Goal: Information Seeking & Learning: Check status

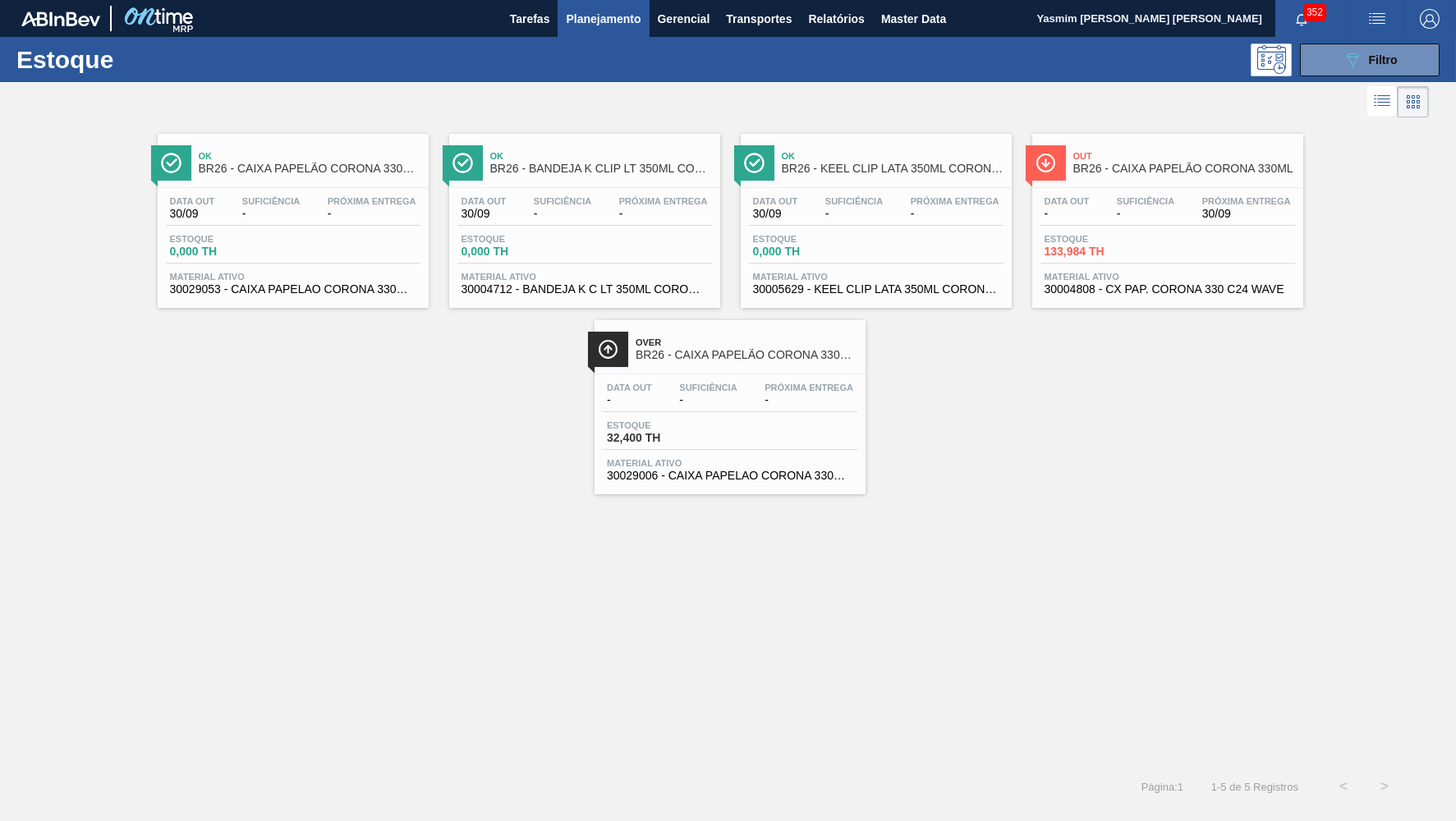
click at [718, 653] on div "Ok BR26 - CAIXA PAPELÃO CORONA 330ML PY Data out 30/09 Suficiência - Próxima En…" at bounding box center [728, 443] width 1456 height 644
click at [1388, 69] on div "089F7B8B-B2A5-4AFE-B5C0-19BA573D28AC Filtro" at bounding box center [1369, 60] width 55 height 20
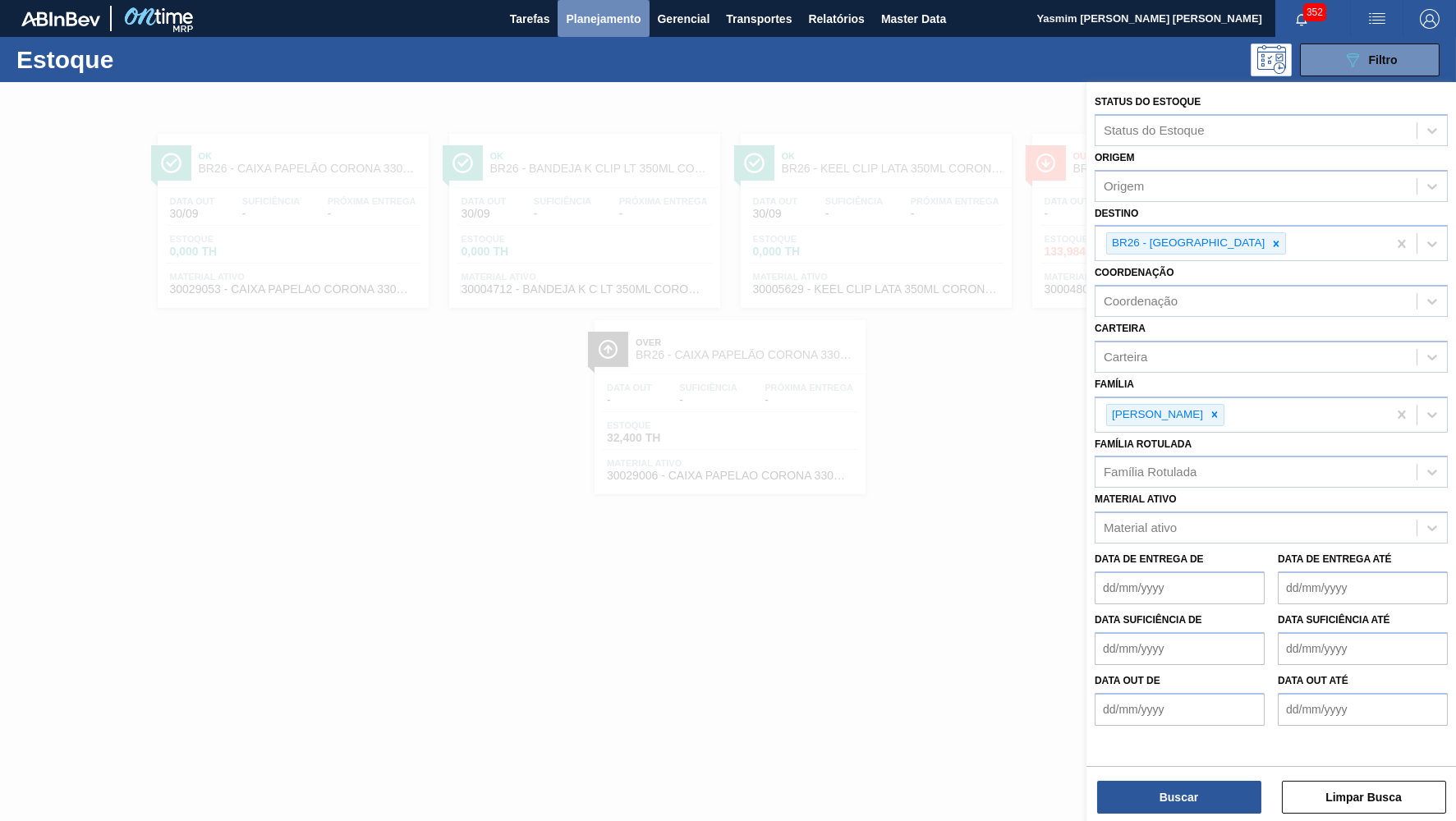
click at [622, 15] on span "Planejamento" at bounding box center [603, 19] width 75 height 20
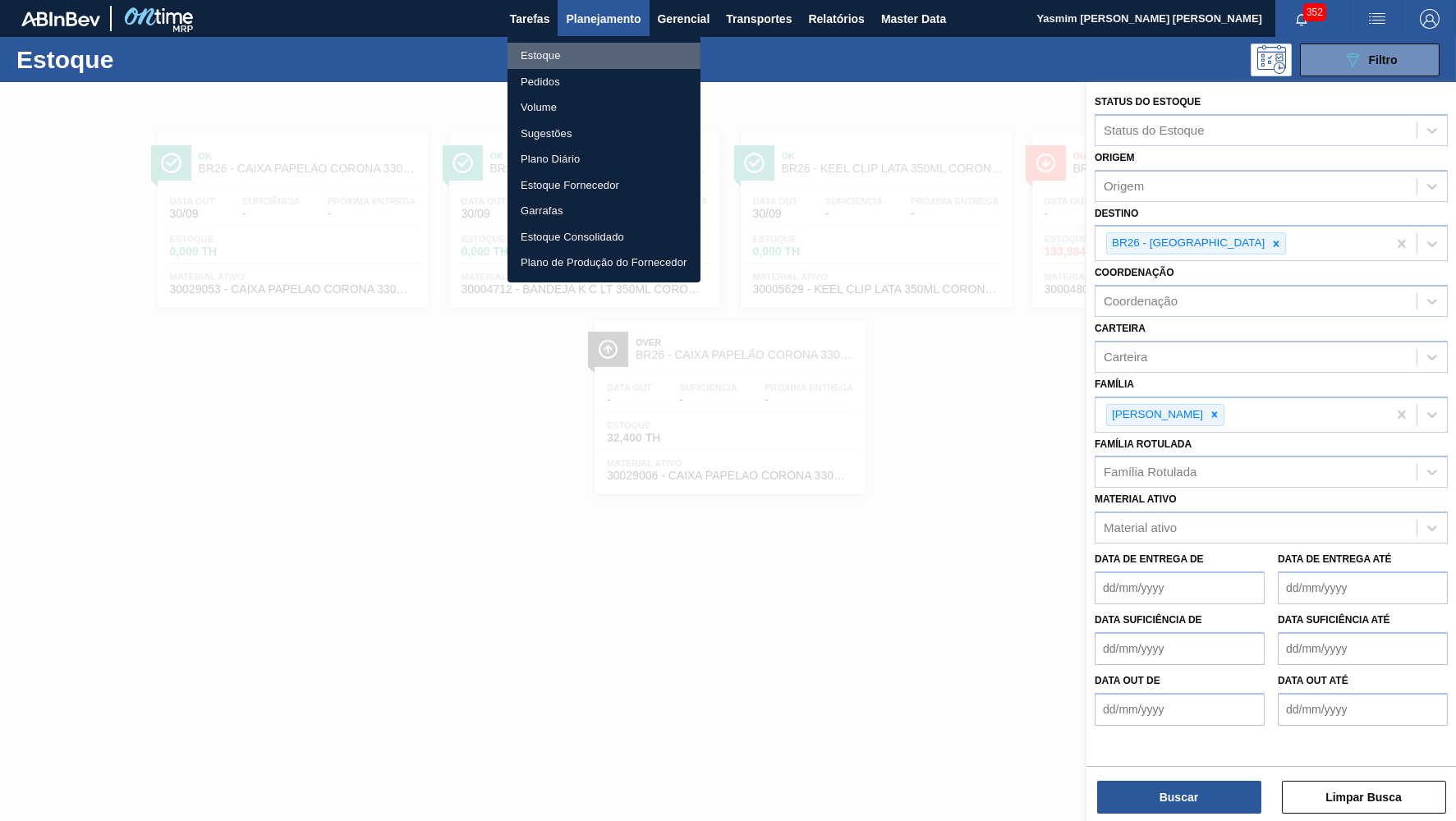
click at [563, 47] on li "Estoque" at bounding box center [604, 56] width 193 height 26
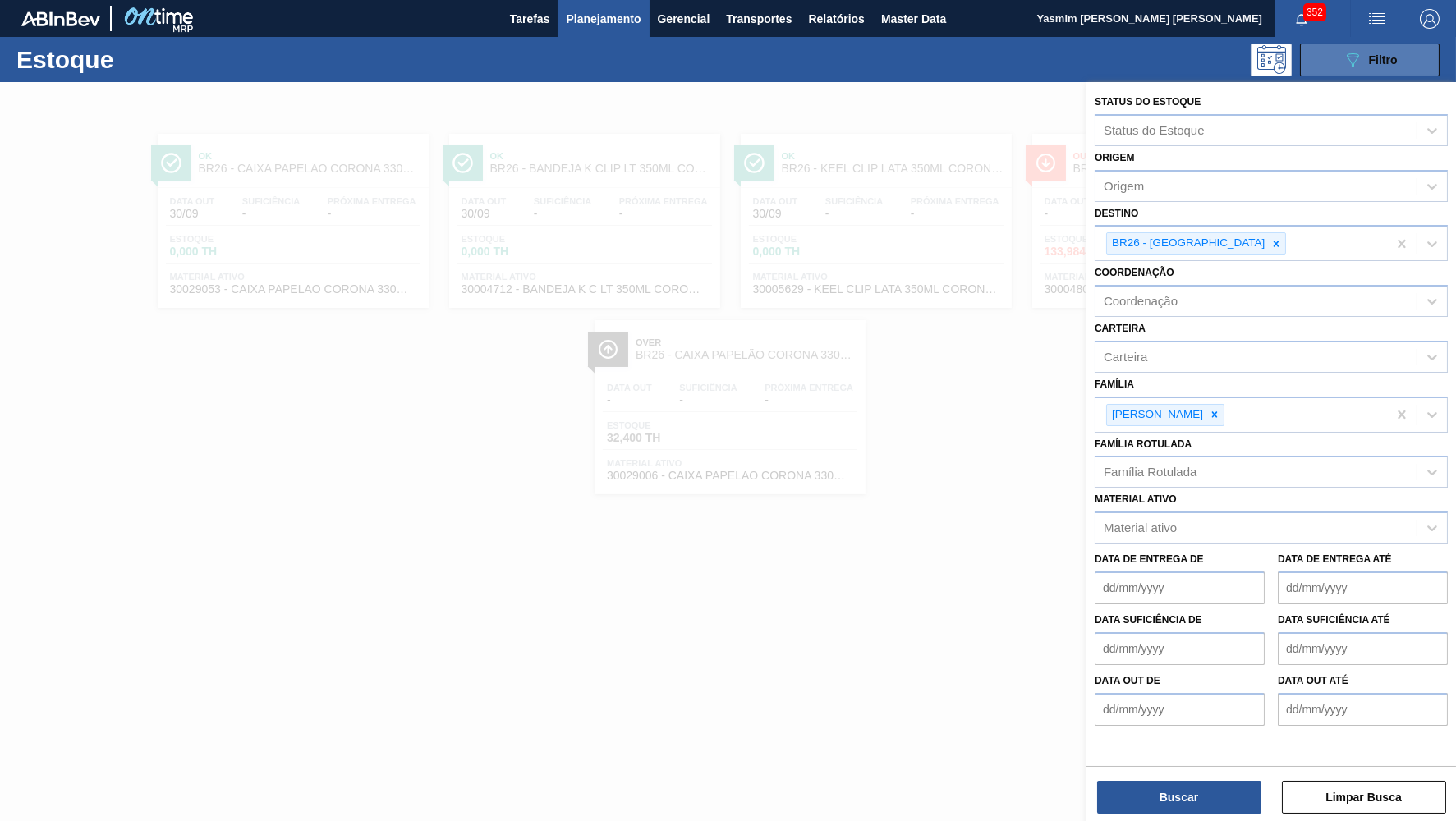
click at [1411, 61] on button "089F7B8B-B2A5-4AFE-B5C0-19BA573D28AC Filtro" at bounding box center [1369, 60] width 139 height 33
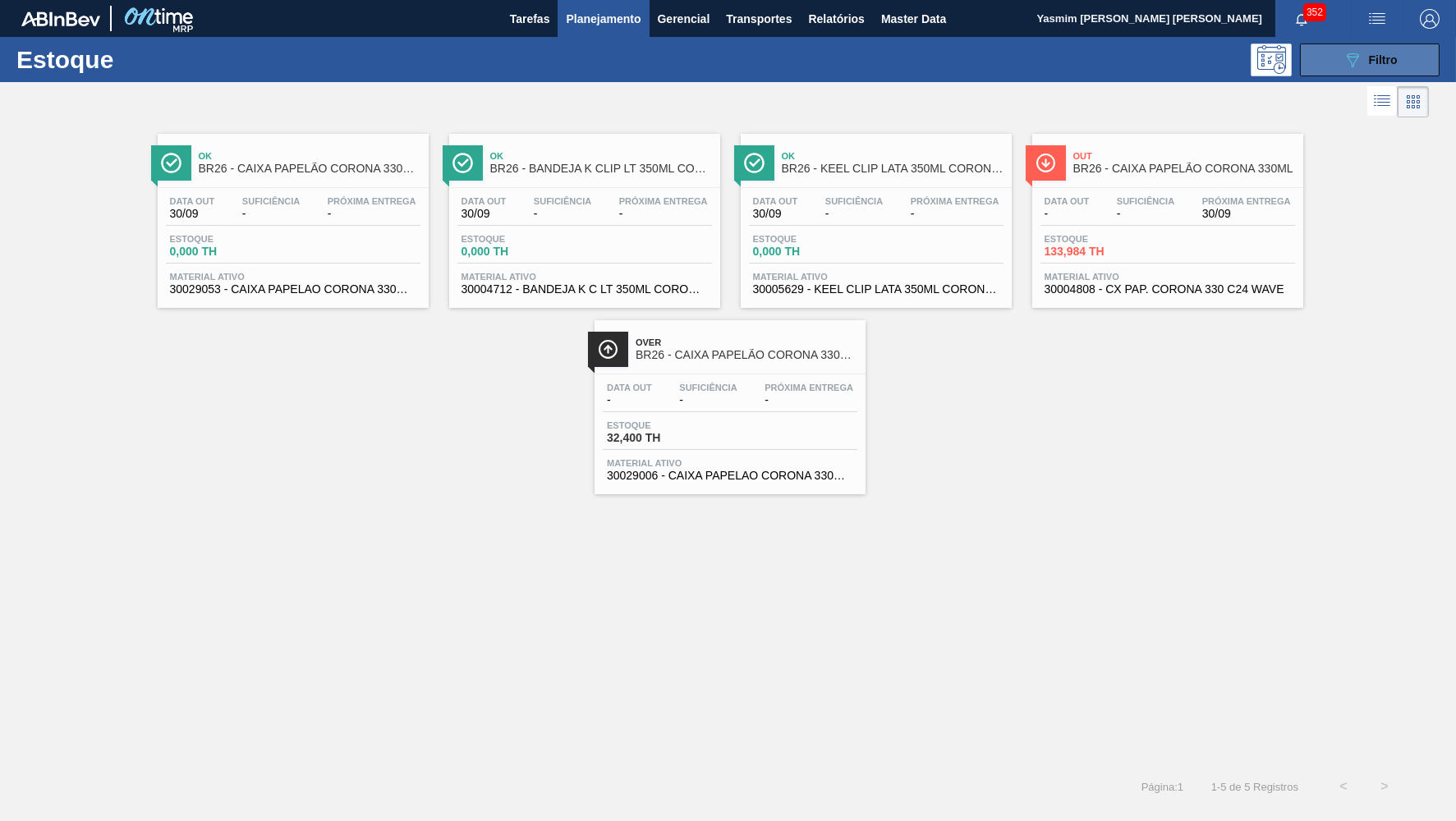
click at [1411, 61] on button "089F7B8B-B2A5-4AFE-B5C0-19BA573D28AC Filtro" at bounding box center [1369, 60] width 139 height 33
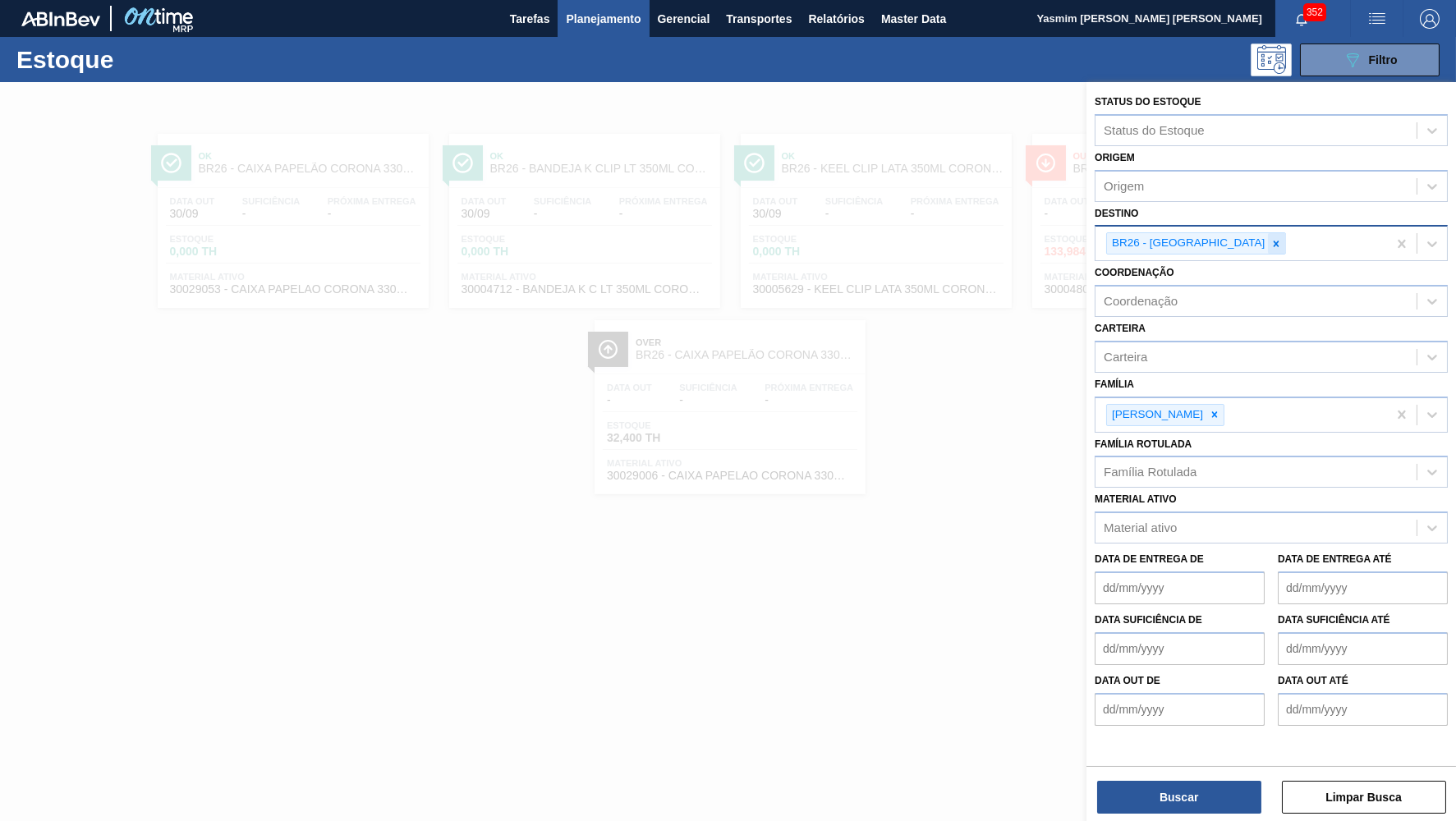
click at [1267, 234] on div at bounding box center [1276, 243] width 18 height 21
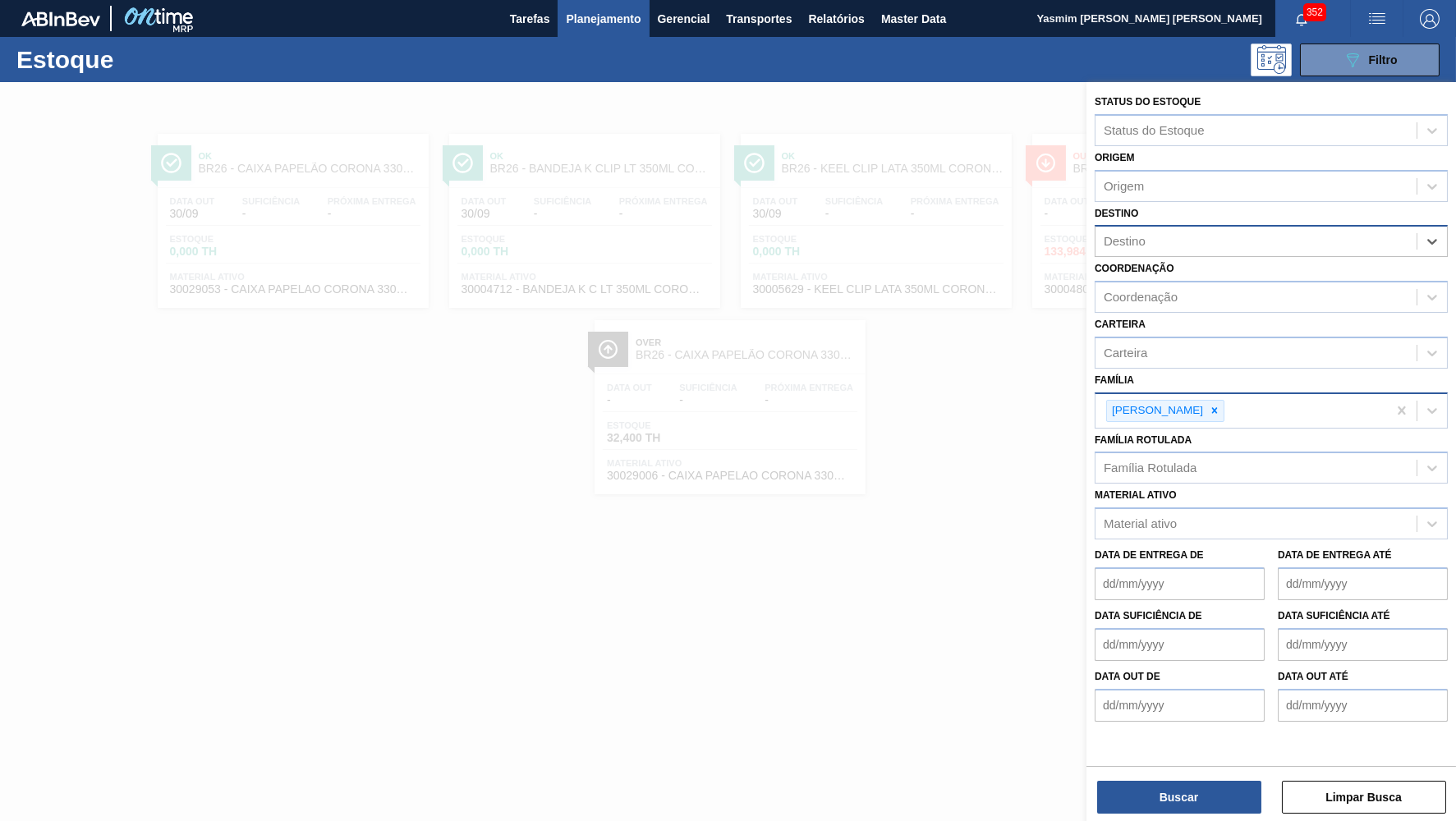
click at [1199, 401] on div "[PERSON_NAME]" at bounding box center [1241, 411] width 291 height 34
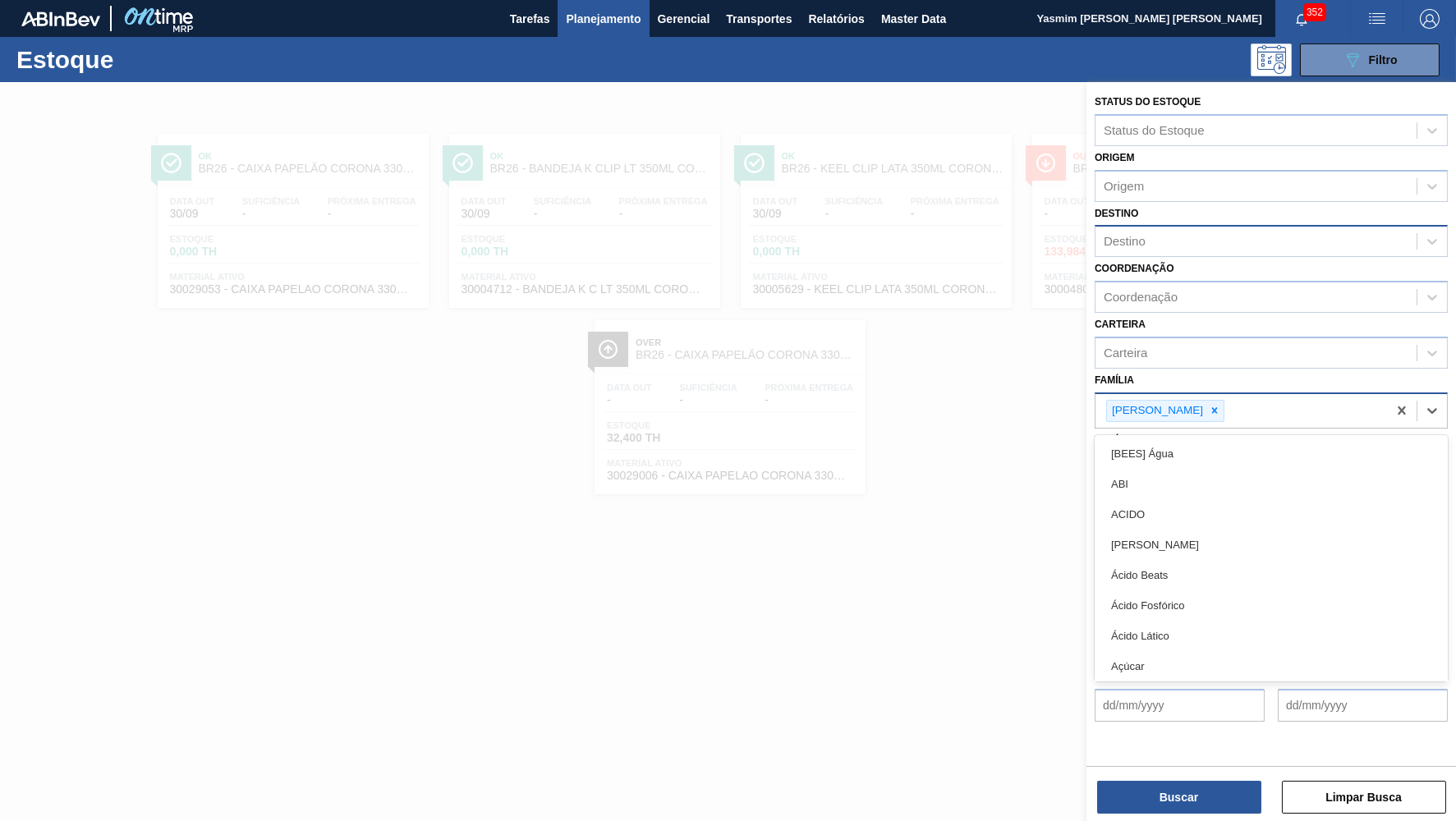
click at [1196, 404] on div "[PERSON_NAME]" at bounding box center [1241, 411] width 291 height 34
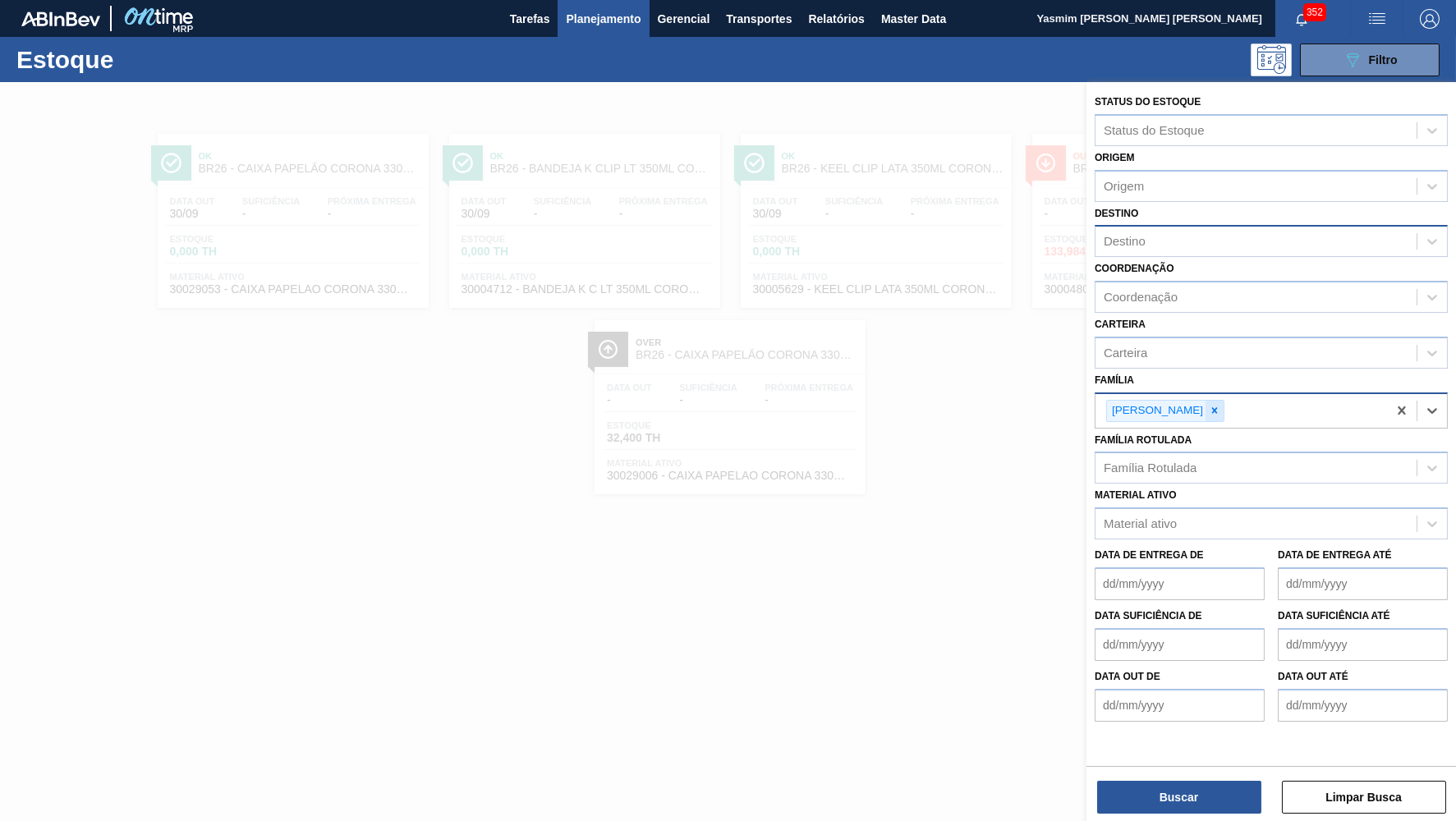
click at [1212, 408] on icon at bounding box center [1214, 411] width 6 height 6
click at [1187, 451] on div "Família Rotulada" at bounding box center [1271, 464] width 353 height 32
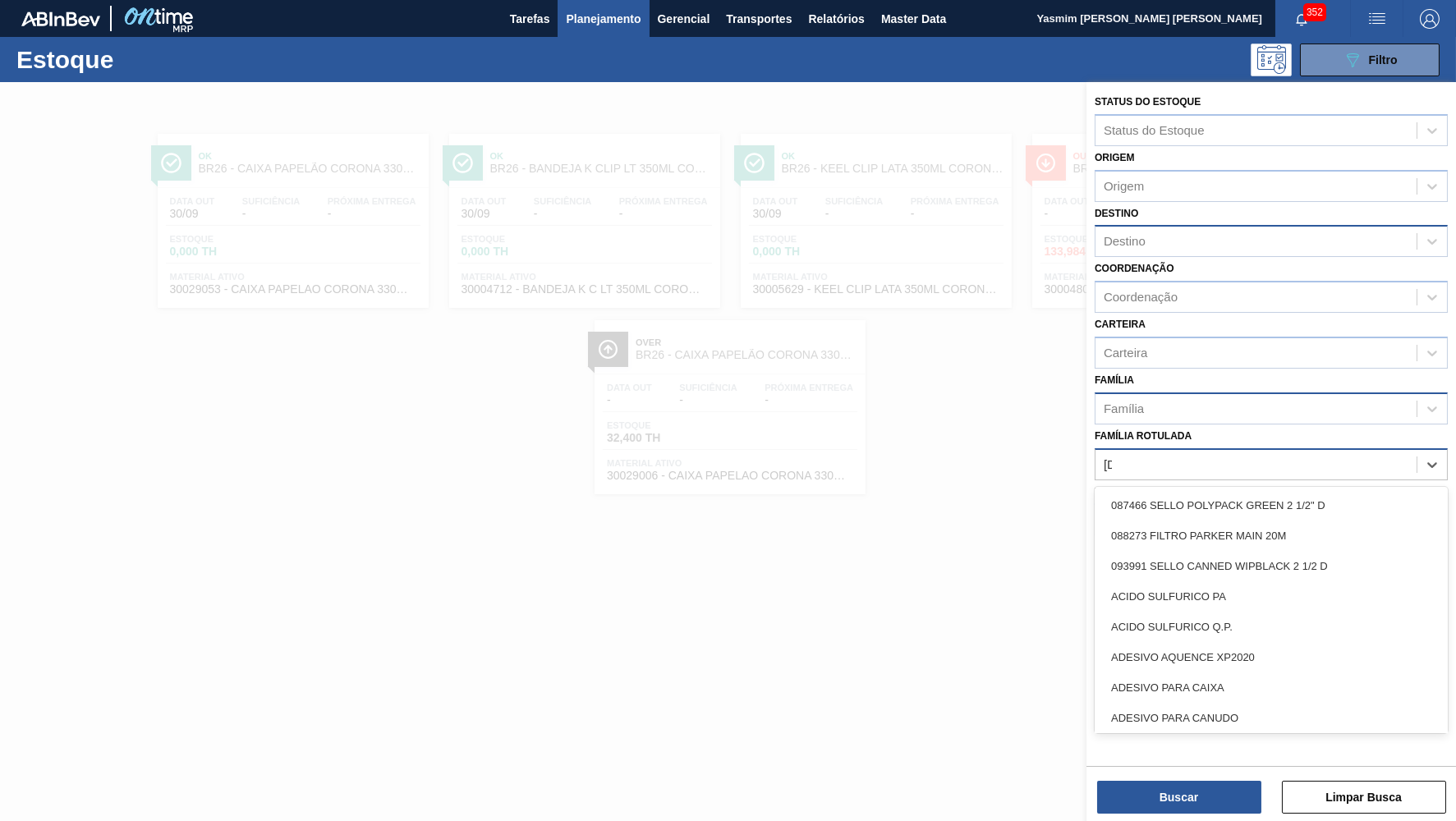
type Rotulada "polar"
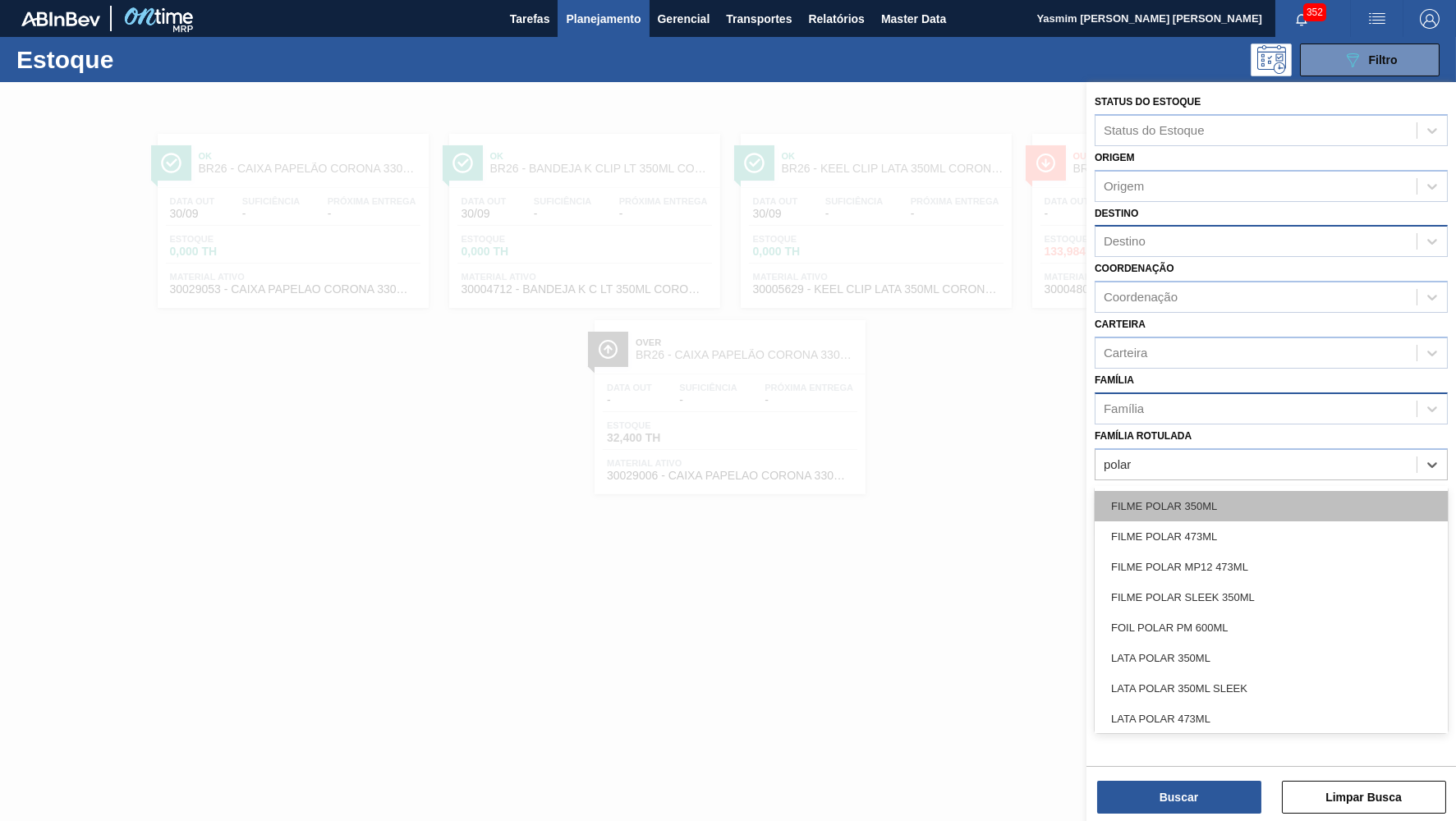
scroll to position [300, 0]
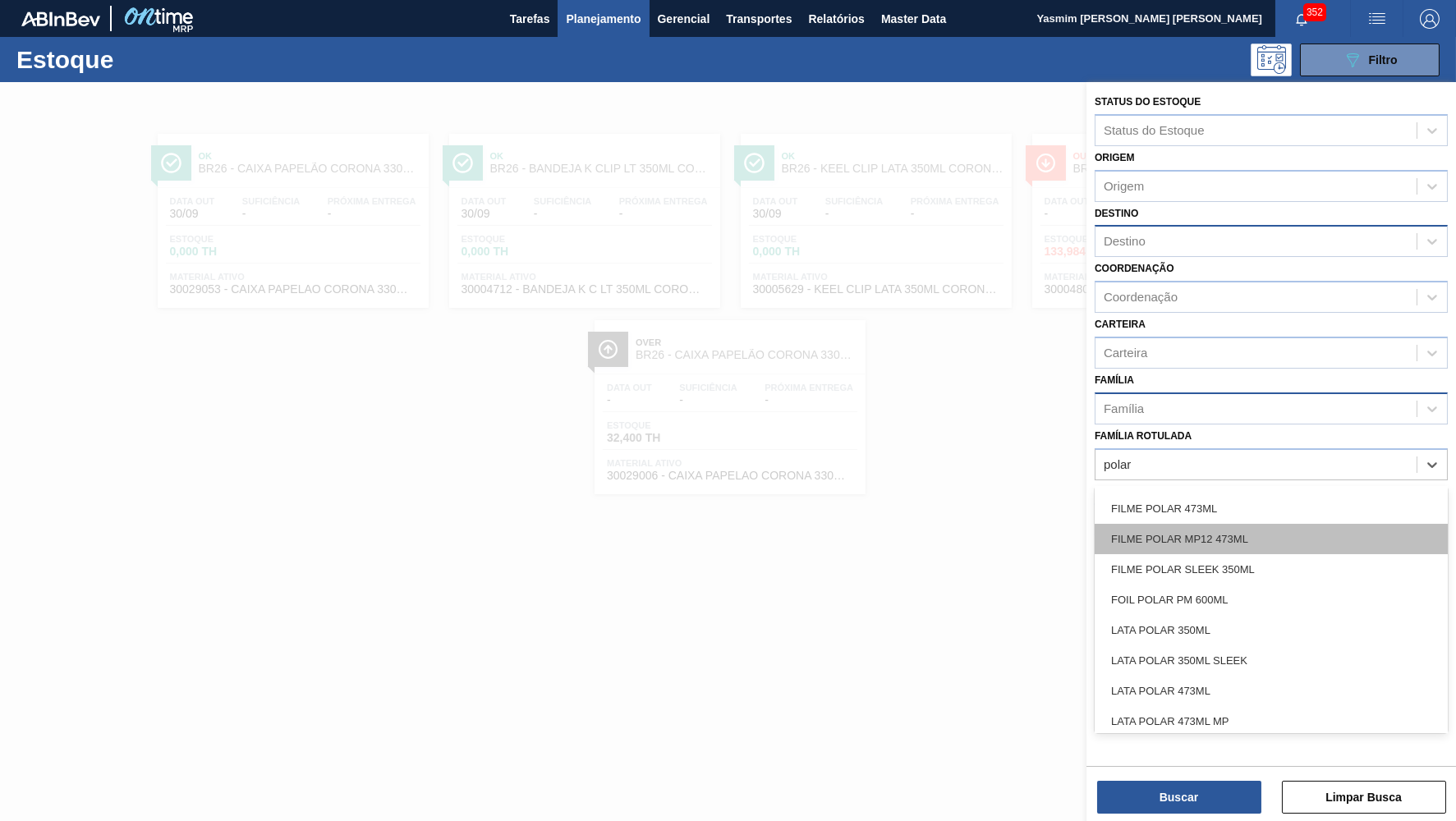
click at [1225, 524] on div "FILME POLAR MP12 473ML" at bounding box center [1271, 539] width 353 height 31
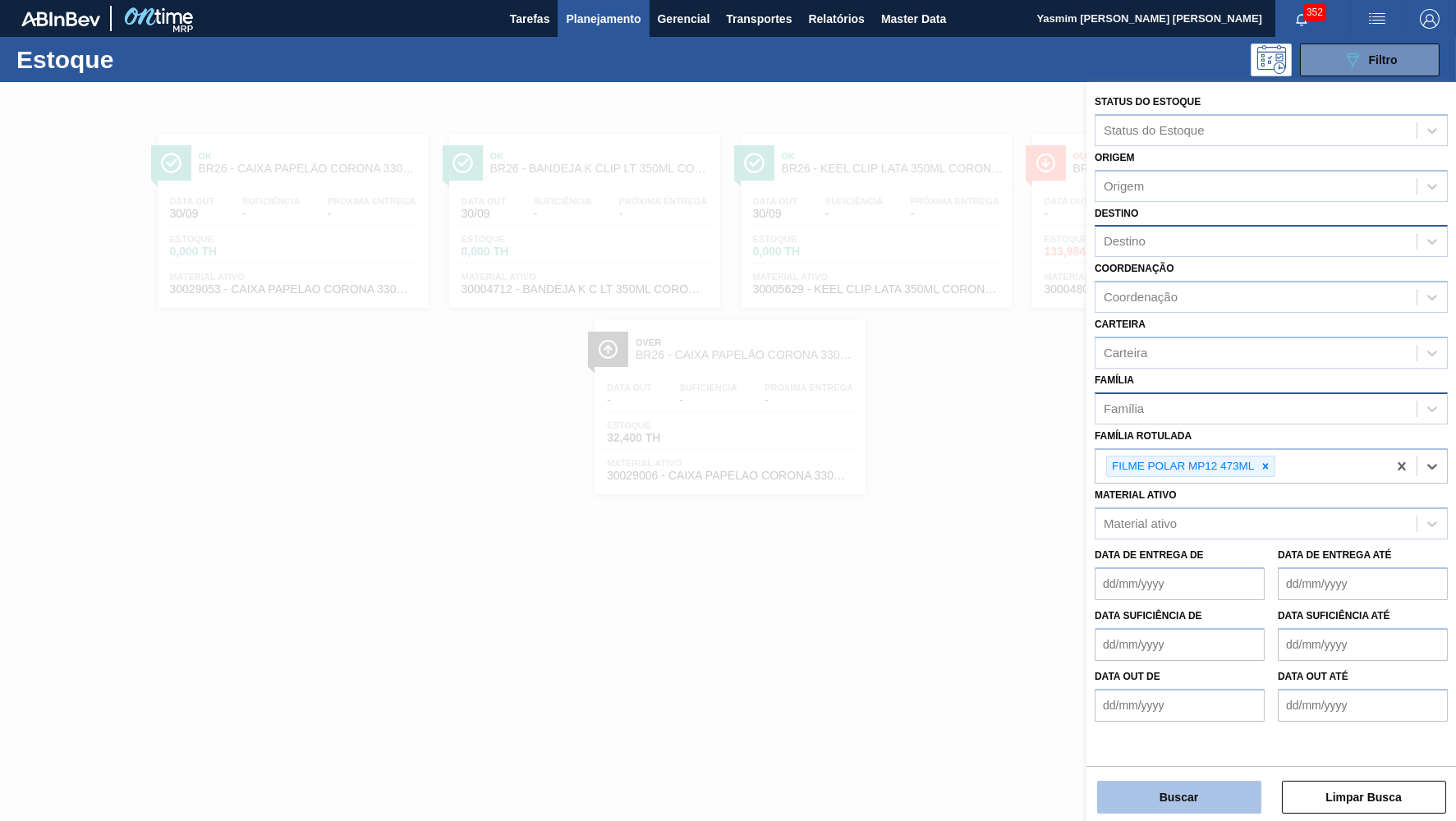
click at [1171, 793] on button "Buscar" at bounding box center [1179, 797] width 164 height 33
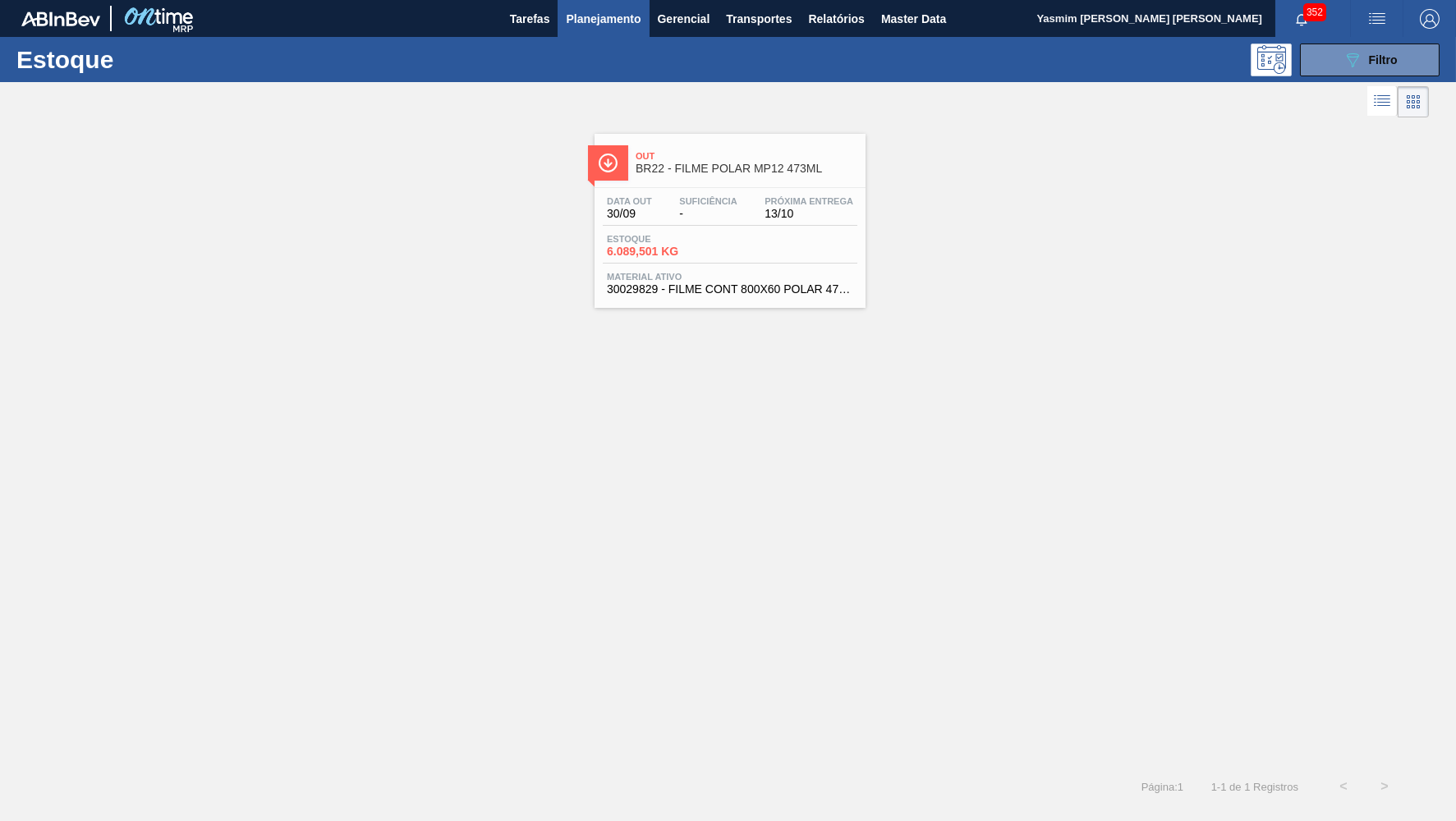
click at [674, 168] on span "BR22 - FILME POLAR MP12 473ML" at bounding box center [746, 168] width 222 height 12
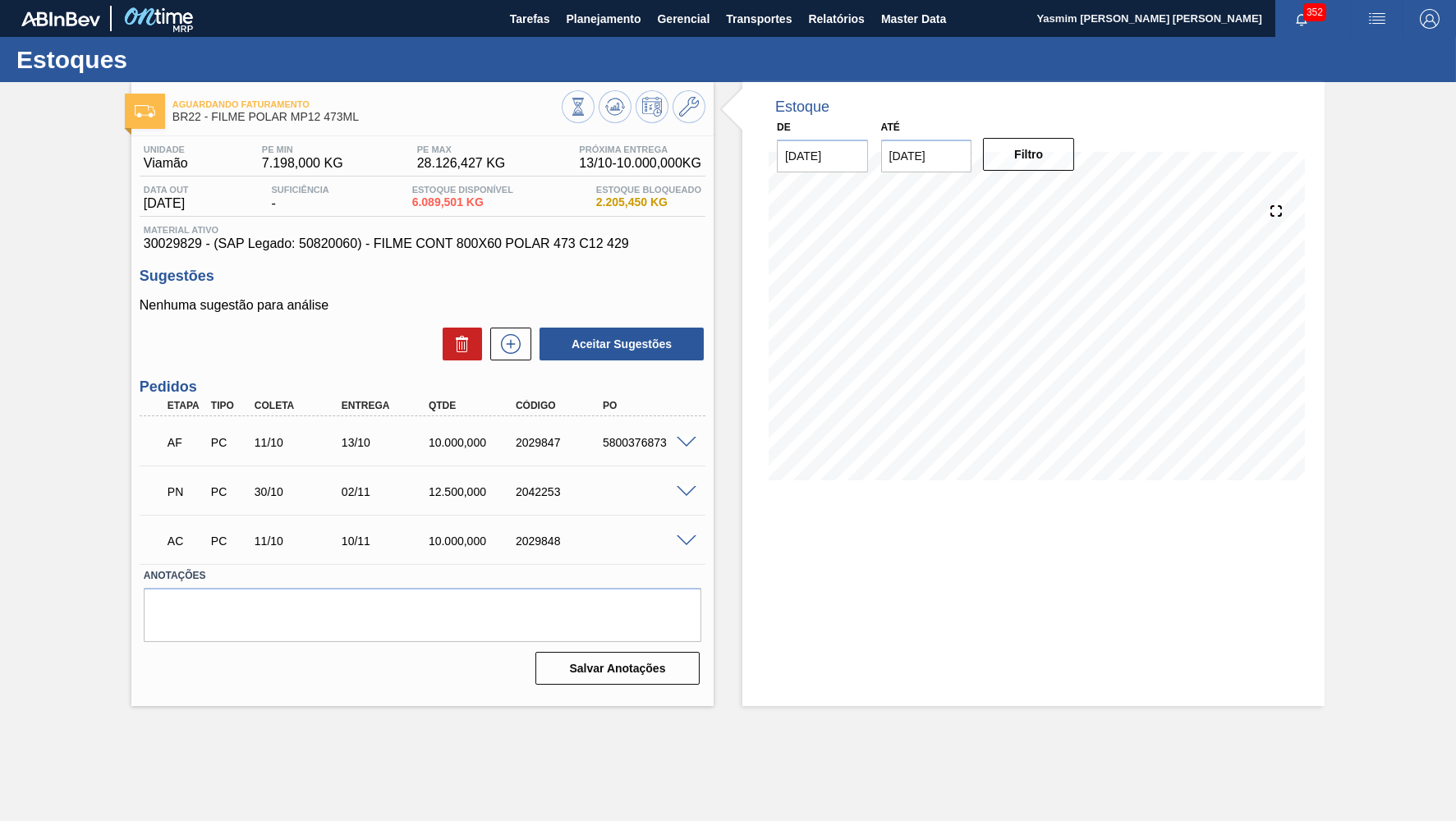
click at [1040, 592] on div "Estoque De [DATE] Até [DATE] Filtro 28/10 Projeção de Estoque 9,220.565 [DOMAIN…" at bounding box center [1034, 394] width 582 height 624
click at [684, 443] on div "5800376873" at bounding box center [647, 442] width 97 height 13
drag, startPoint x: 368, startPoint y: 440, endPoint x: 315, endPoint y: 432, distance: 53.6
click at [337, 436] on div "13/10" at bounding box center [385, 442] width 97 height 13
click at [615, 451] on div "AF PC 11/10 13/10 10.000,000 2029847 5800376873" at bounding box center [417, 441] width 522 height 33
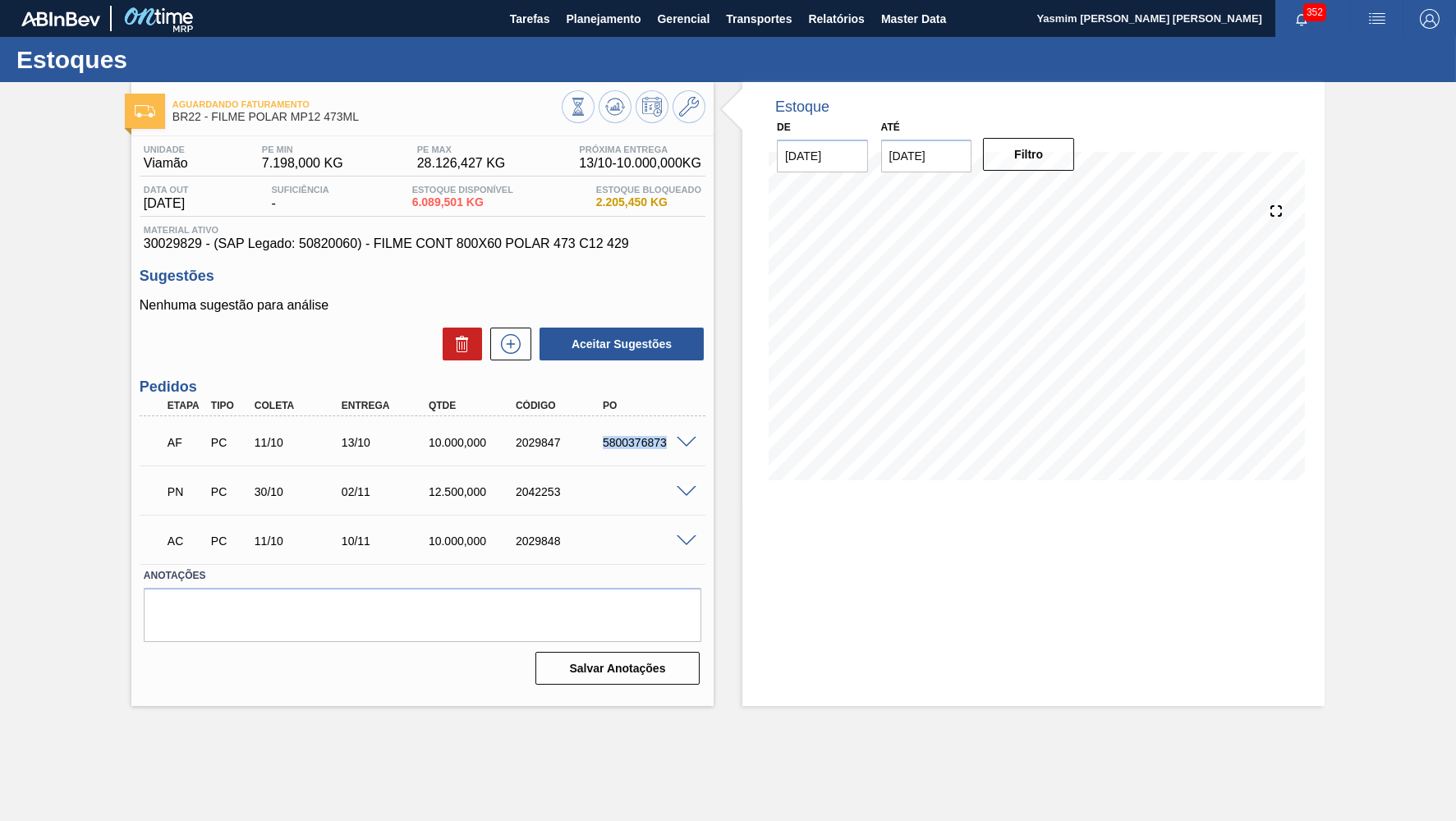
click at [615, 451] on div "AF PC 11/10 13/10 10.000,000 2029847 5800376873" at bounding box center [417, 441] width 522 height 33
click at [592, 34] on button "Planejamento" at bounding box center [603, 18] width 91 height 37
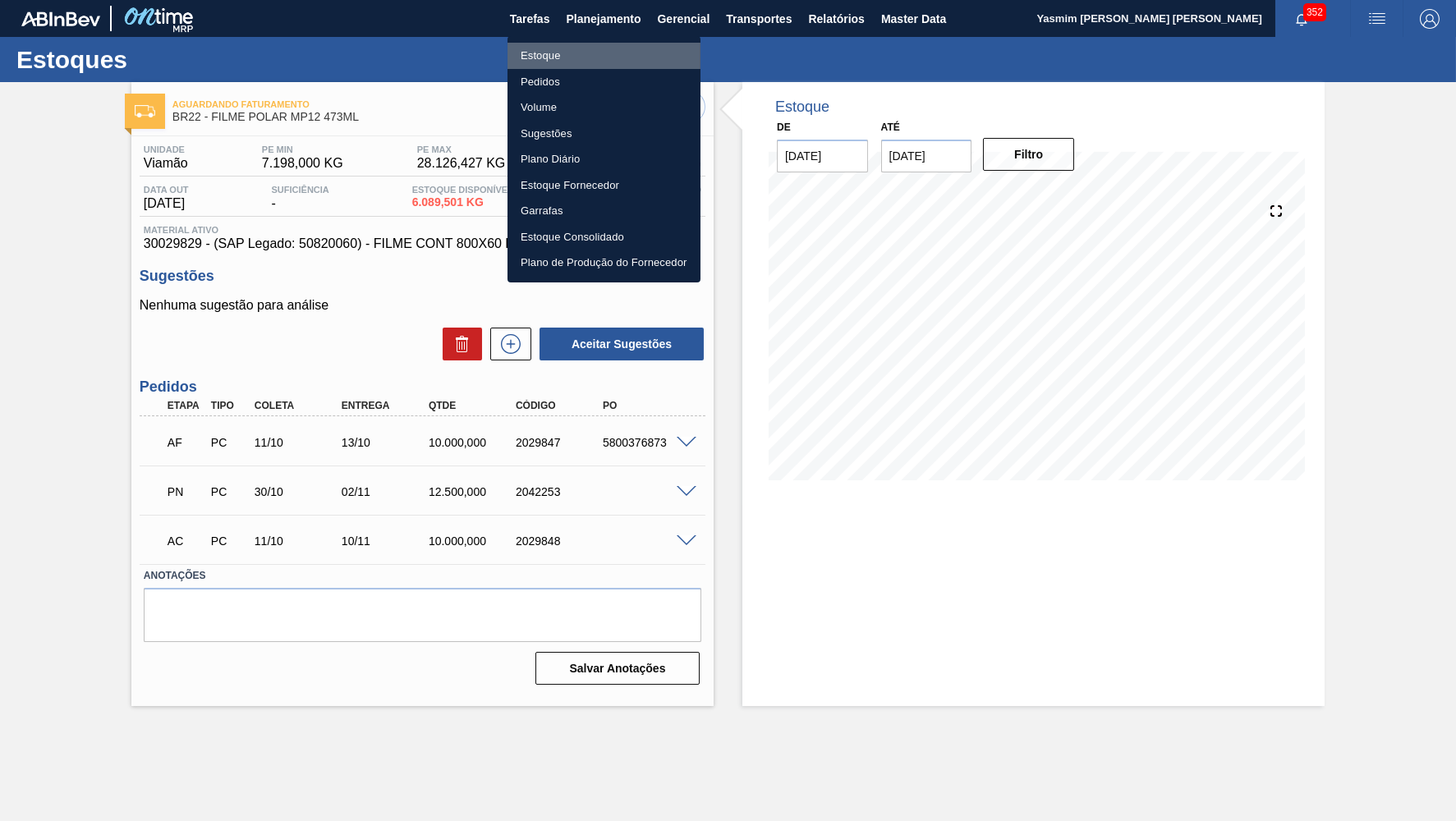
click at [558, 54] on li "Estoque" at bounding box center [604, 56] width 193 height 26
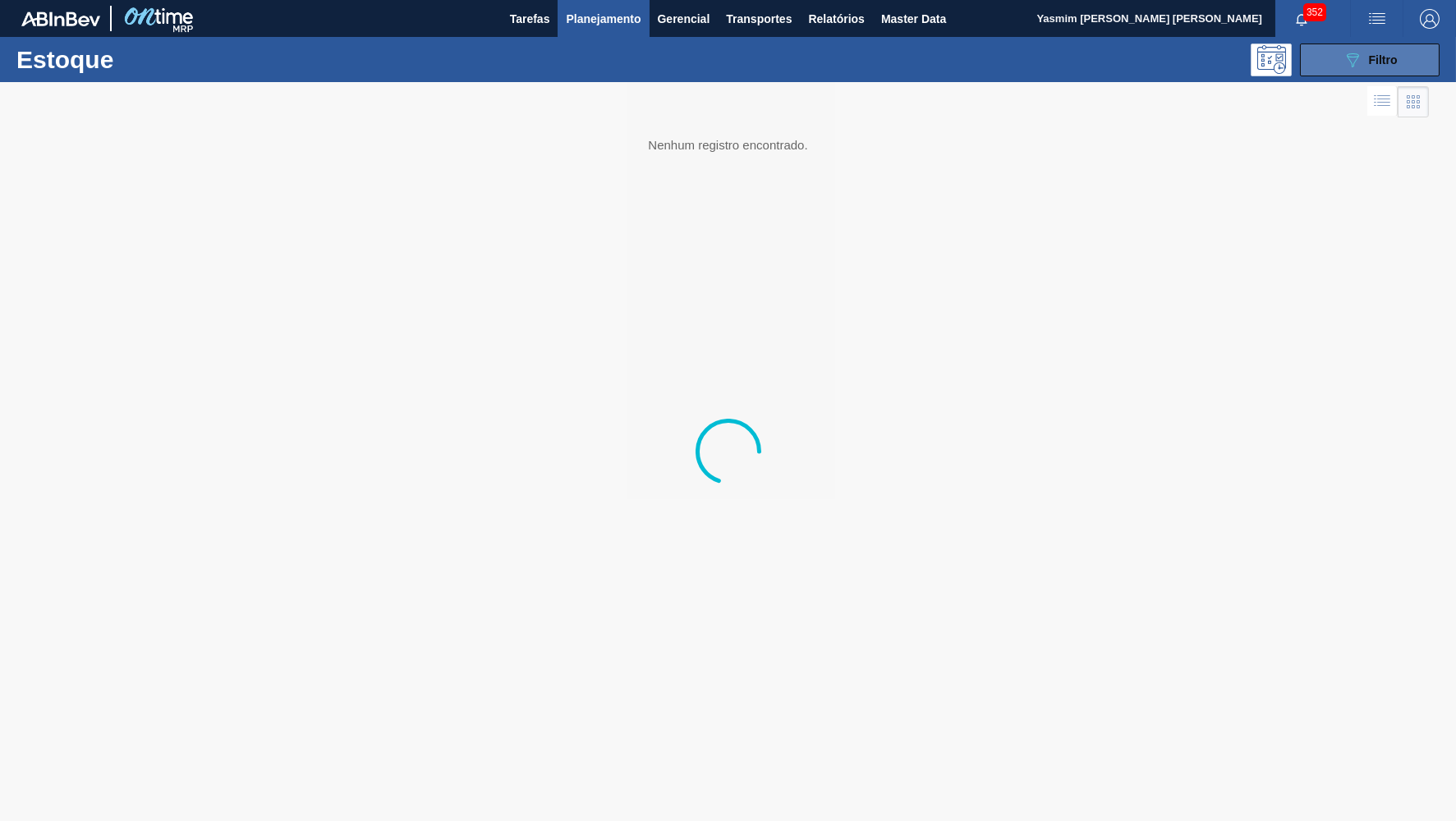
click at [1346, 55] on icon at bounding box center [1352, 60] width 12 height 14
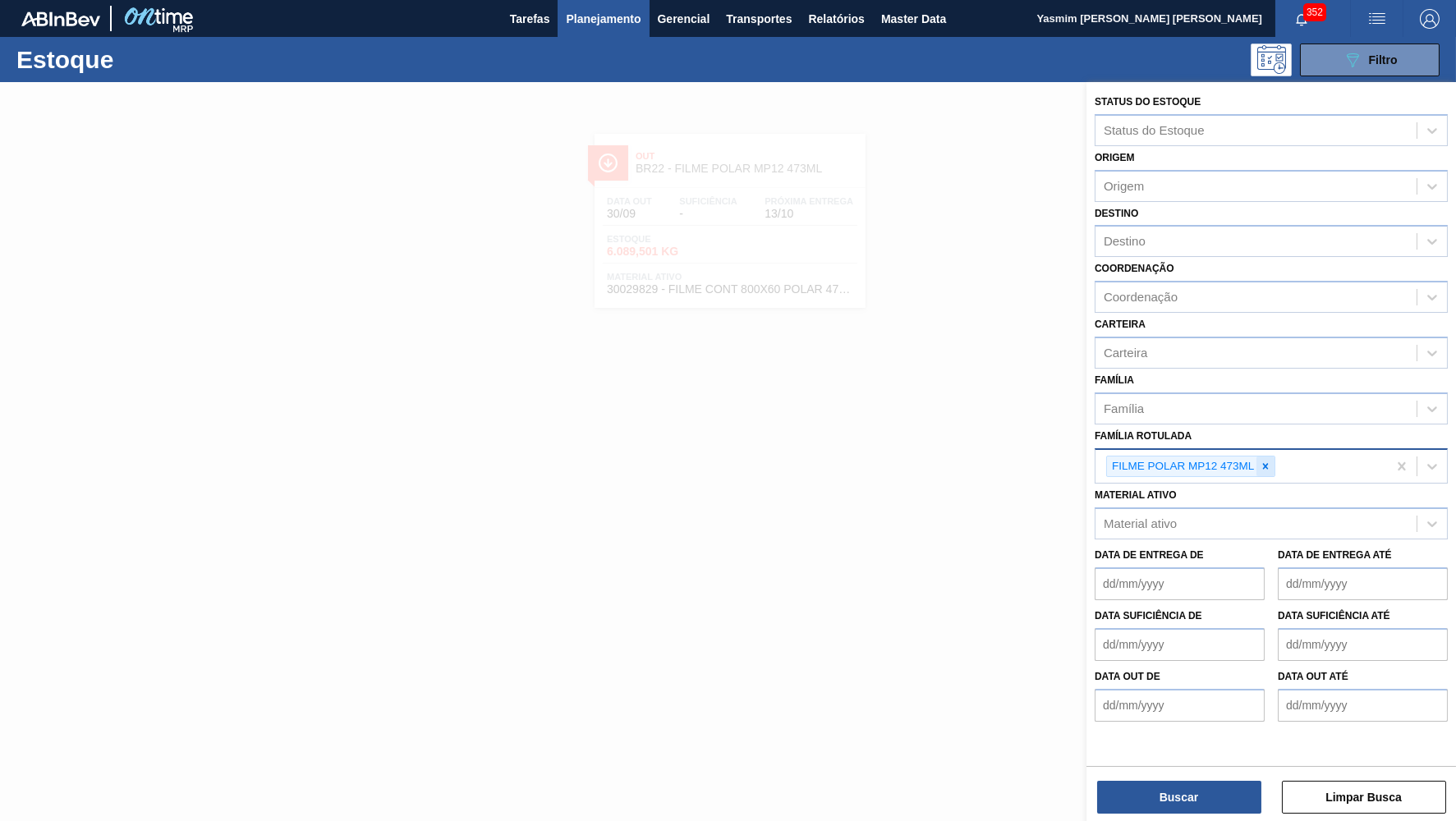
click at [1265, 460] on icon at bounding box center [1265, 466] width 12 height 12
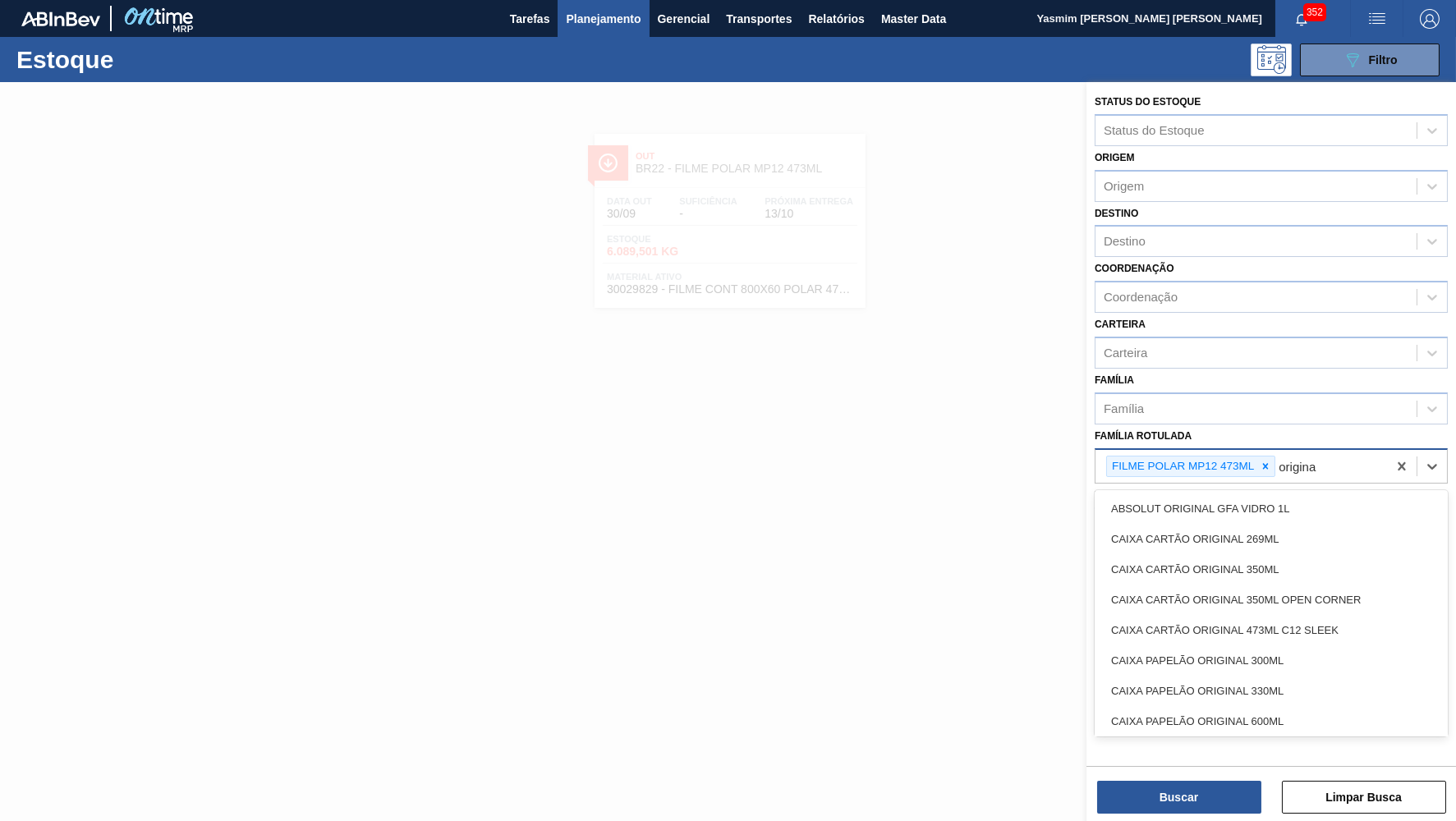
type Rotulada "original"
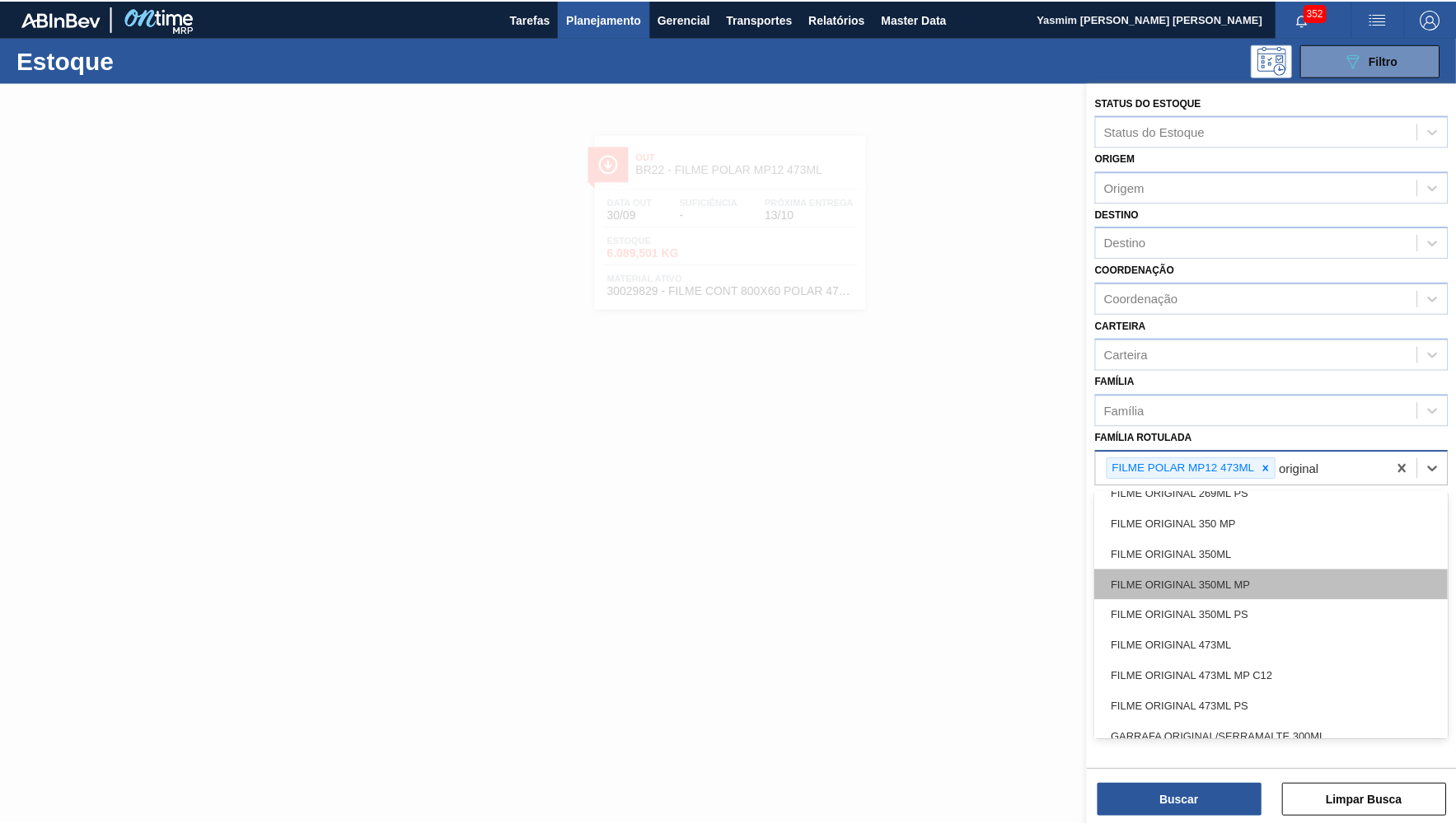
scroll to position [528, 0]
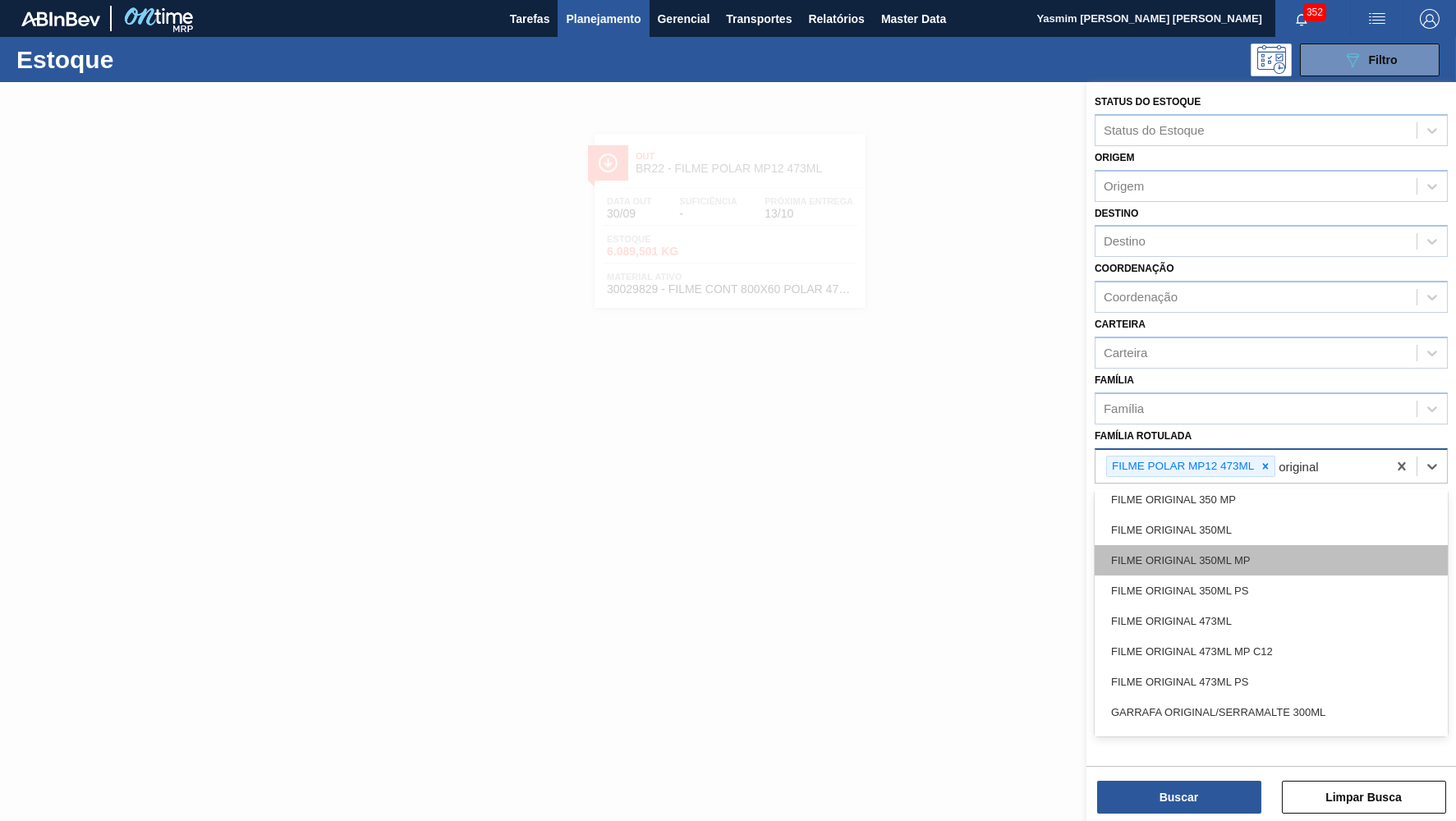
click at [1225, 545] on div "FILME ORIGINAL 350ML MP" at bounding box center [1271, 560] width 353 height 31
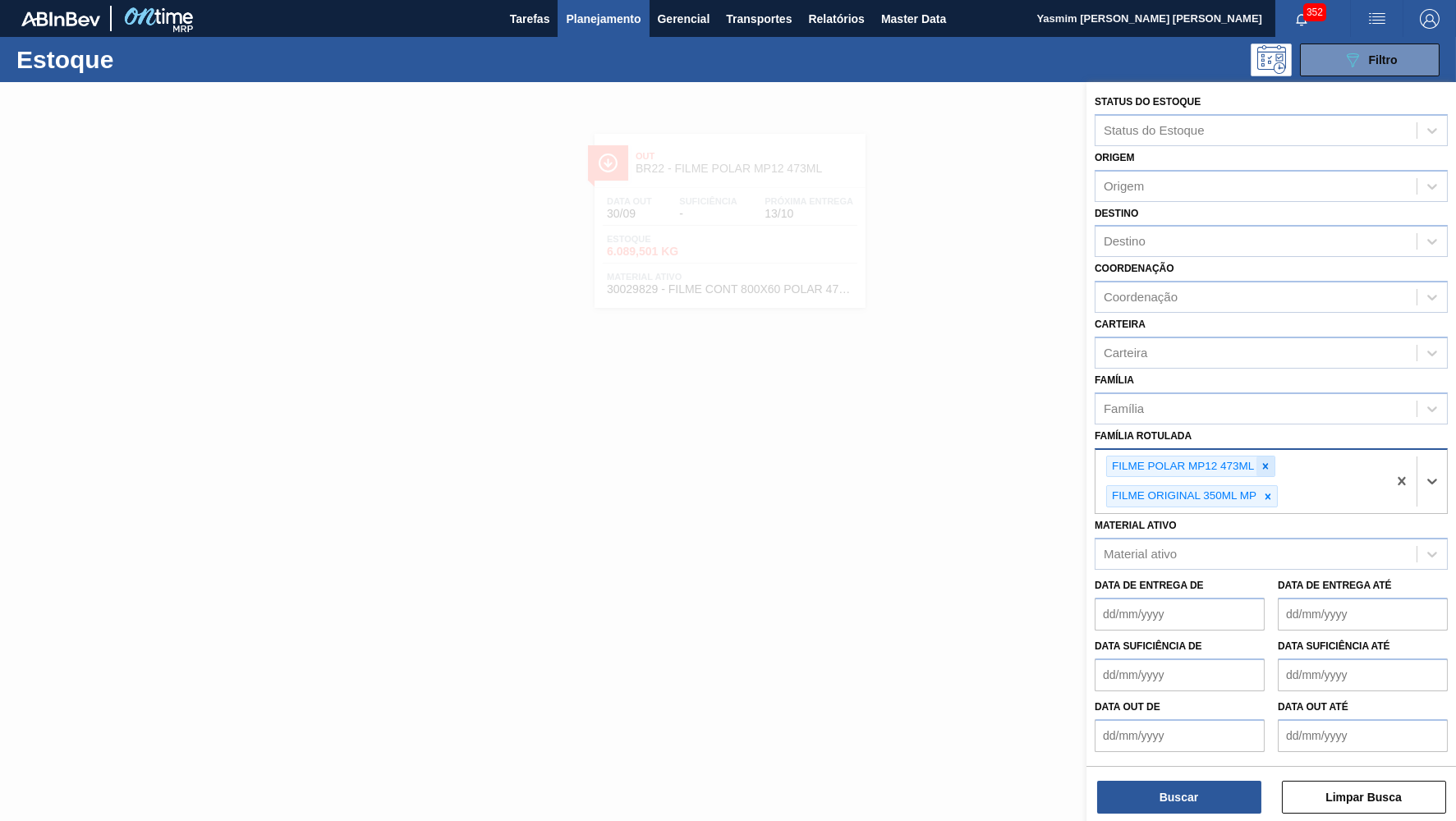
click at [1263, 463] on icon at bounding box center [1265, 465] width 6 height 6
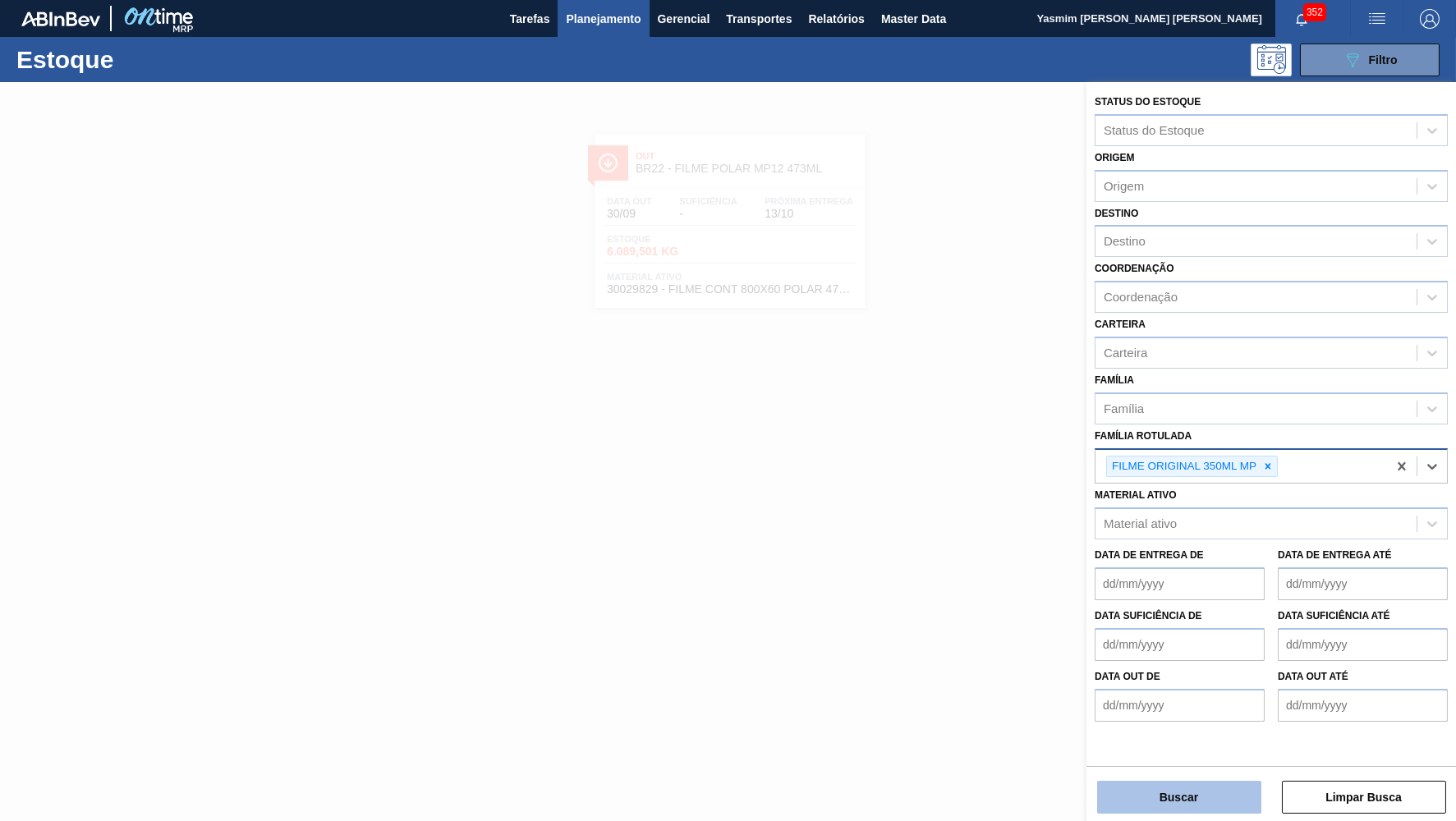
click at [1204, 801] on button "Buscar" at bounding box center [1179, 797] width 164 height 33
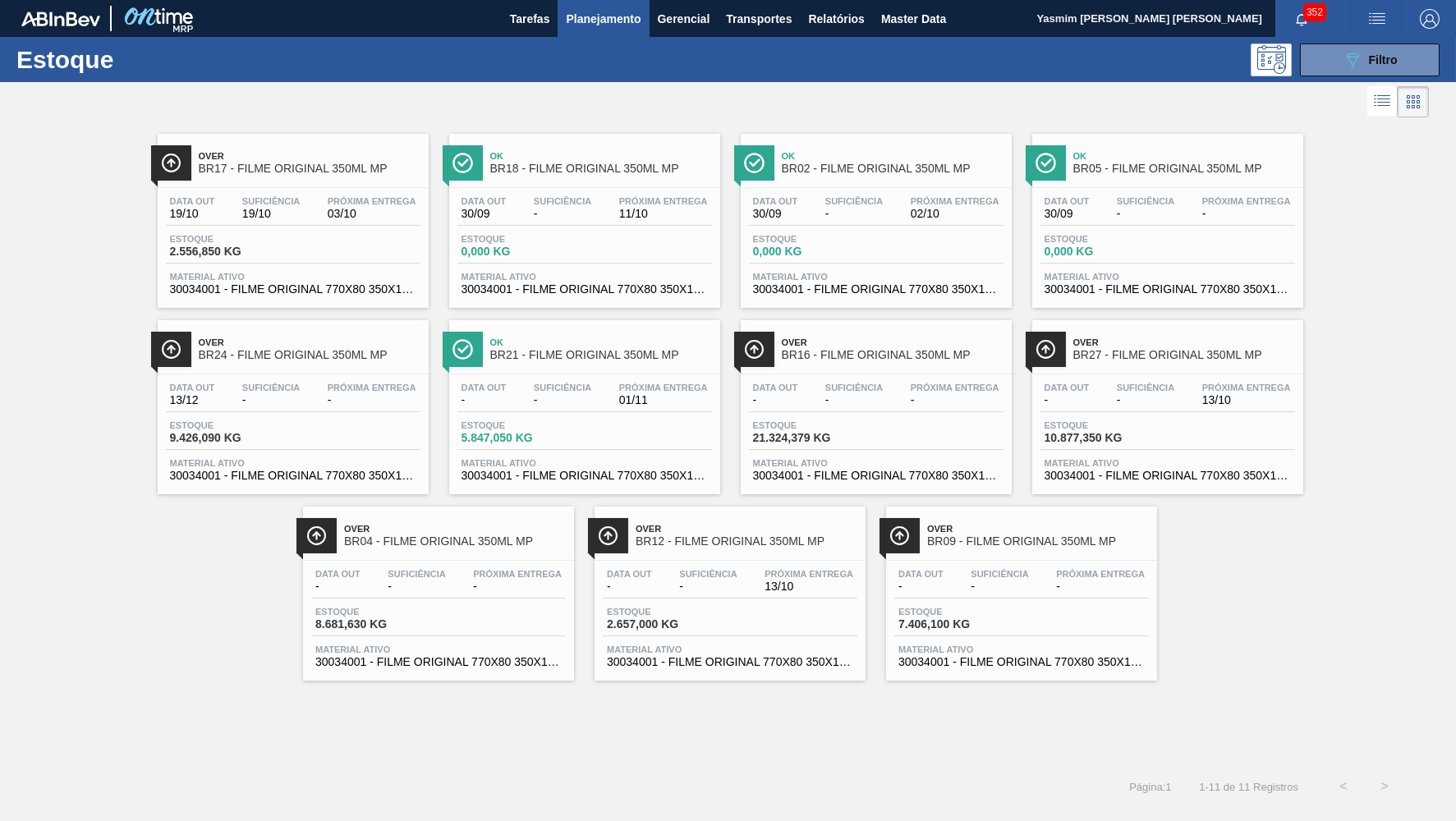
click at [347, 144] on div "Over BR17 - FILME ORIGINAL 350ML MP" at bounding box center [293, 160] width 271 height 37
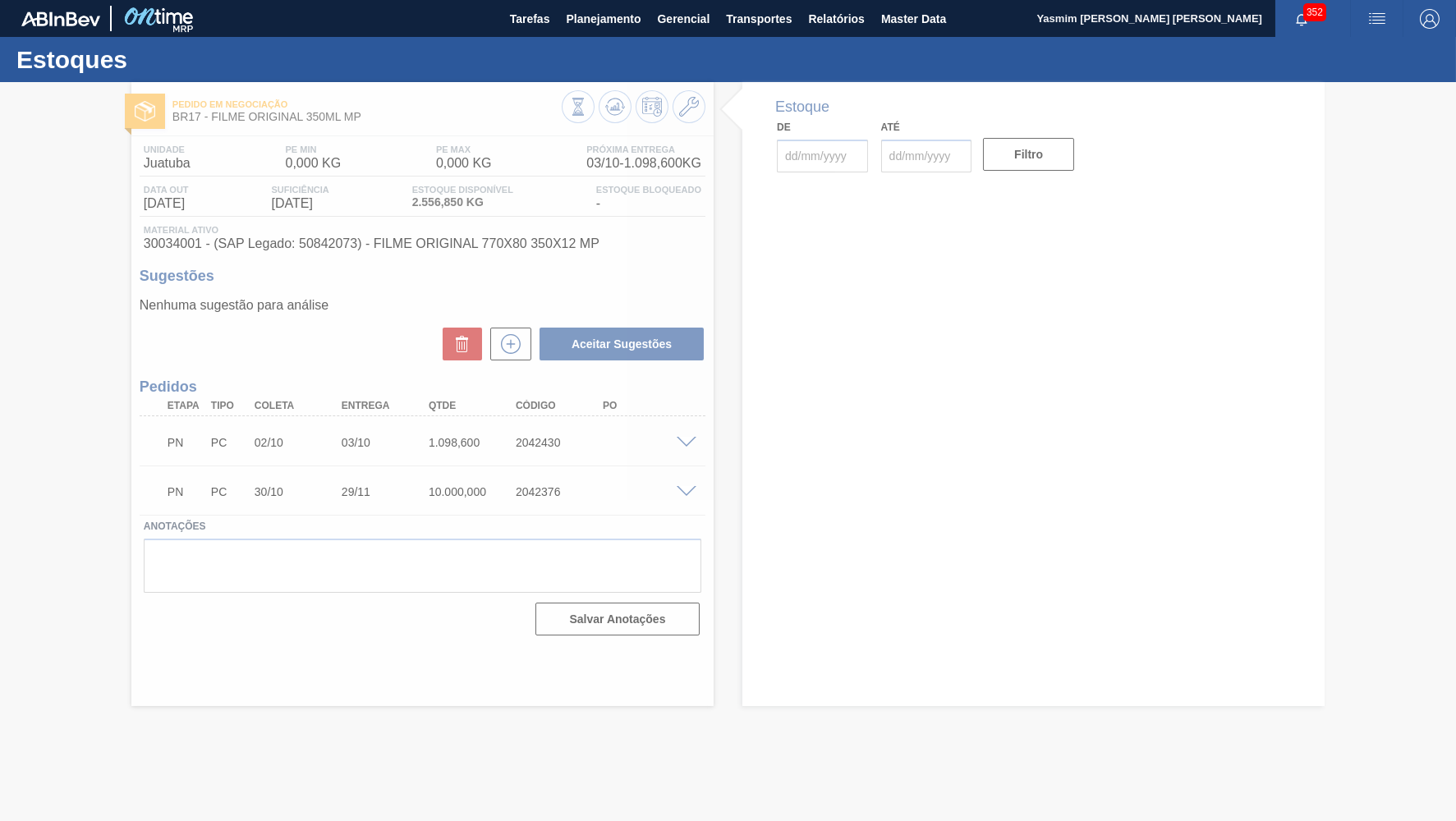
type input "[DATE]"
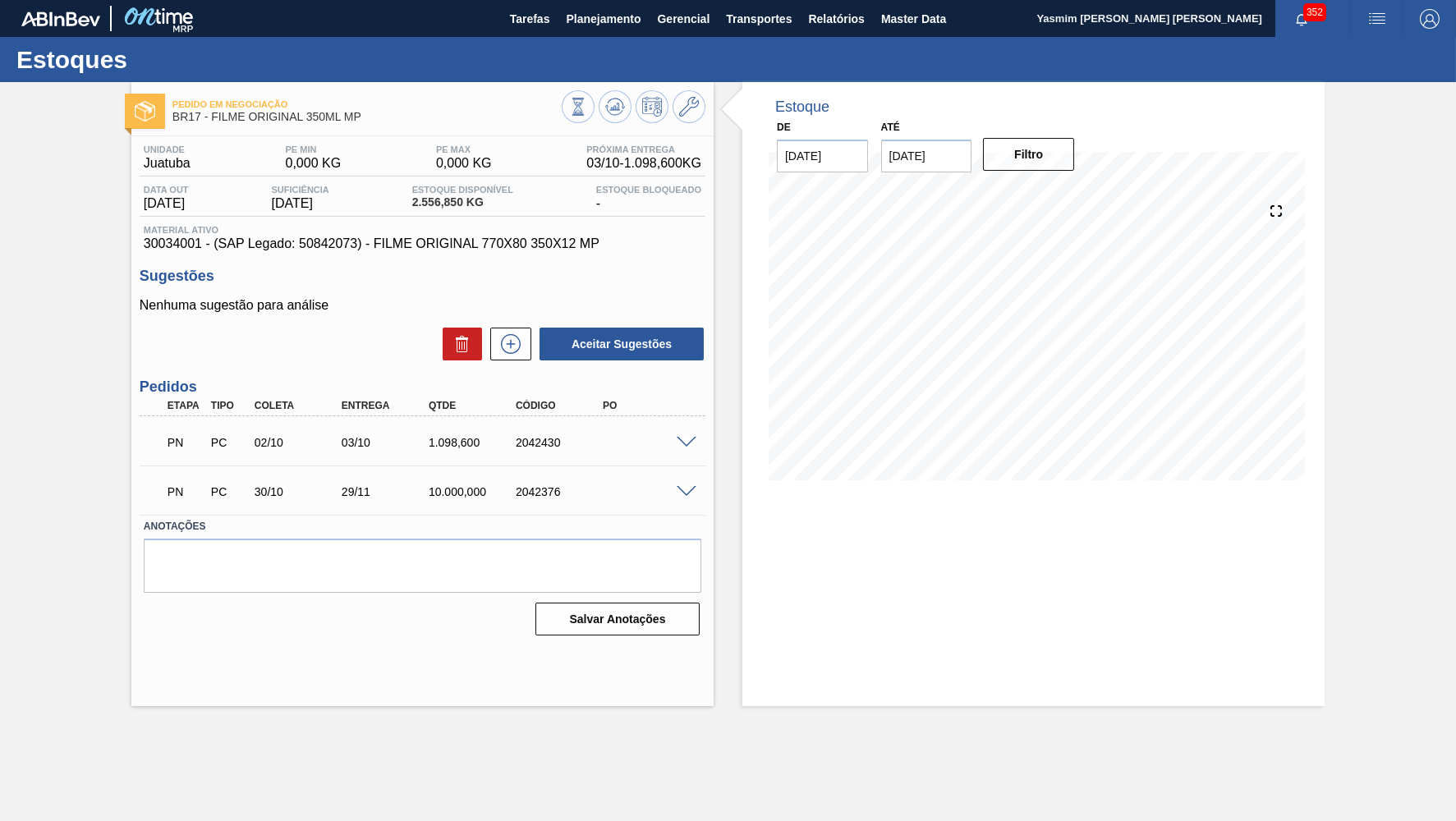
click at [683, 441] on span at bounding box center [686, 442] width 20 height 12
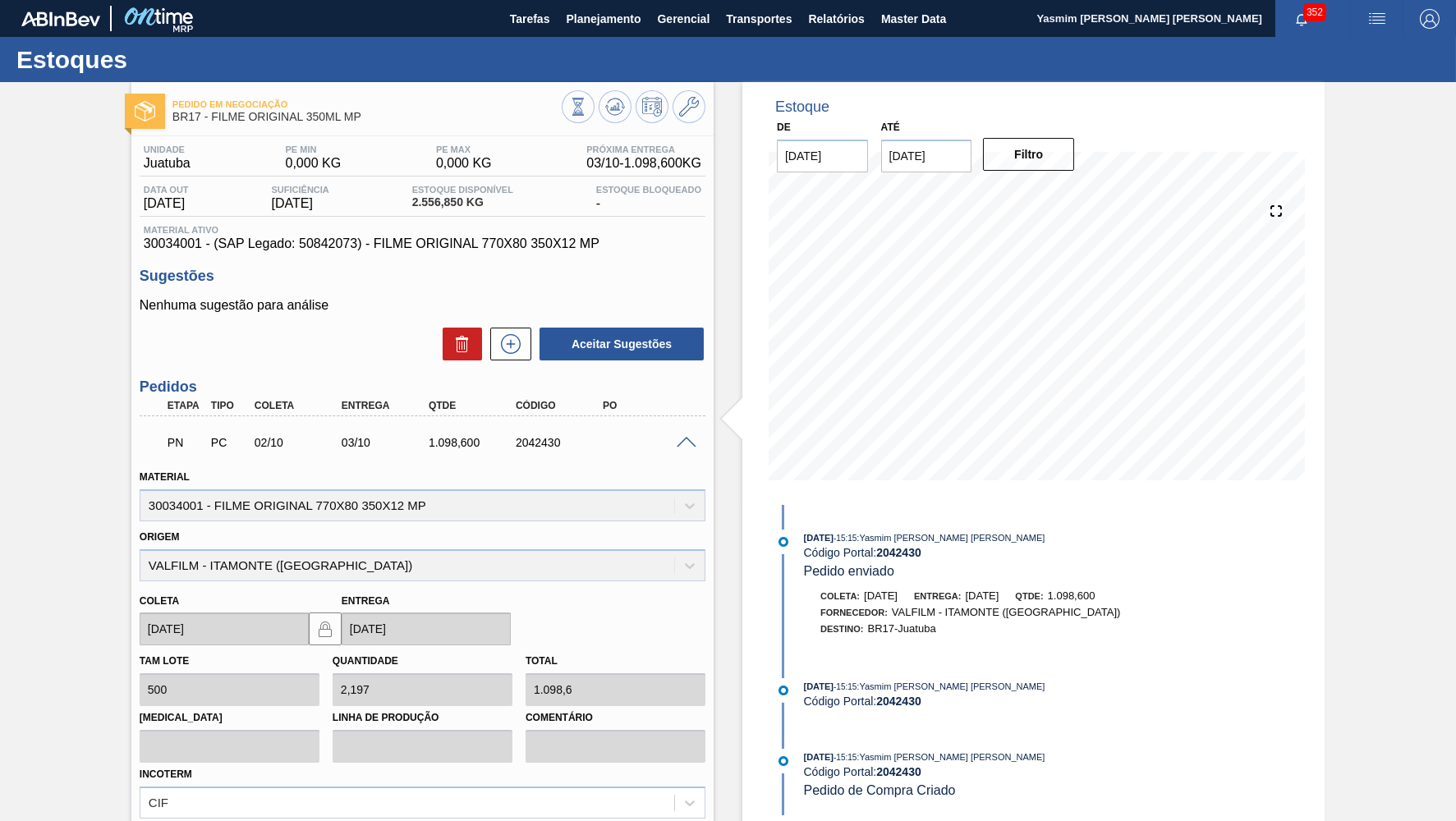
click at [683, 441] on span at bounding box center [686, 442] width 20 height 12
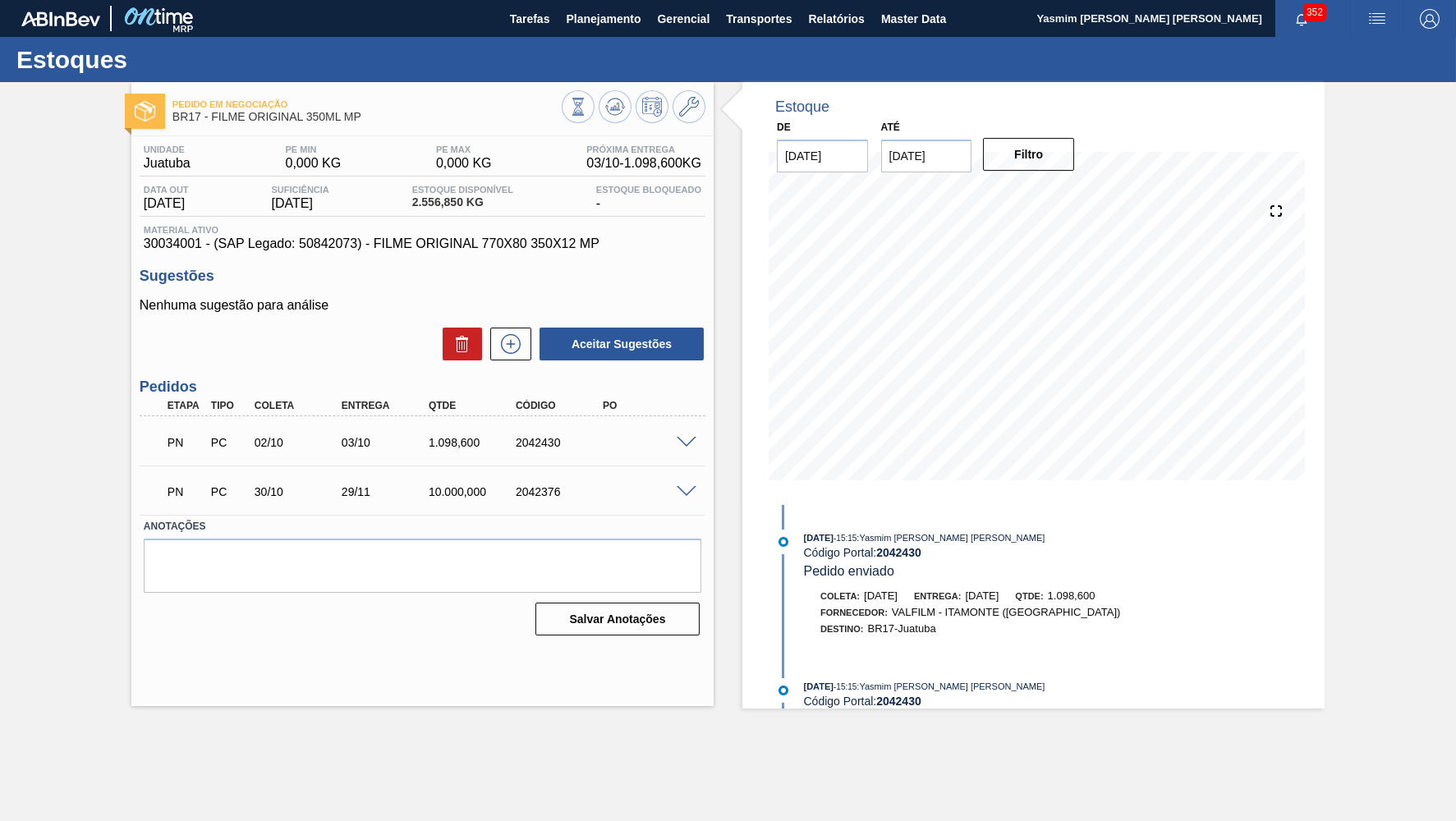
click at [684, 486] on span at bounding box center [686, 492] width 20 height 12
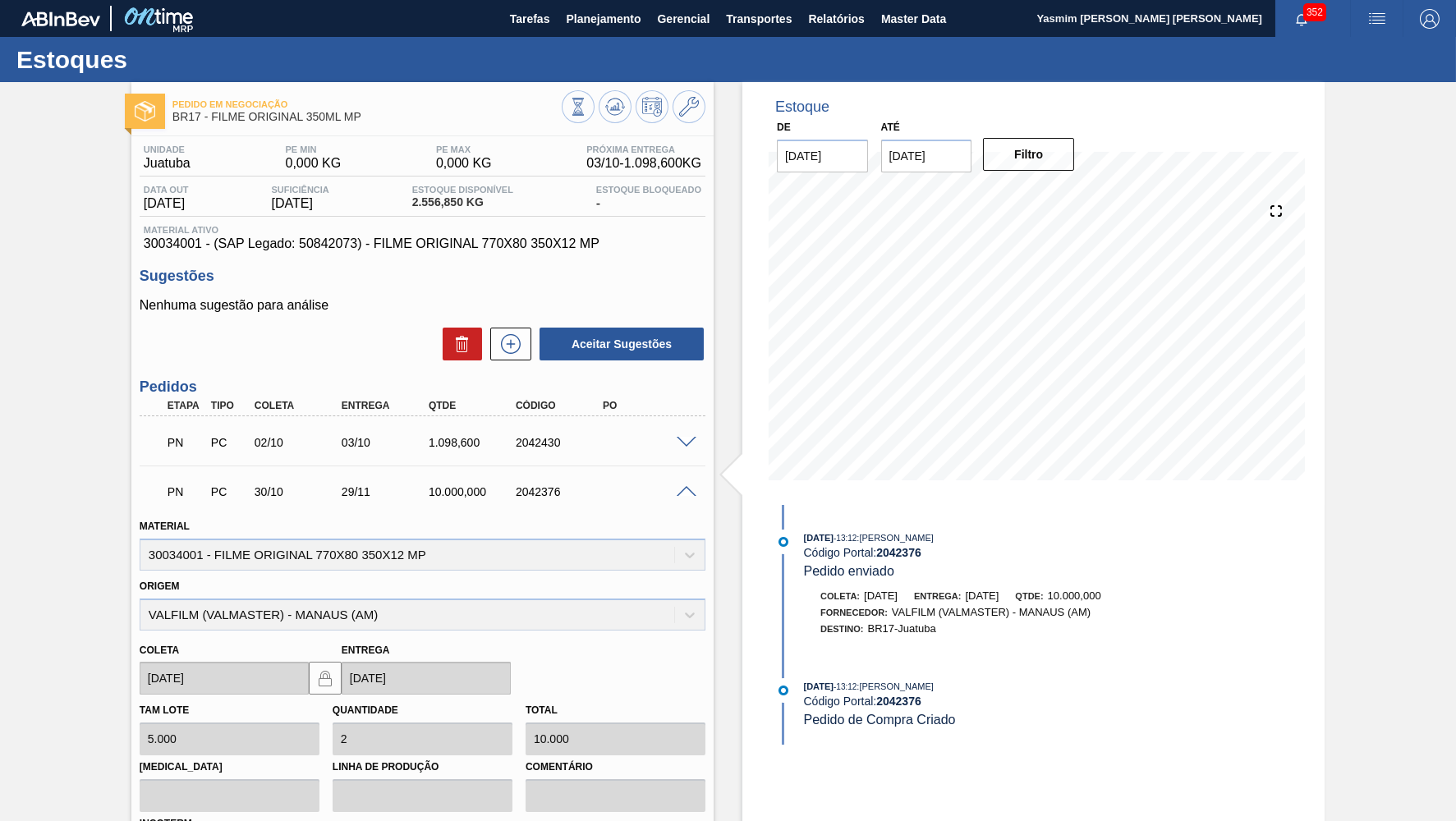
click at [684, 486] on span at bounding box center [686, 492] width 20 height 12
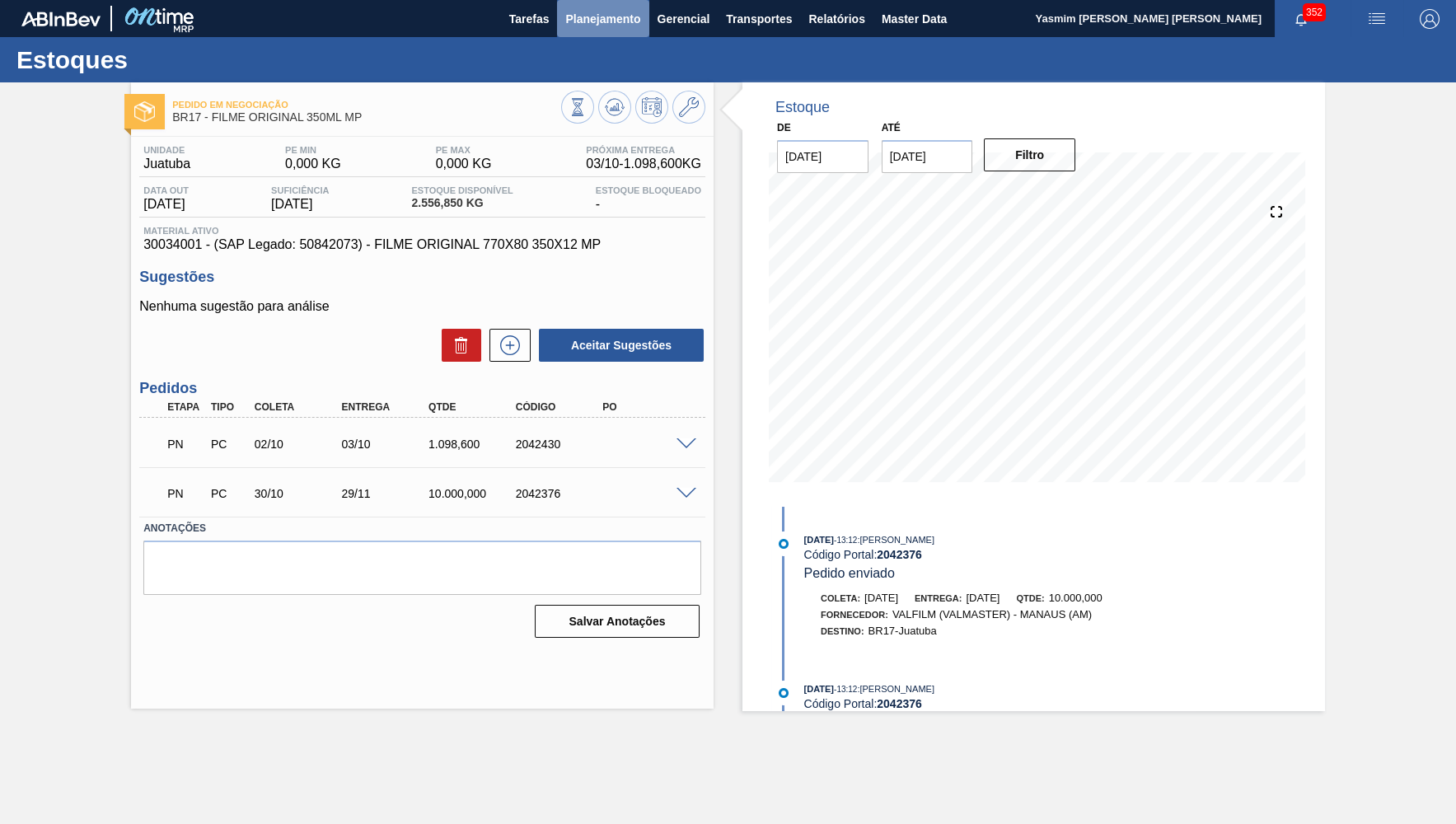
click at [613, 17] on span "Planejamento" at bounding box center [603, 19] width 75 height 20
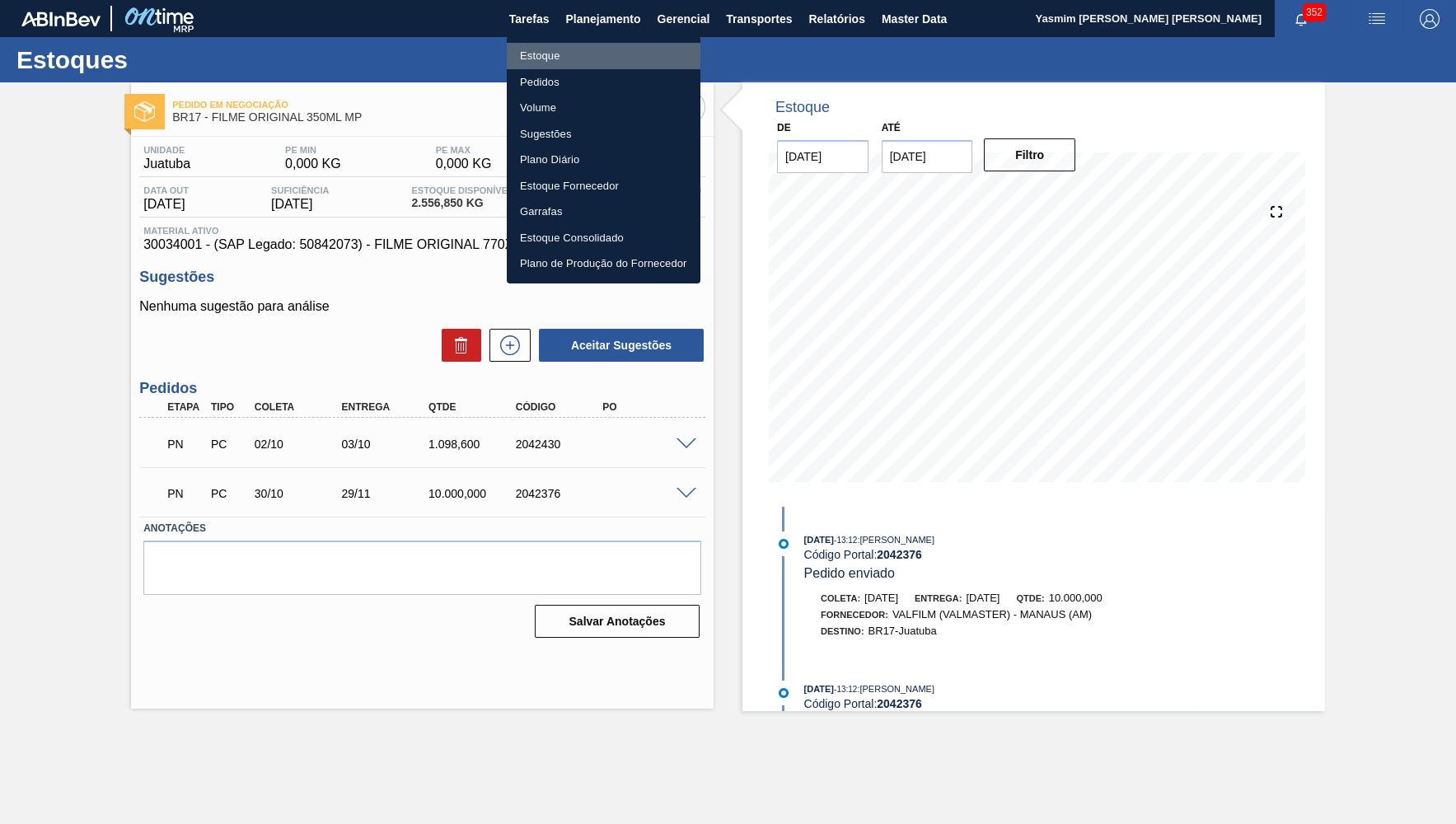
click at [590, 51] on li "Estoque" at bounding box center [603, 56] width 194 height 27
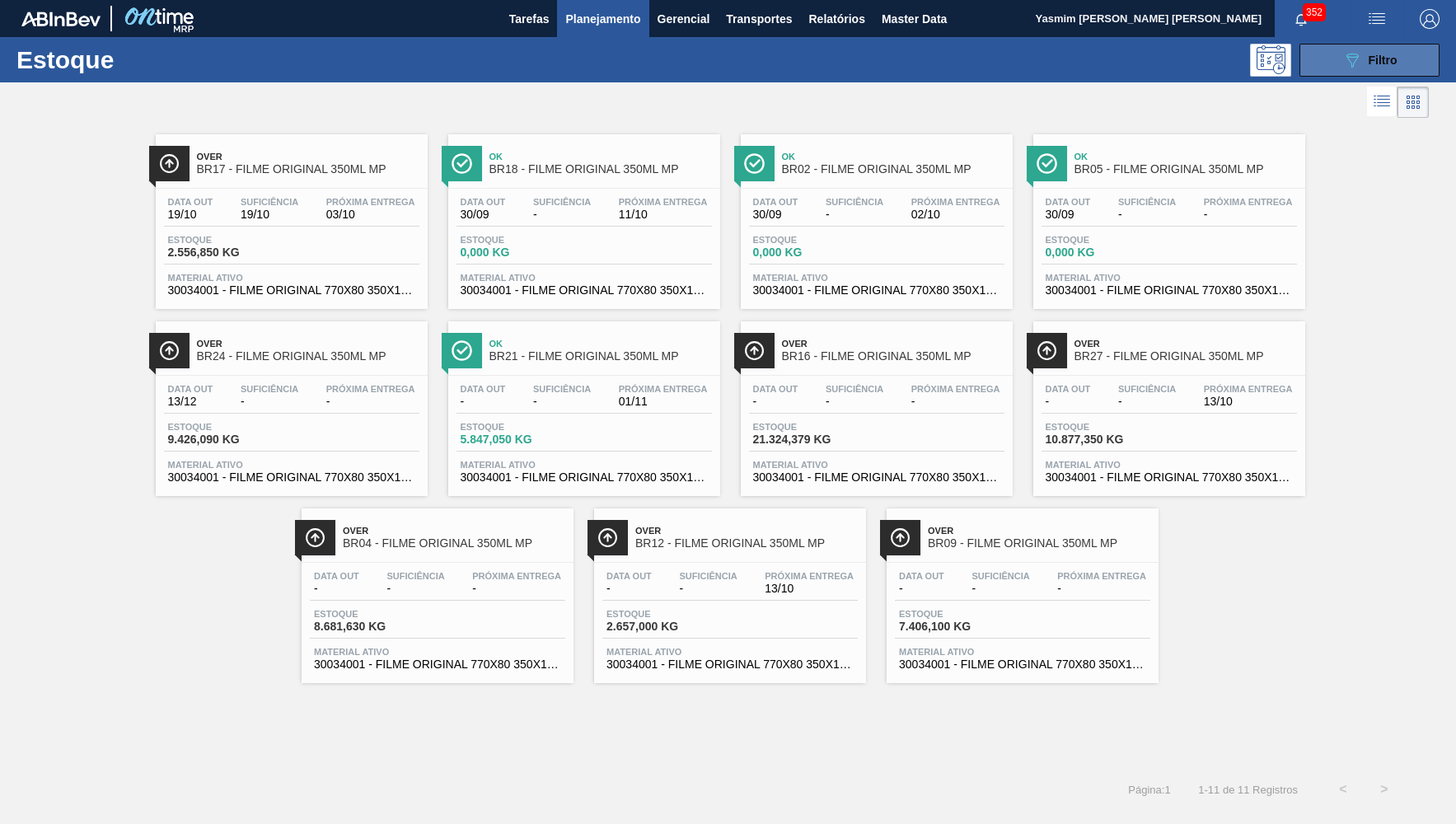
click at [1325, 61] on button "089F7B8B-B2A5-4AFE-B5C0-19BA573D28AC Filtro" at bounding box center [1368, 60] width 140 height 33
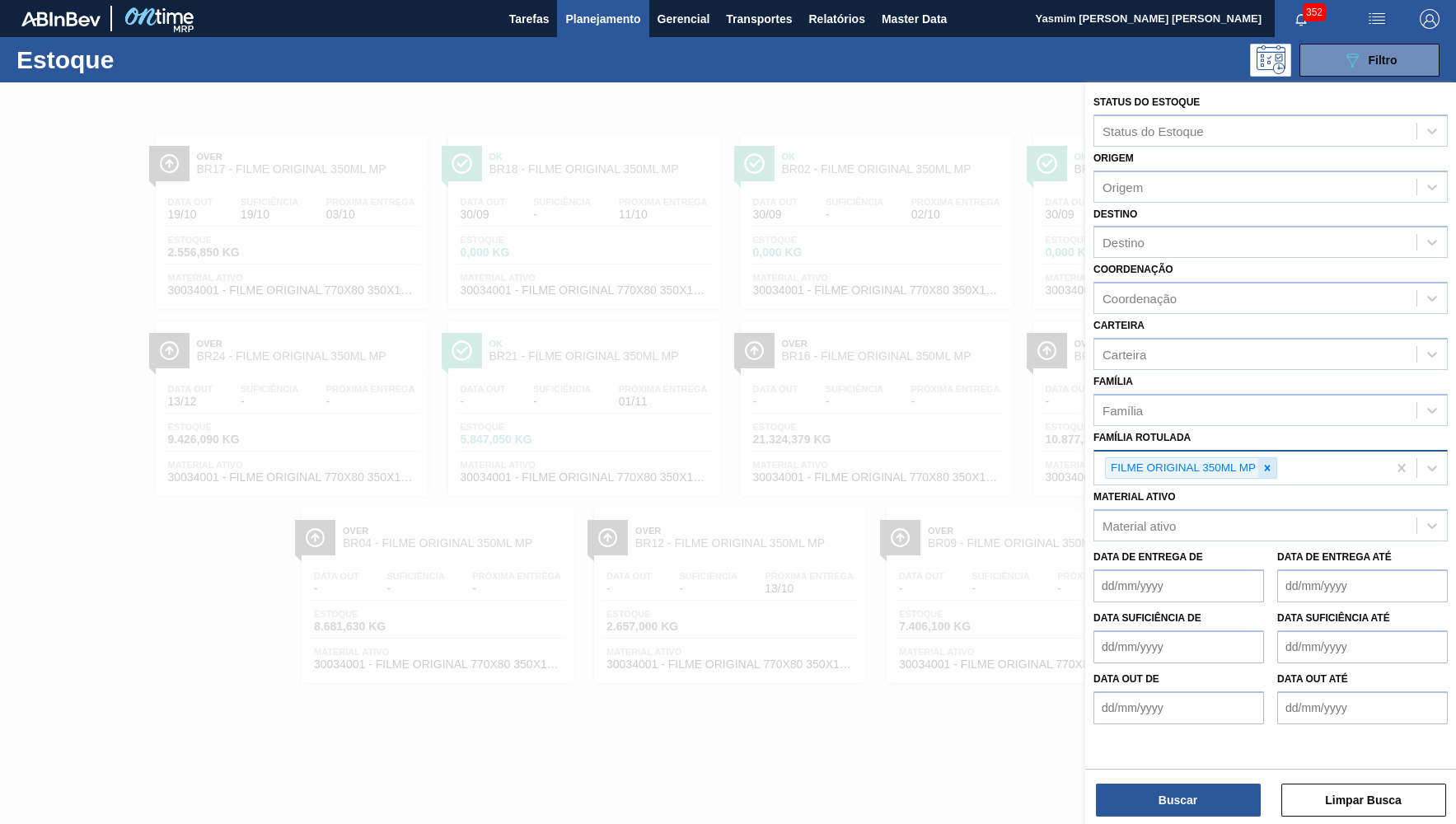
click at [1272, 462] on icon at bounding box center [1267, 468] width 12 height 12
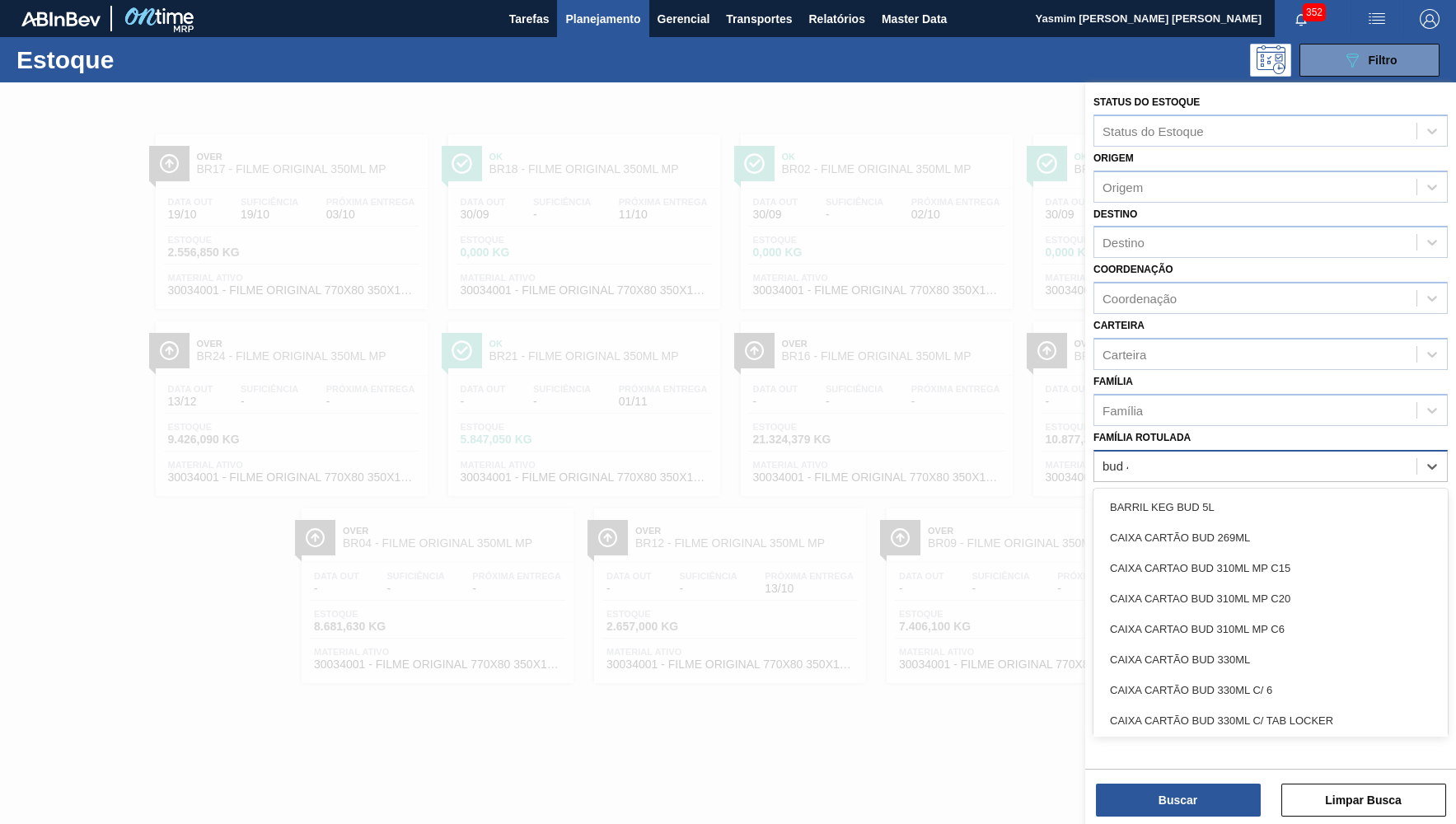
type Rotulada "bud 473"
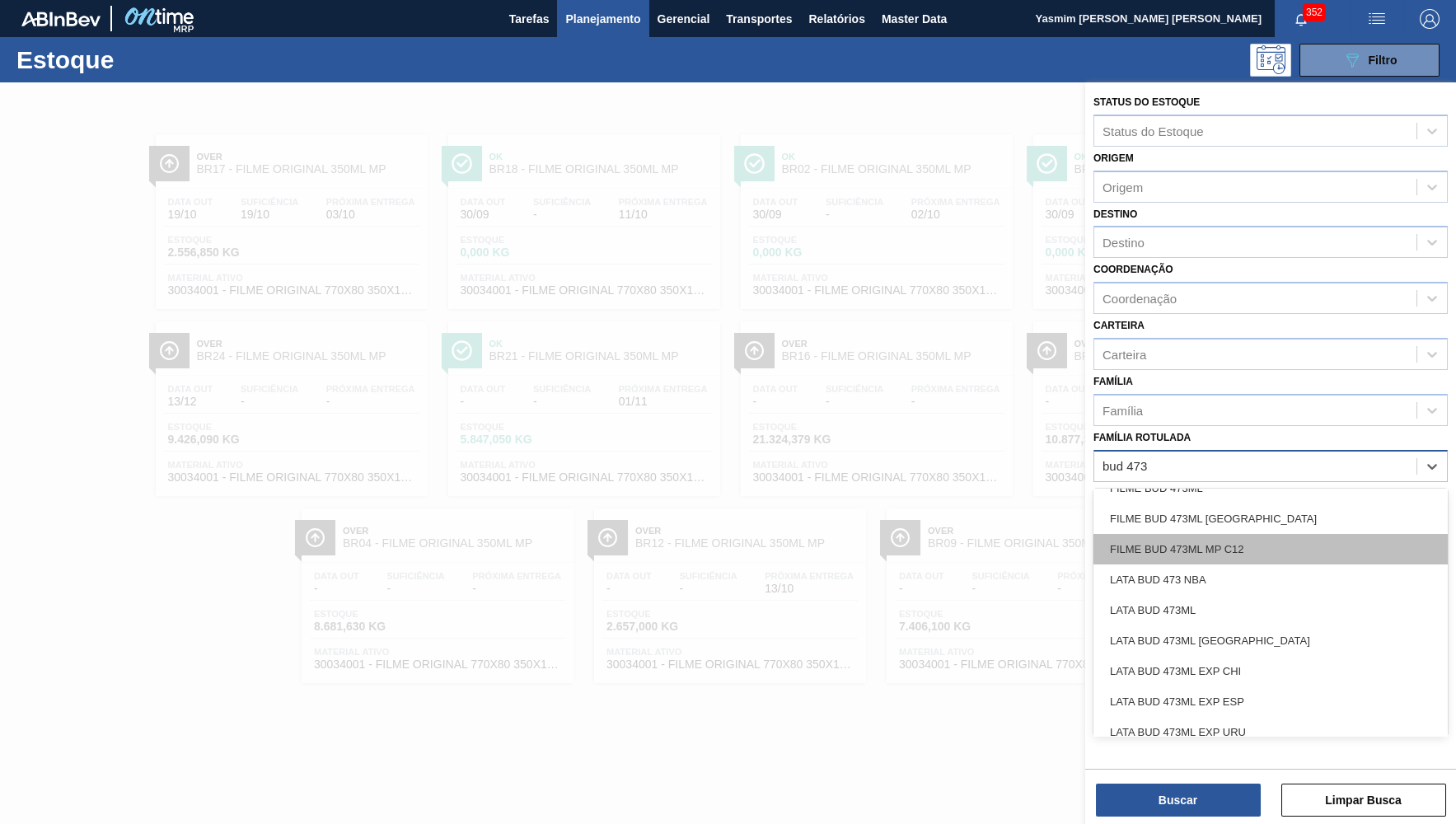
click at [1247, 534] on div "FILME BUD 473ML MP C12" at bounding box center [1271, 549] width 354 height 31
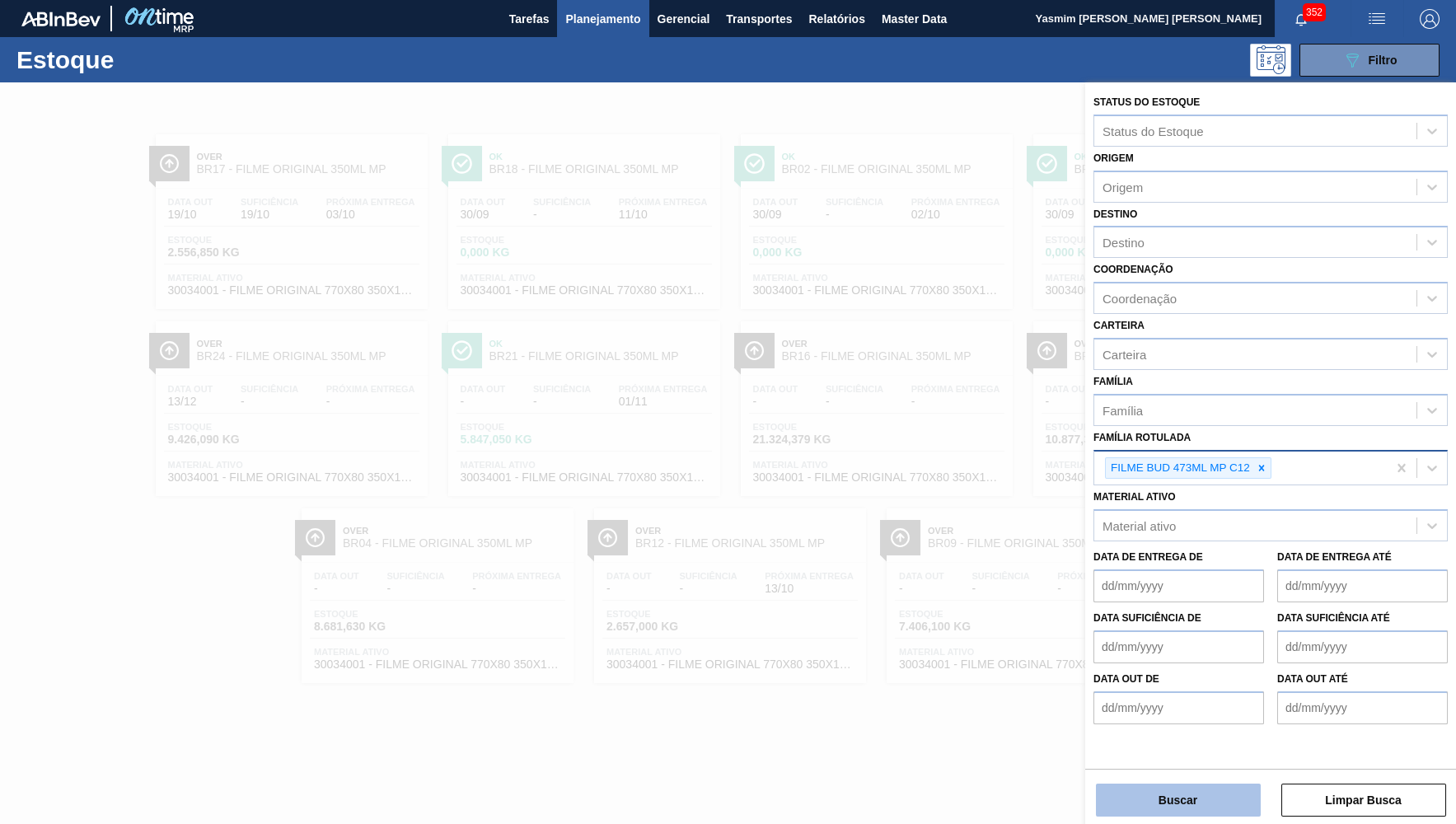
click at [1186, 786] on button "Buscar" at bounding box center [1178, 800] width 165 height 33
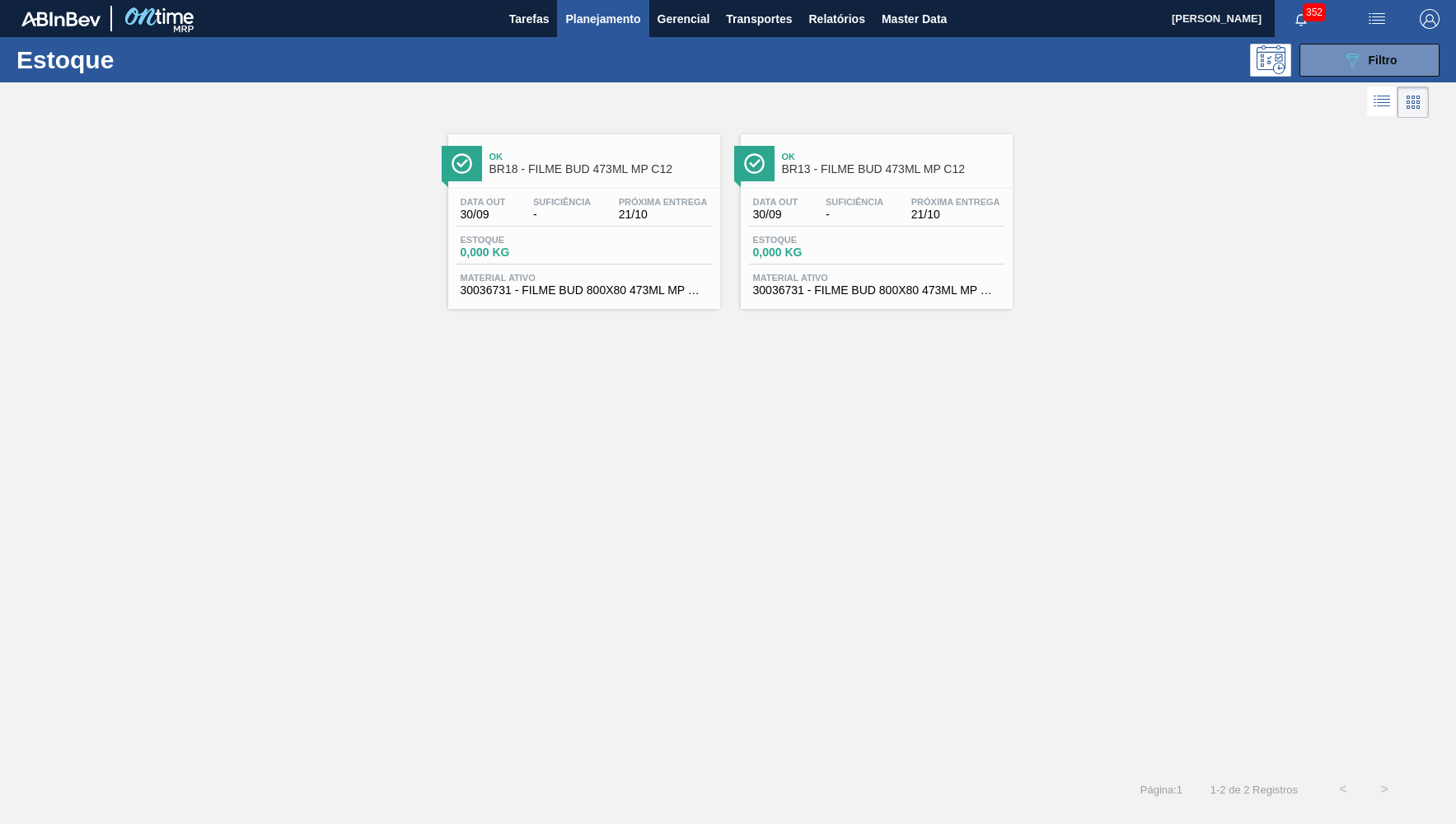
click at [1364, 82] on div "Estoque 089F7B8B-B2A5-4AFE-B5C0-19BA573D28AC Filtro" at bounding box center [728, 60] width 1456 height 46
click at [1364, 80] on div "Estoque 089F7B8B-B2A5-4AFE-B5C0-19BA573D28AC Filtro" at bounding box center [728, 60] width 1456 height 46
click at [1359, 72] on button "089F7B8B-B2A5-4AFE-B5C0-19BA573D28AC Filtro" at bounding box center [1368, 60] width 140 height 33
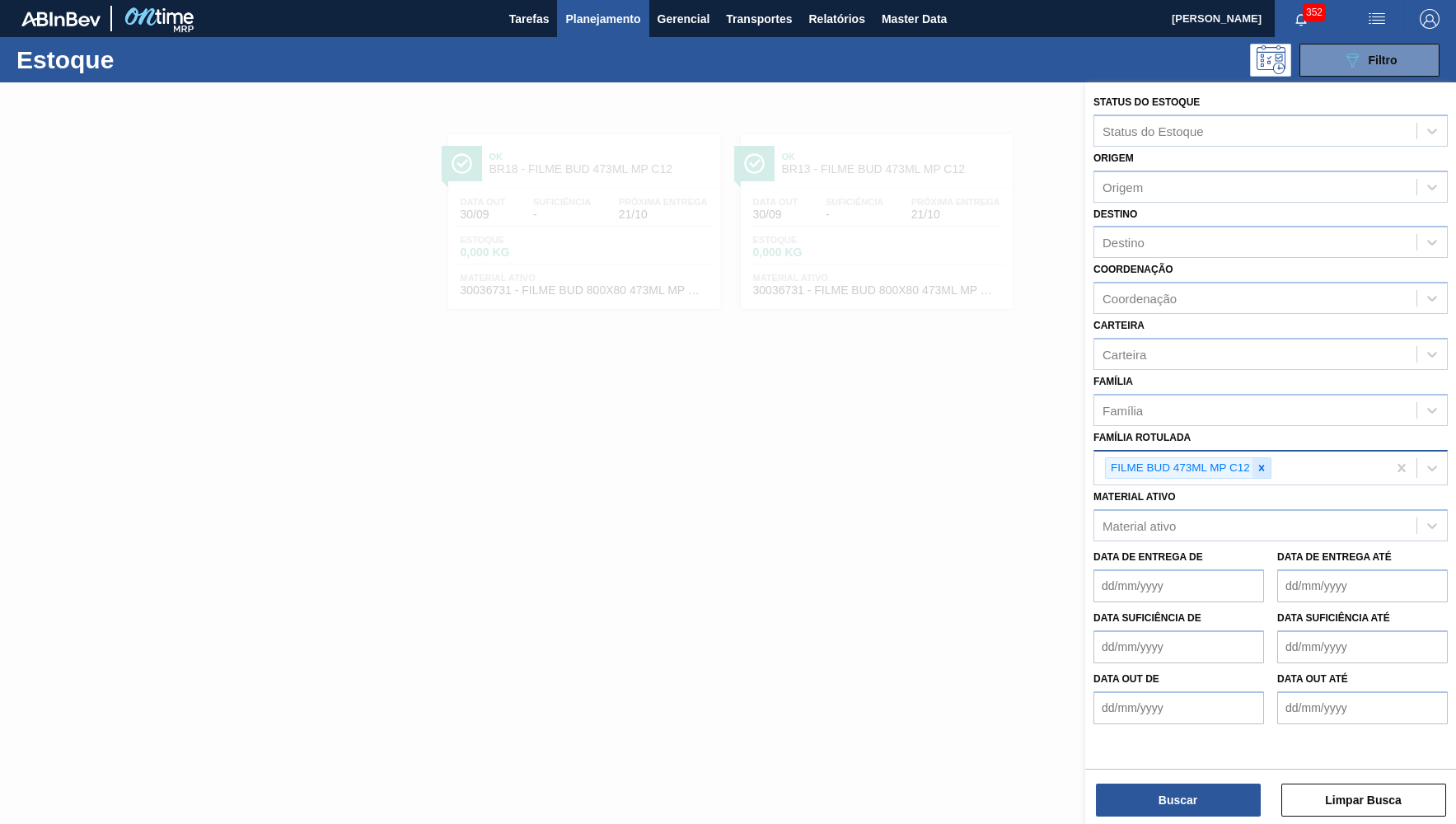
click at [1260, 458] on div at bounding box center [1261, 468] width 18 height 21
paste Rotulada "CX PAP CORONITA 210ML C24 UR"
type Rotulada "CX PAP CORONITA 210ML C24 UR"
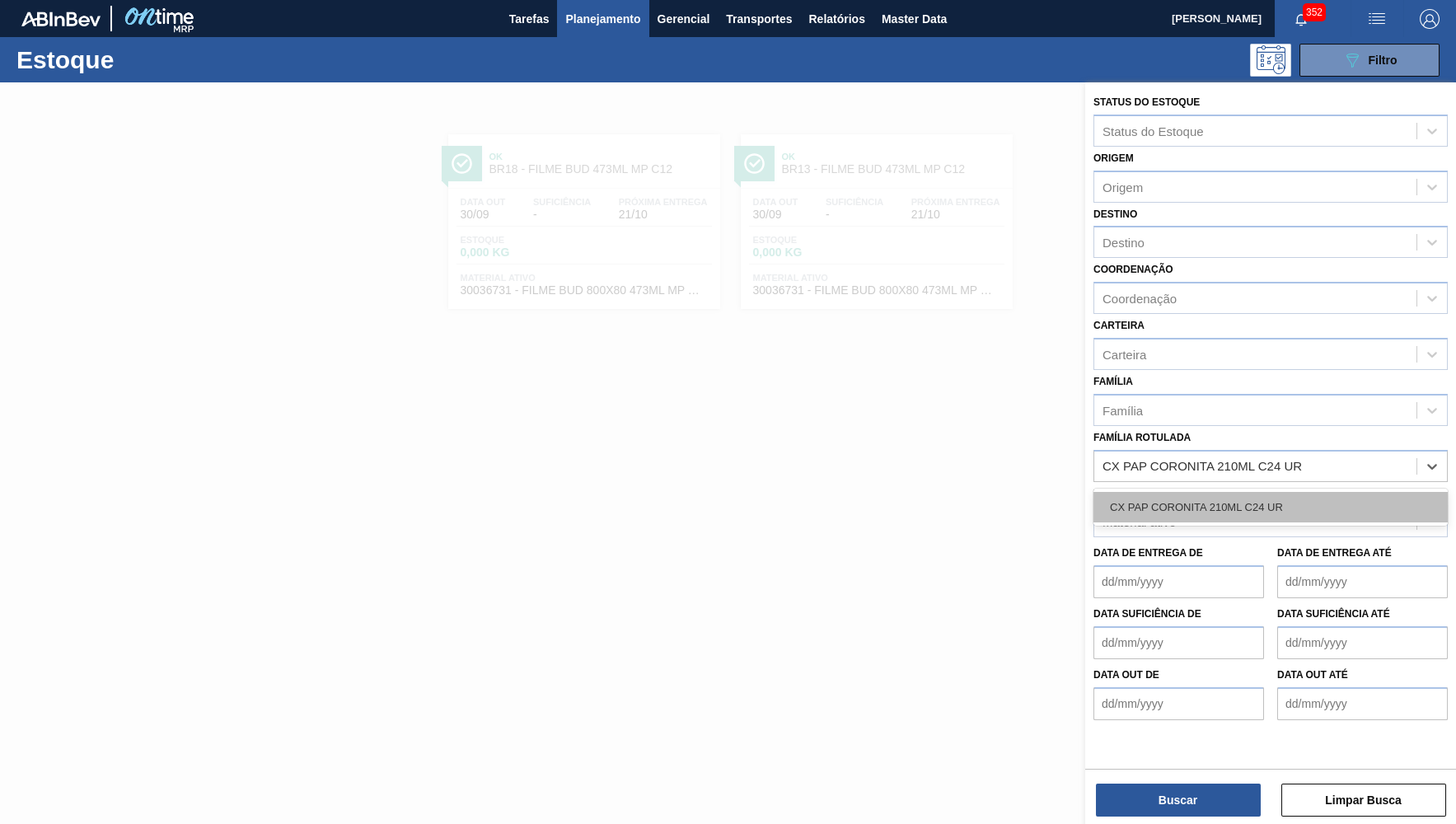
click at [1237, 492] on div "CX PAP CORONITA 210ML C24 UR" at bounding box center [1271, 507] width 354 height 31
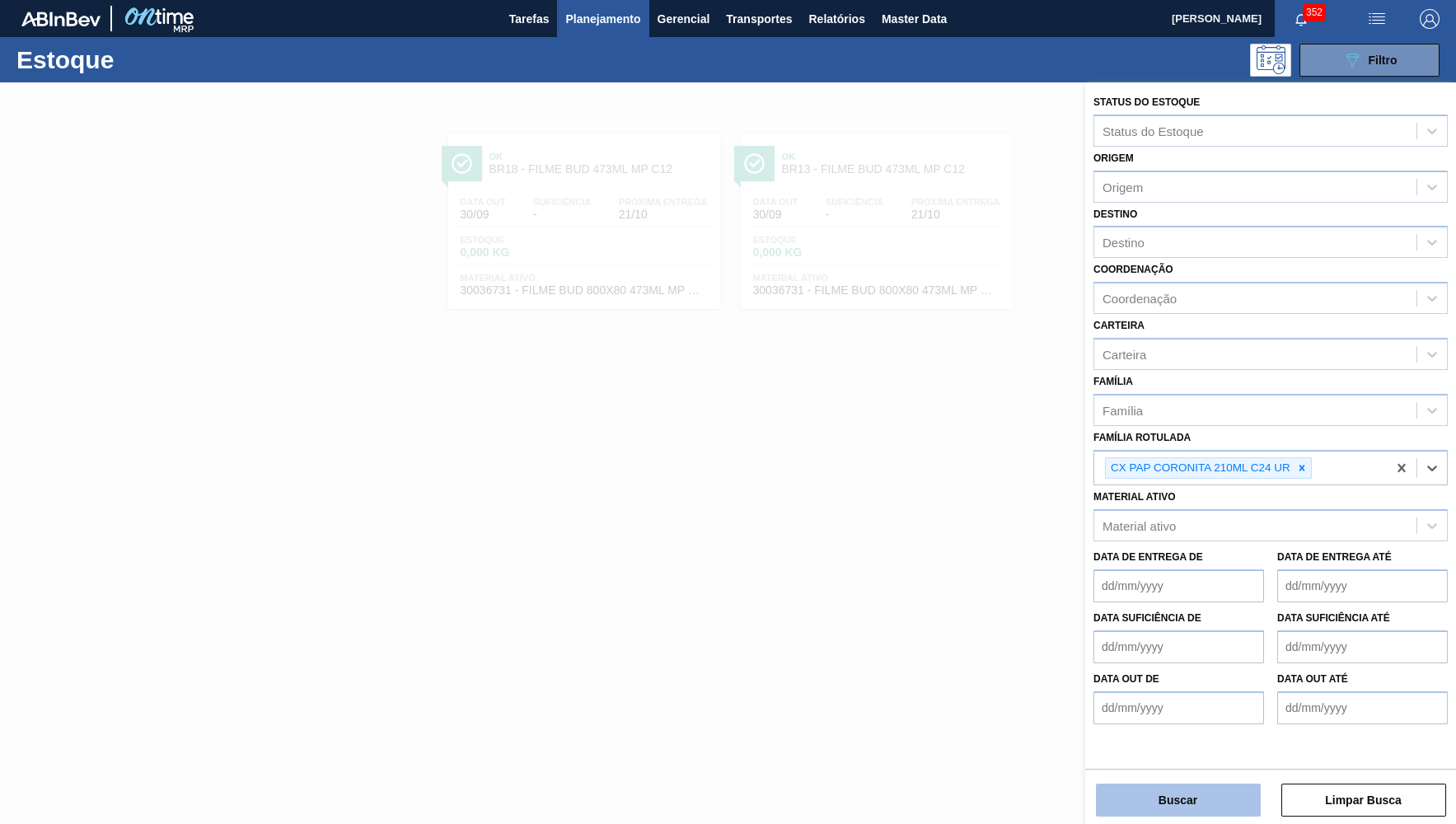
click at [1185, 801] on button "Buscar" at bounding box center [1178, 800] width 165 height 33
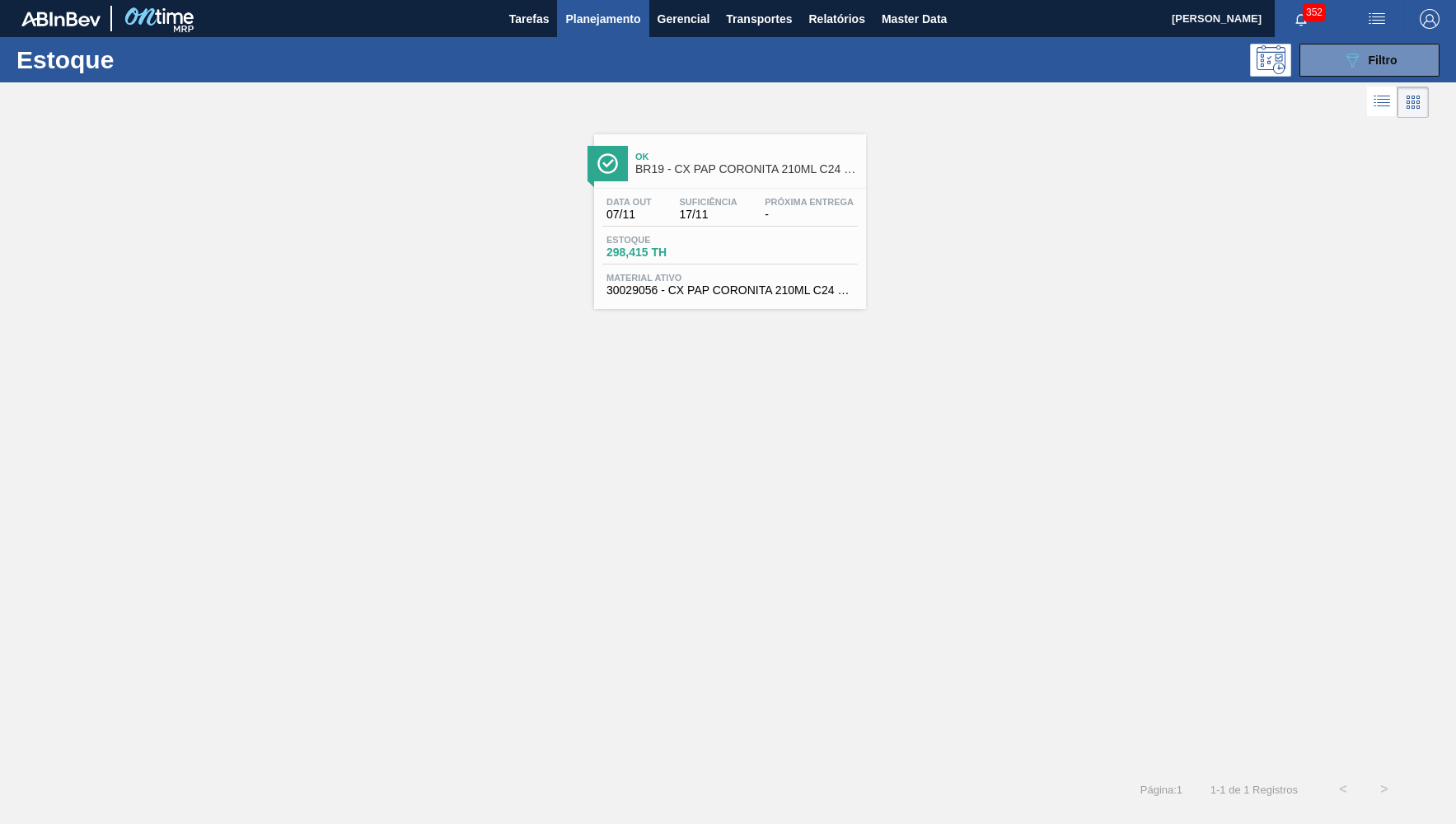
click at [763, 143] on div "Ok BR19 - CX PAP CORONITA 210ML C24 UR" at bounding box center [730, 161] width 271 height 37
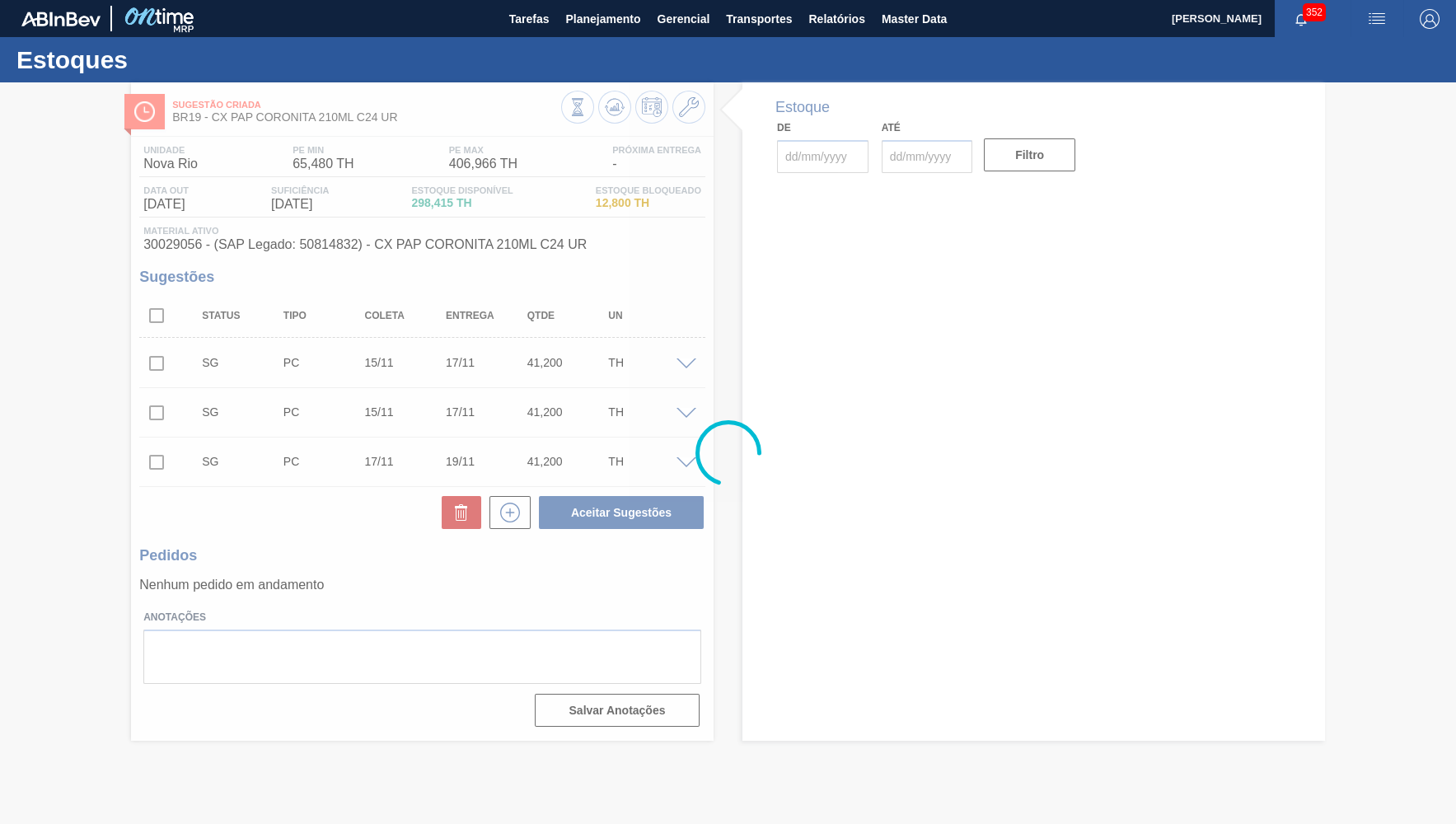
type input "[DATE]"
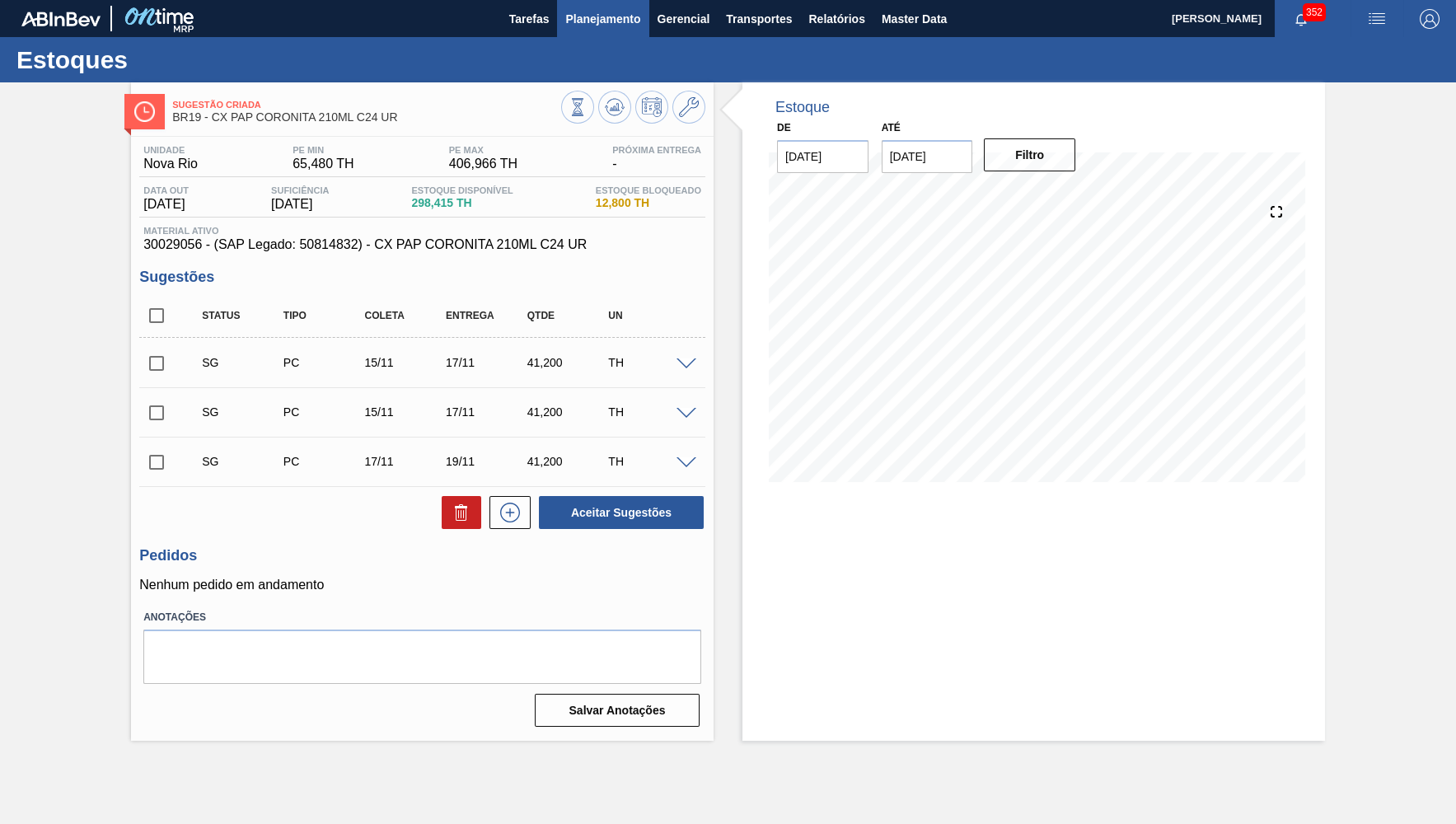
click at [593, 21] on span "Planejamento" at bounding box center [603, 19] width 75 height 20
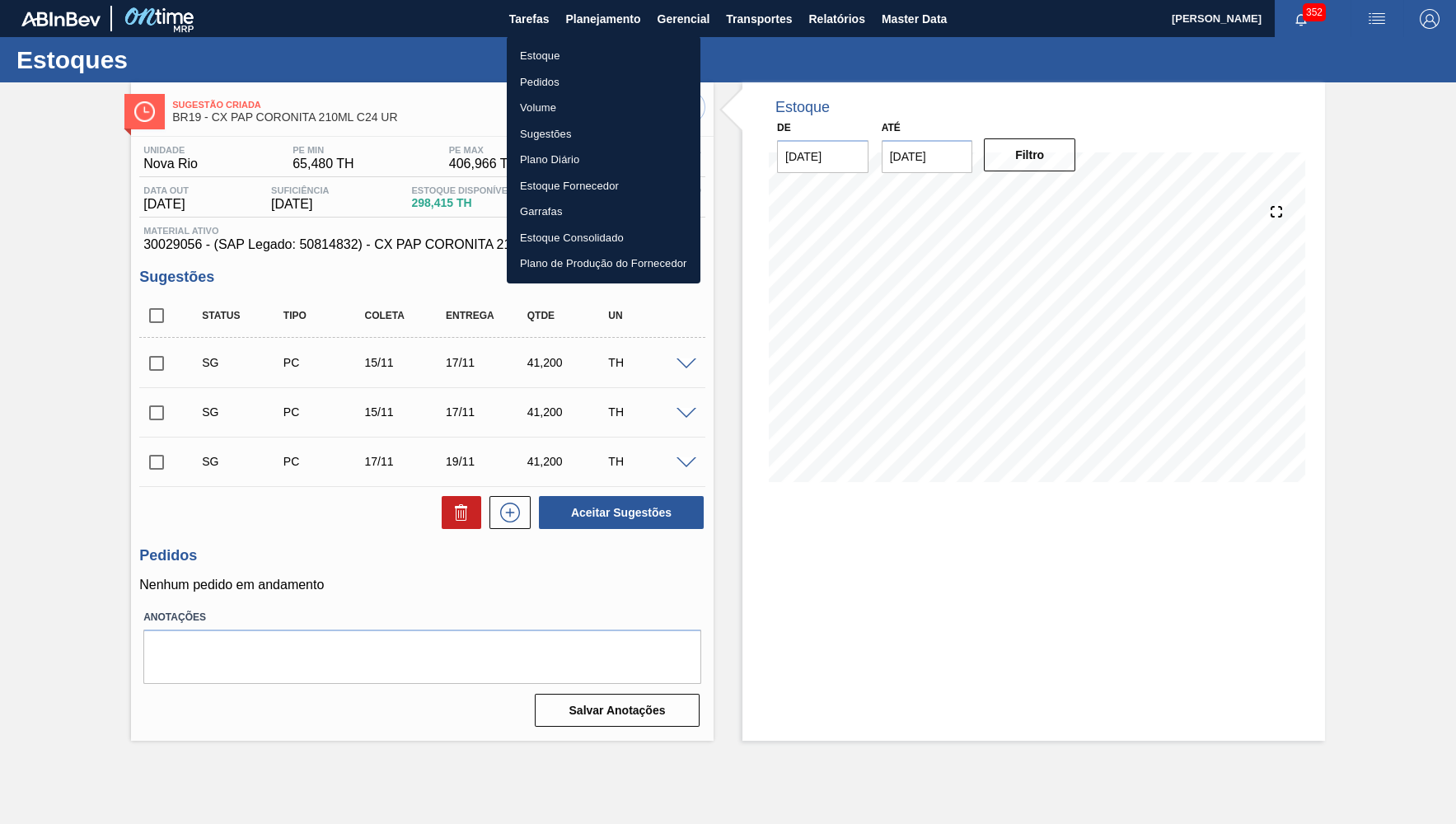
click at [586, 53] on li "Estoque" at bounding box center [603, 56] width 194 height 27
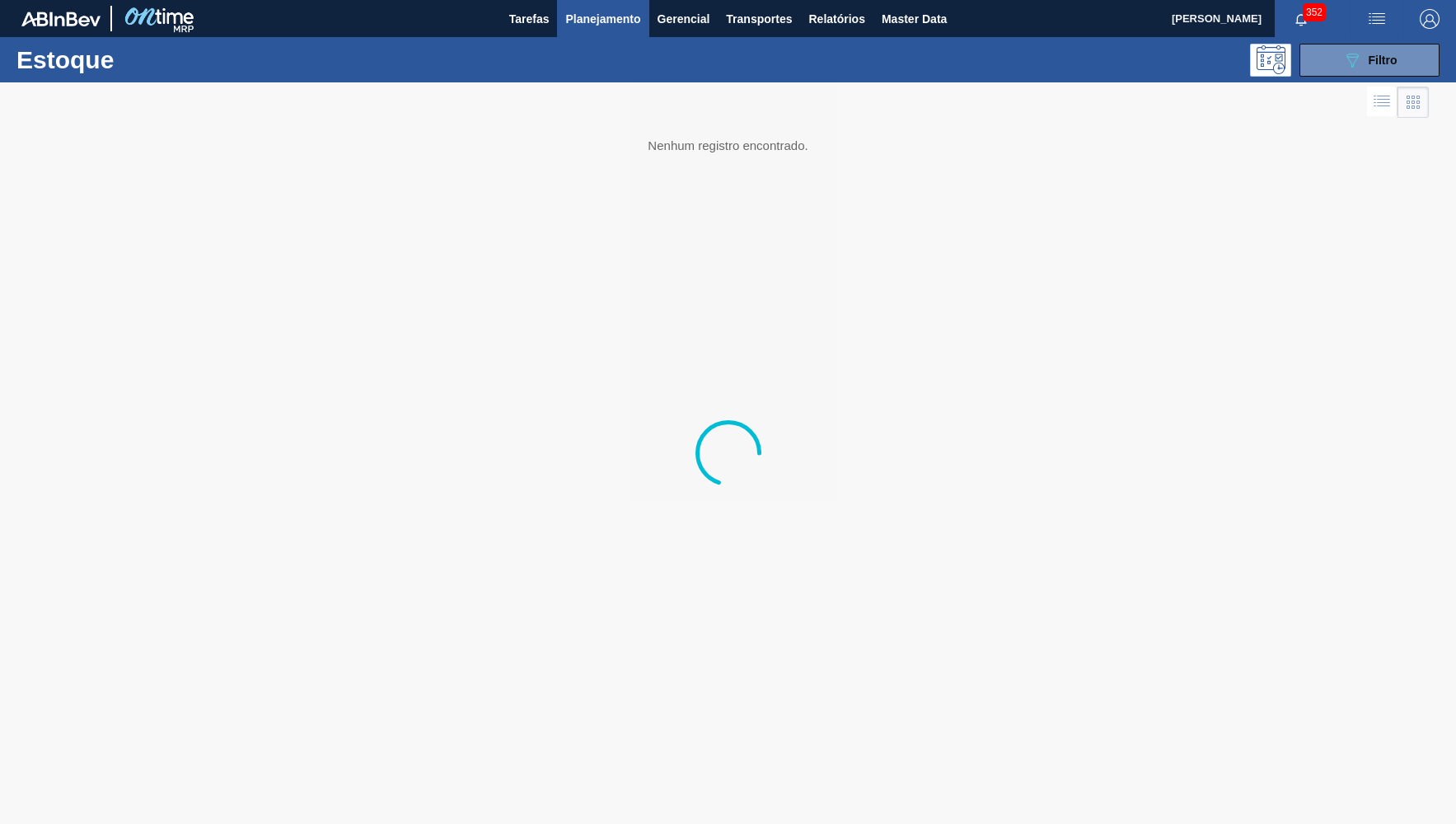
click at [1350, 55] on icon "089F7B8B-B2A5-4AFE-B5C0-19BA573D28AC" at bounding box center [1352, 60] width 20 height 20
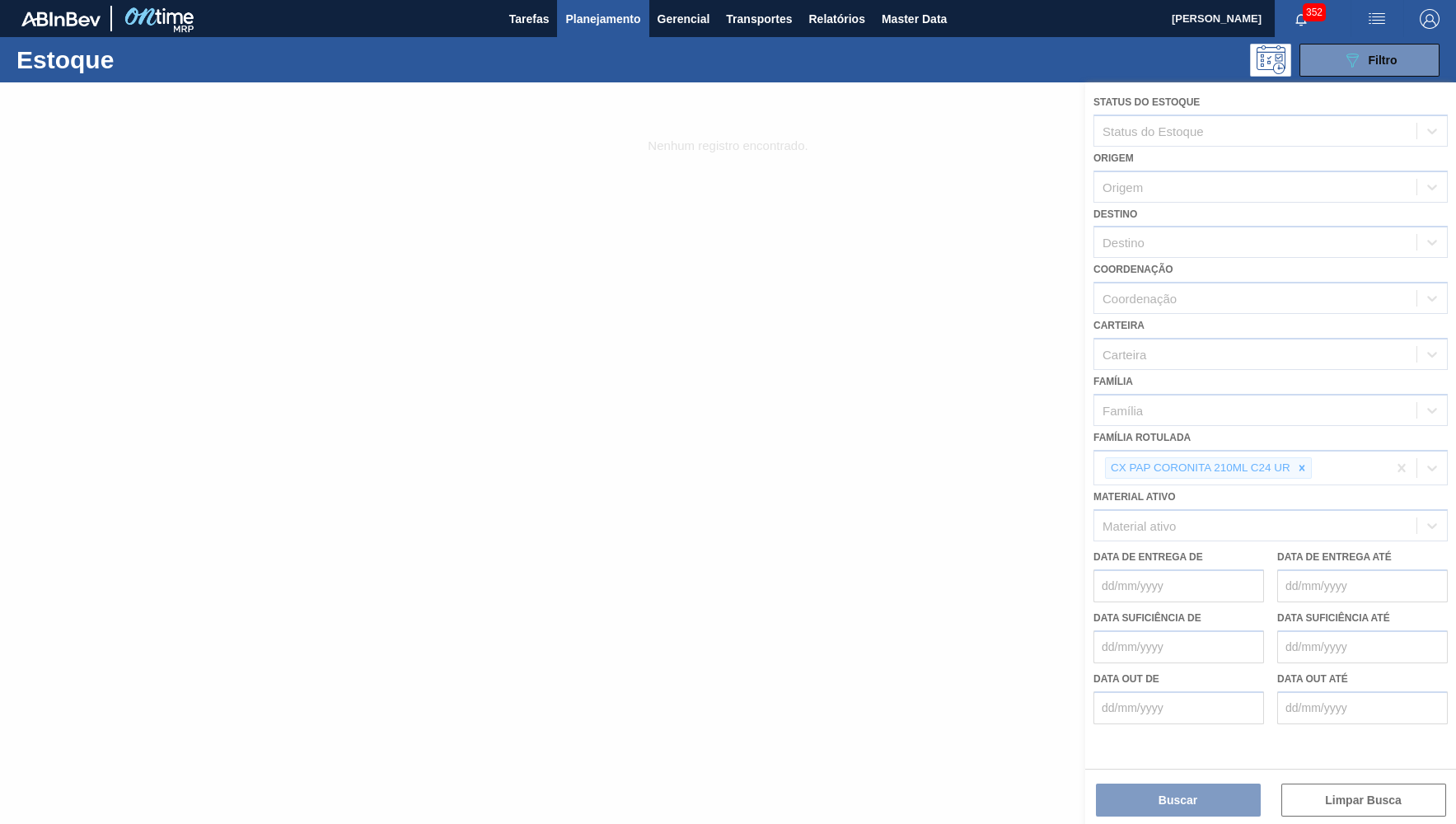
click at [1350, 55] on icon "089F7B8B-B2A5-4AFE-B5C0-19BA573D28AC" at bounding box center [1352, 60] width 20 height 20
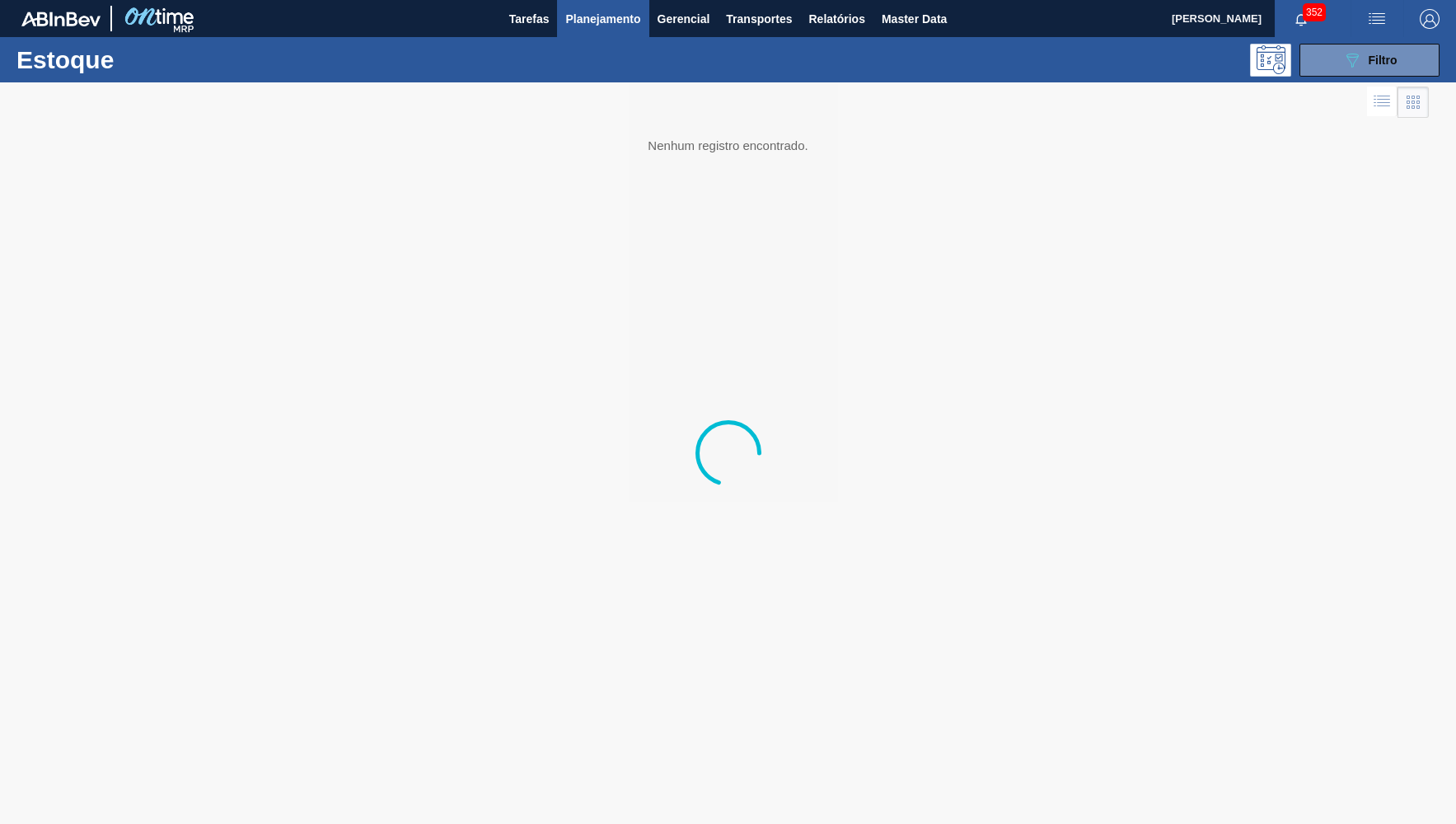
click at [1350, 55] on icon "089F7B8B-B2A5-4AFE-B5C0-19BA573D28AC" at bounding box center [1352, 60] width 20 height 20
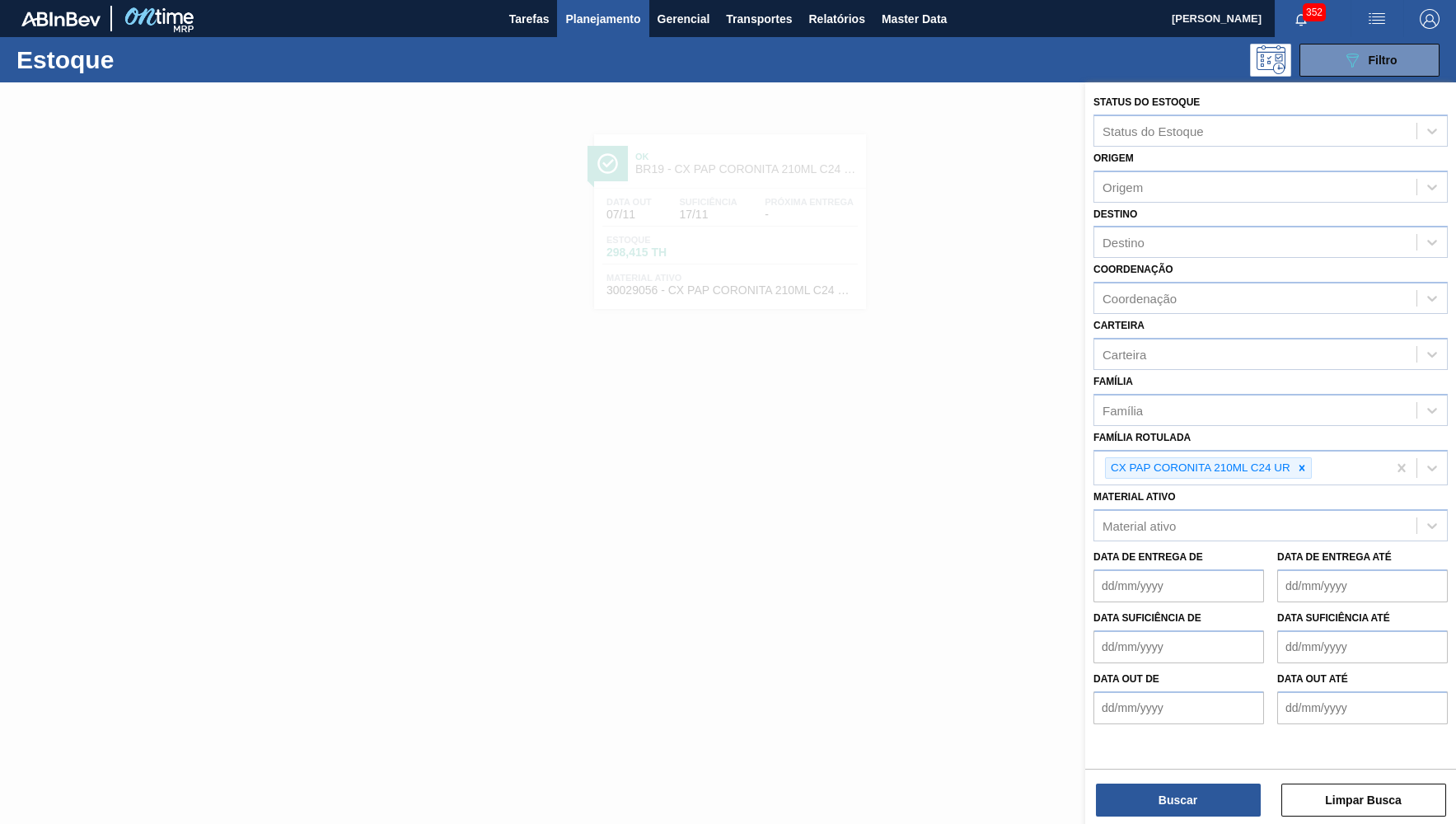
click at [1303, 465] on icon at bounding box center [1301, 467] width 6 height 6
paste Rotulada "CAIXA PAPELAO STELLA 600ML C12 PARAGUAI"
type Rotulada "CAIXA PAPELAO STELLA 600ML C12 PARAGUAI"
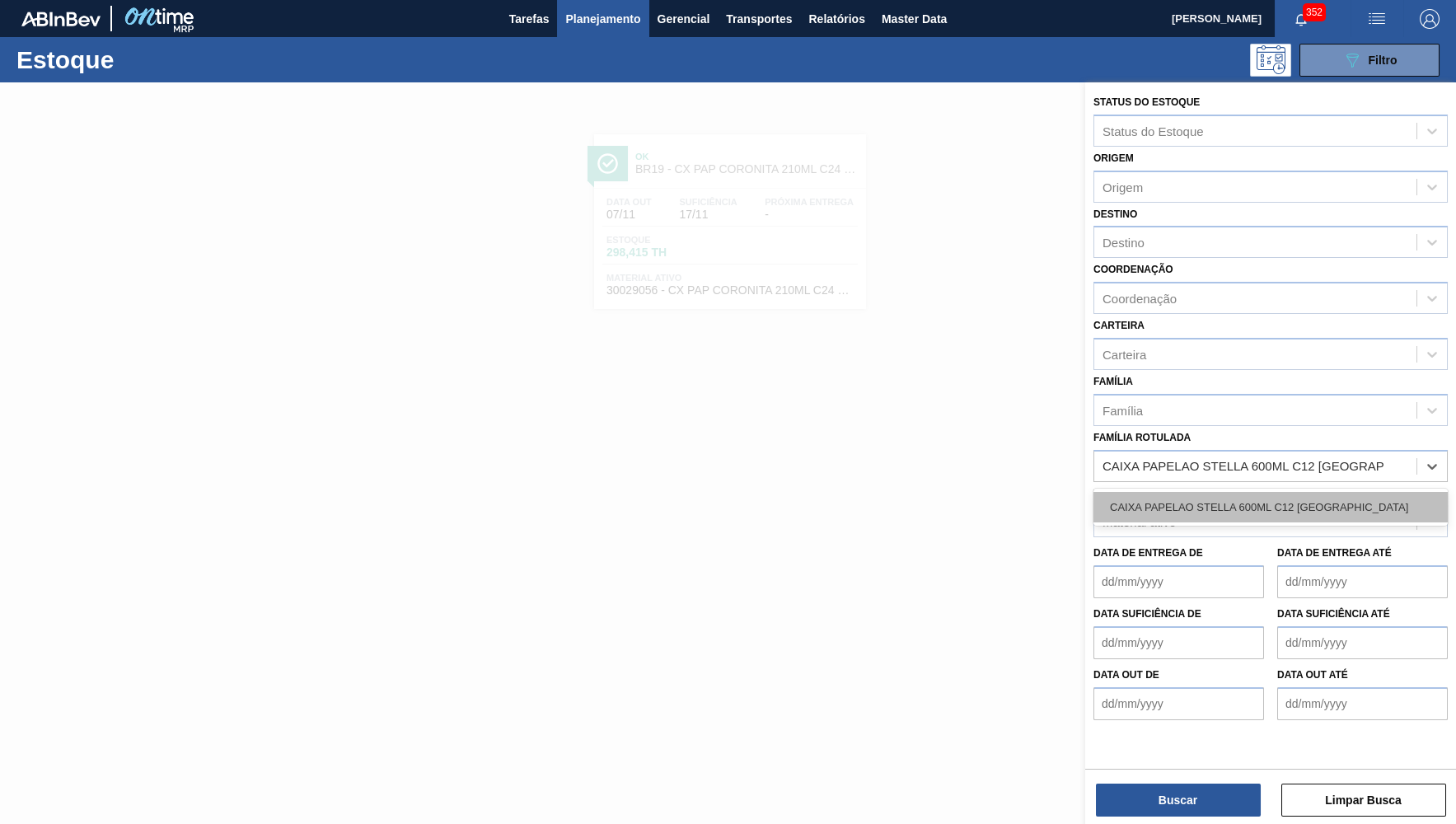
click at [1284, 492] on div "CAIXA PAPELAO STELLA 600ML C12 PARAGUAI" at bounding box center [1271, 507] width 354 height 31
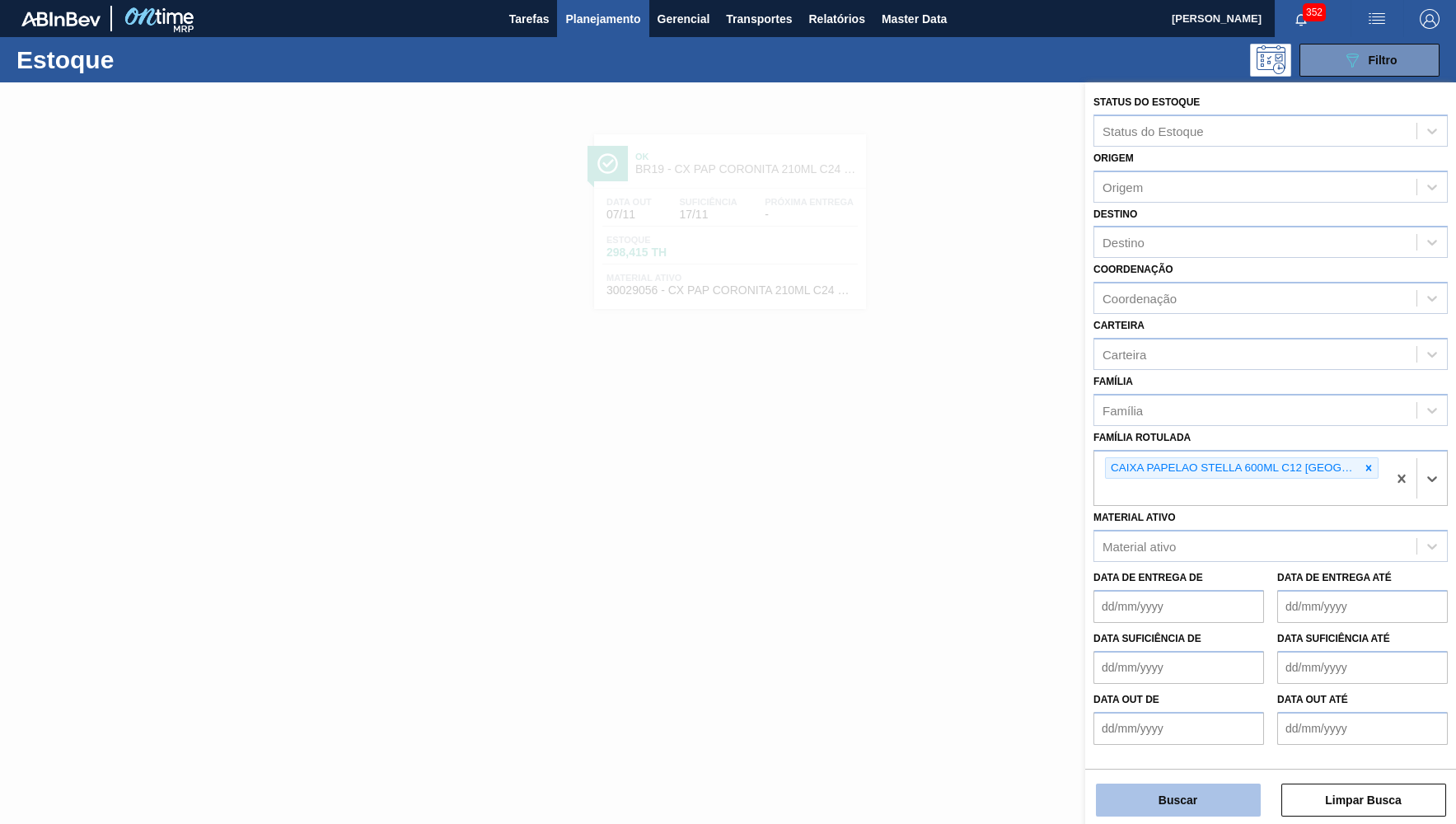
click at [1165, 788] on button "Buscar" at bounding box center [1178, 800] width 165 height 33
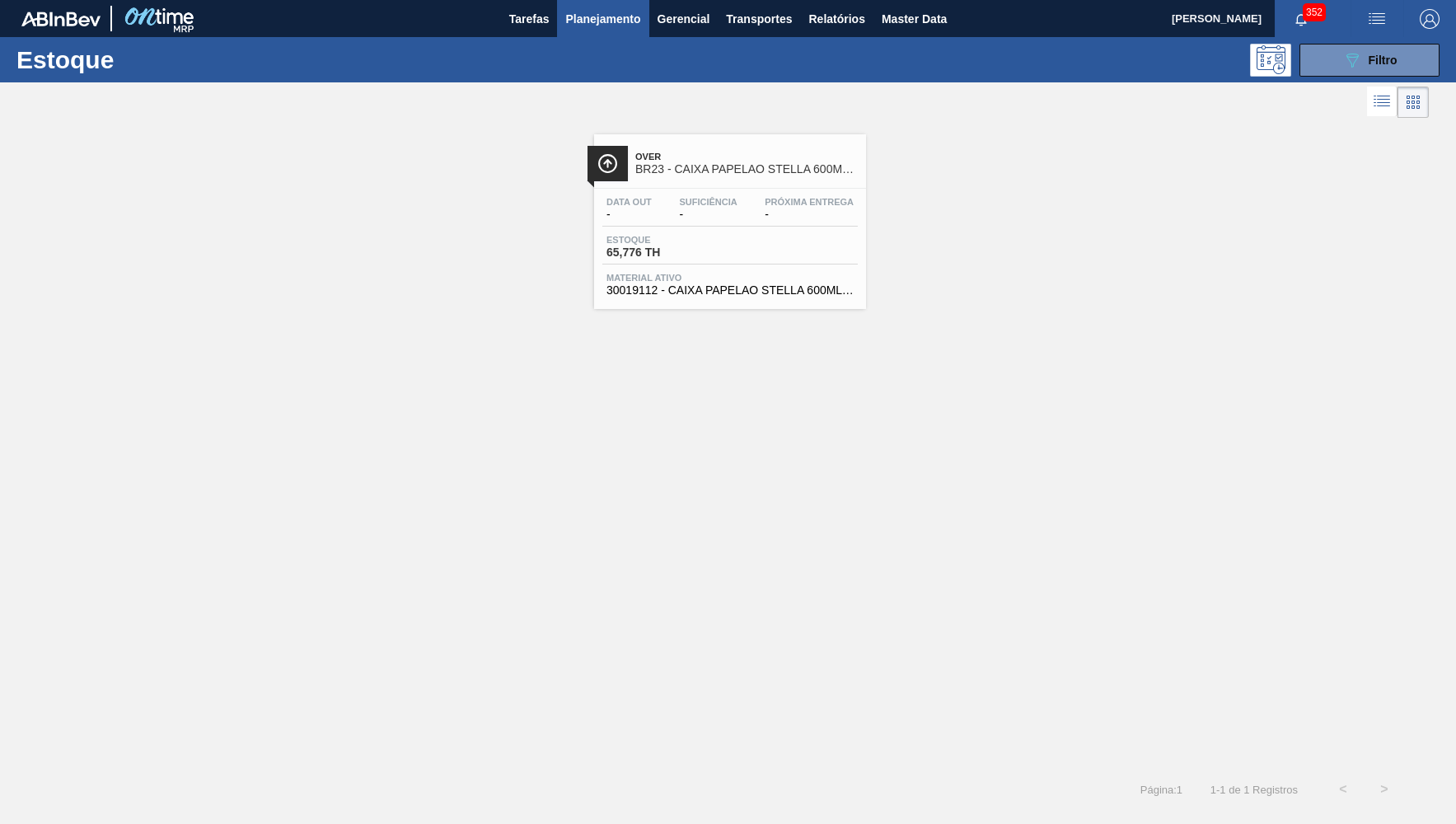
click at [715, 183] on div "Over BR23 - CAIXA PAPELAO STELLA 600ML C12 PARAGUAI Data out - Suficiência - Pr…" at bounding box center [730, 221] width 271 height 175
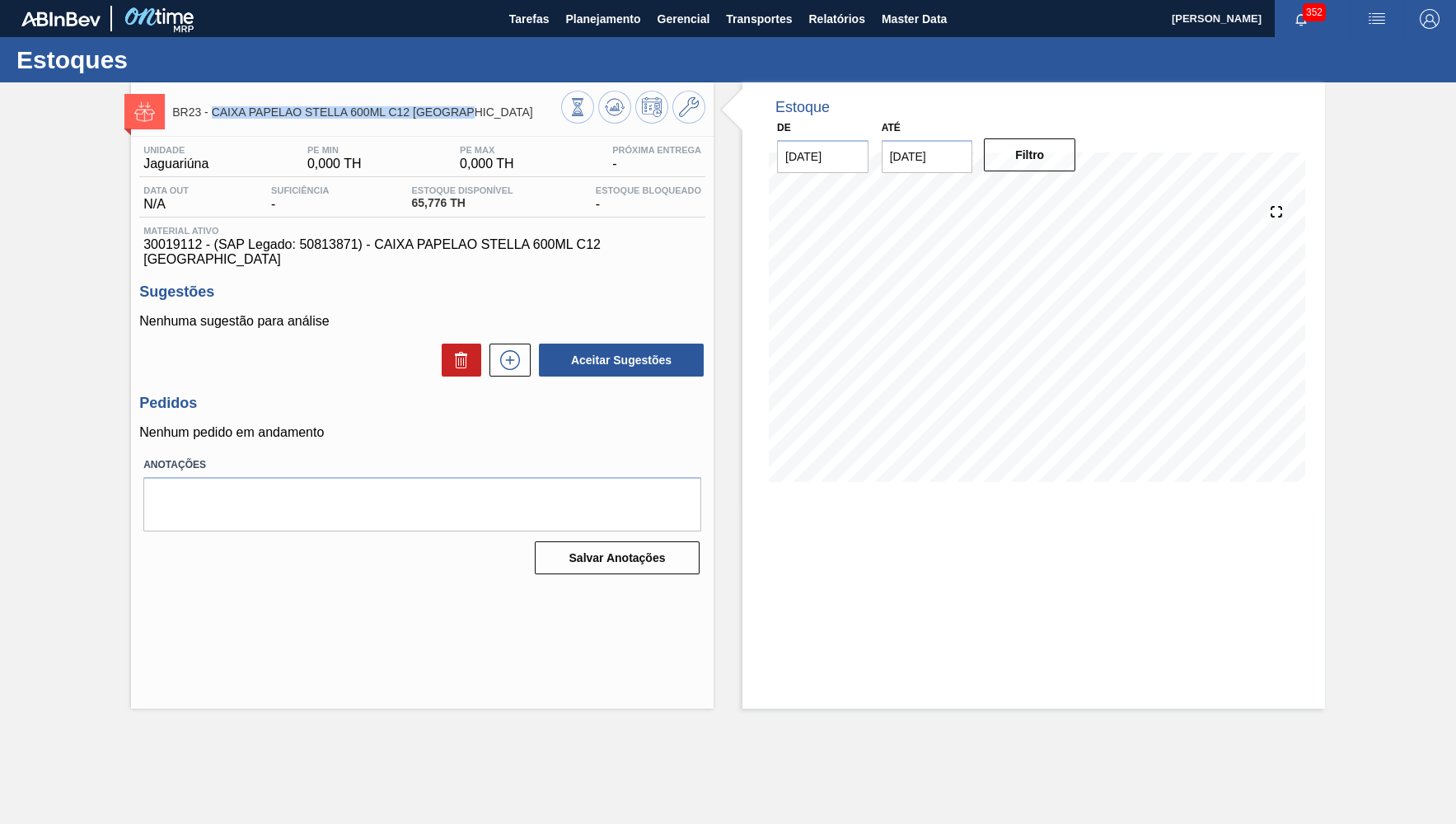
drag, startPoint x: 213, startPoint y: 109, endPoint x: 528, endPoint y: 120, distance: 315.2
click at [528, 118] on span "BR23 - CAIXA PAPELAO STELLA 600ML C12 PARAGUAI" at bounding box center [367, 112] width 389 height 12
copy span "CAIXA PAPELAO STELLA 600ML C12 PARAGUAI"
click at [603, 36] on button "Planejamento" at bounding box center [603, 18] width 91 height 37
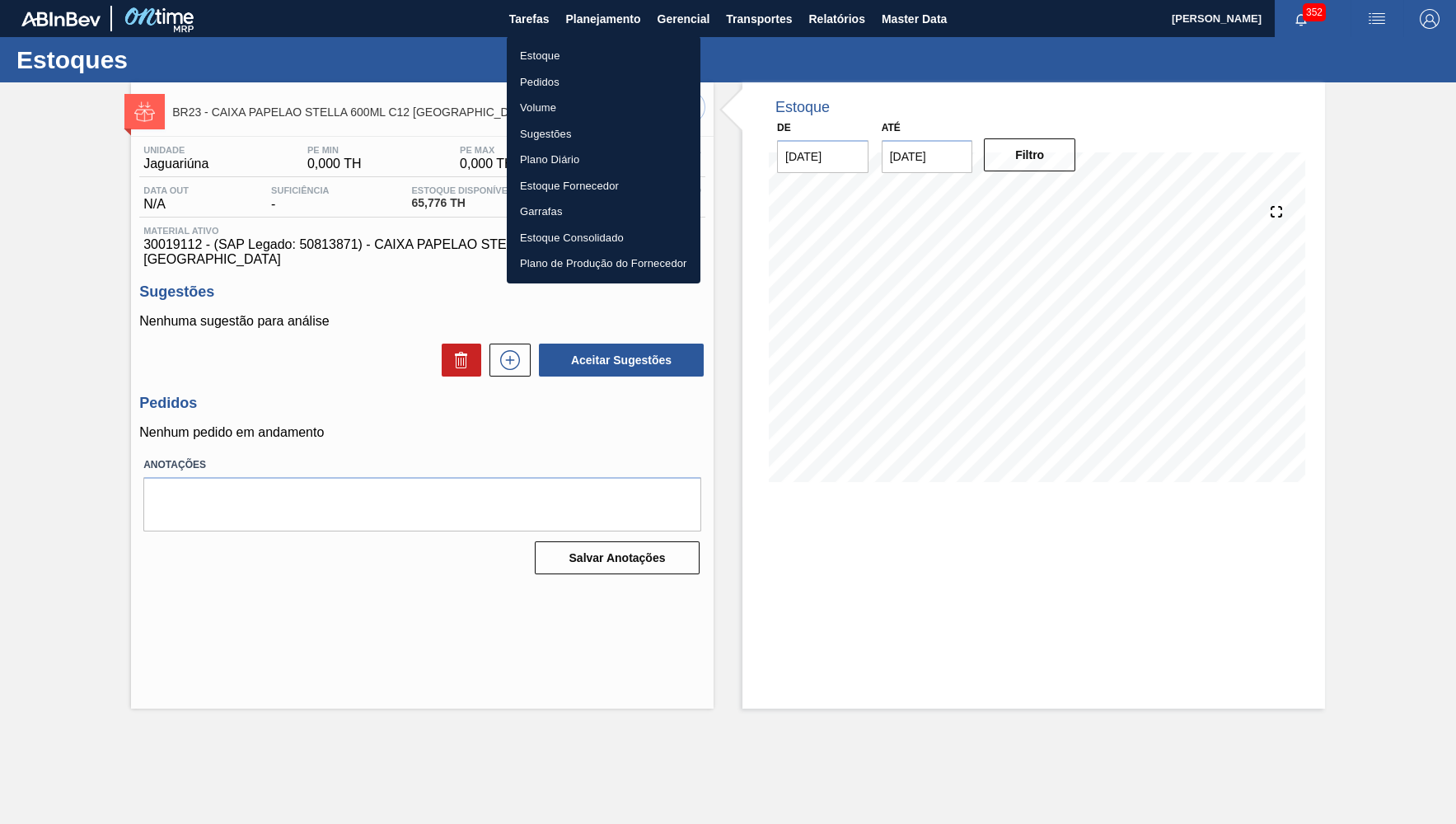
click at [591, 53] on li "Estoque" at bounding box center [603, 56] width 194 height 27
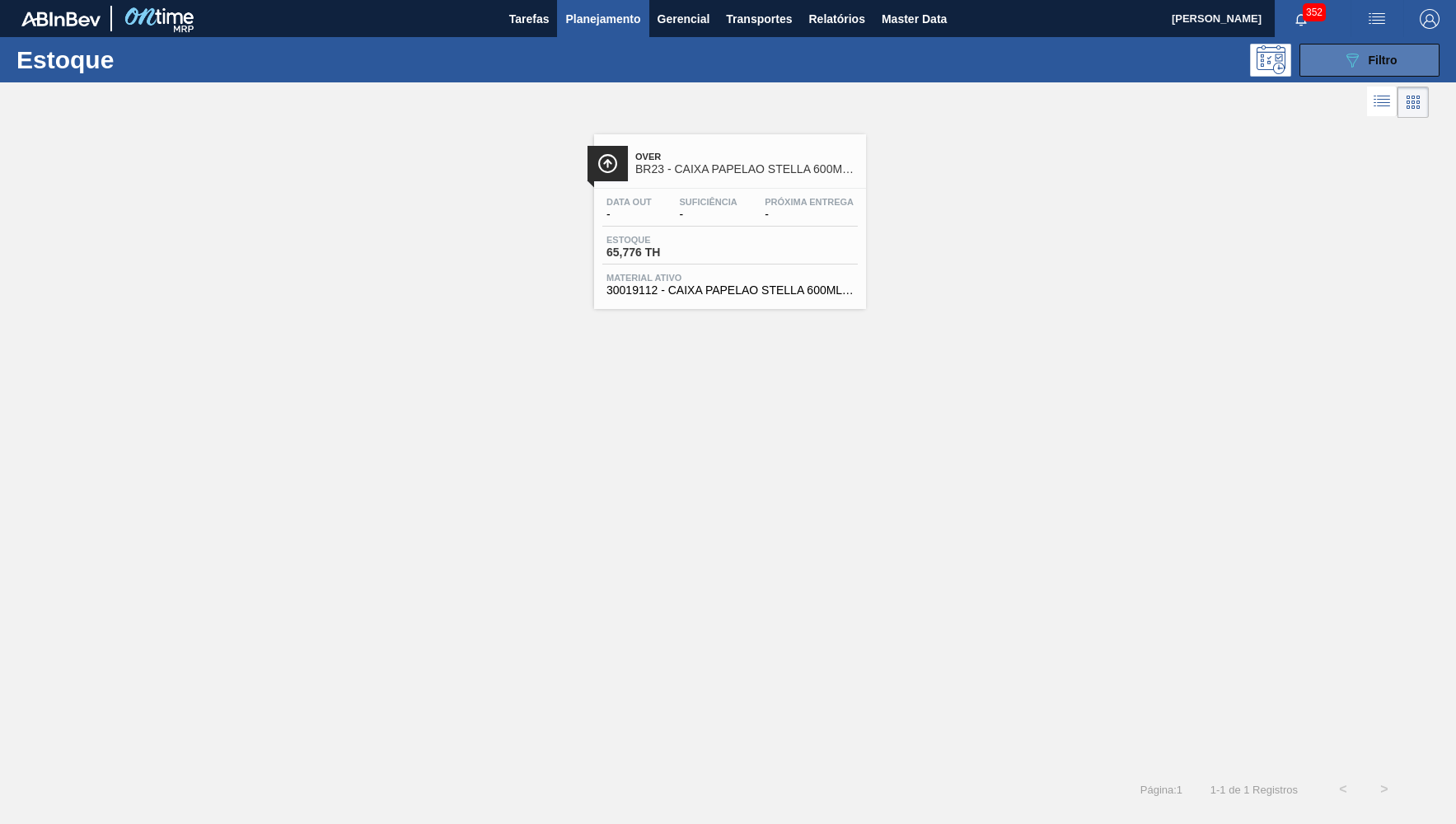
click at [1295, 77] on div "Estoque 089F7B8B-B2A5-4AFE-B5C0-19BA573D28AC Filtro" at bounding box center [728, 60] width 1456 height 46
click at [1310, 74] on button "089F7B8B-B2A5-4AFE-B5C0-19BA573D28AC Filtro" at bounding box center [1368, 60] width 140 height 33
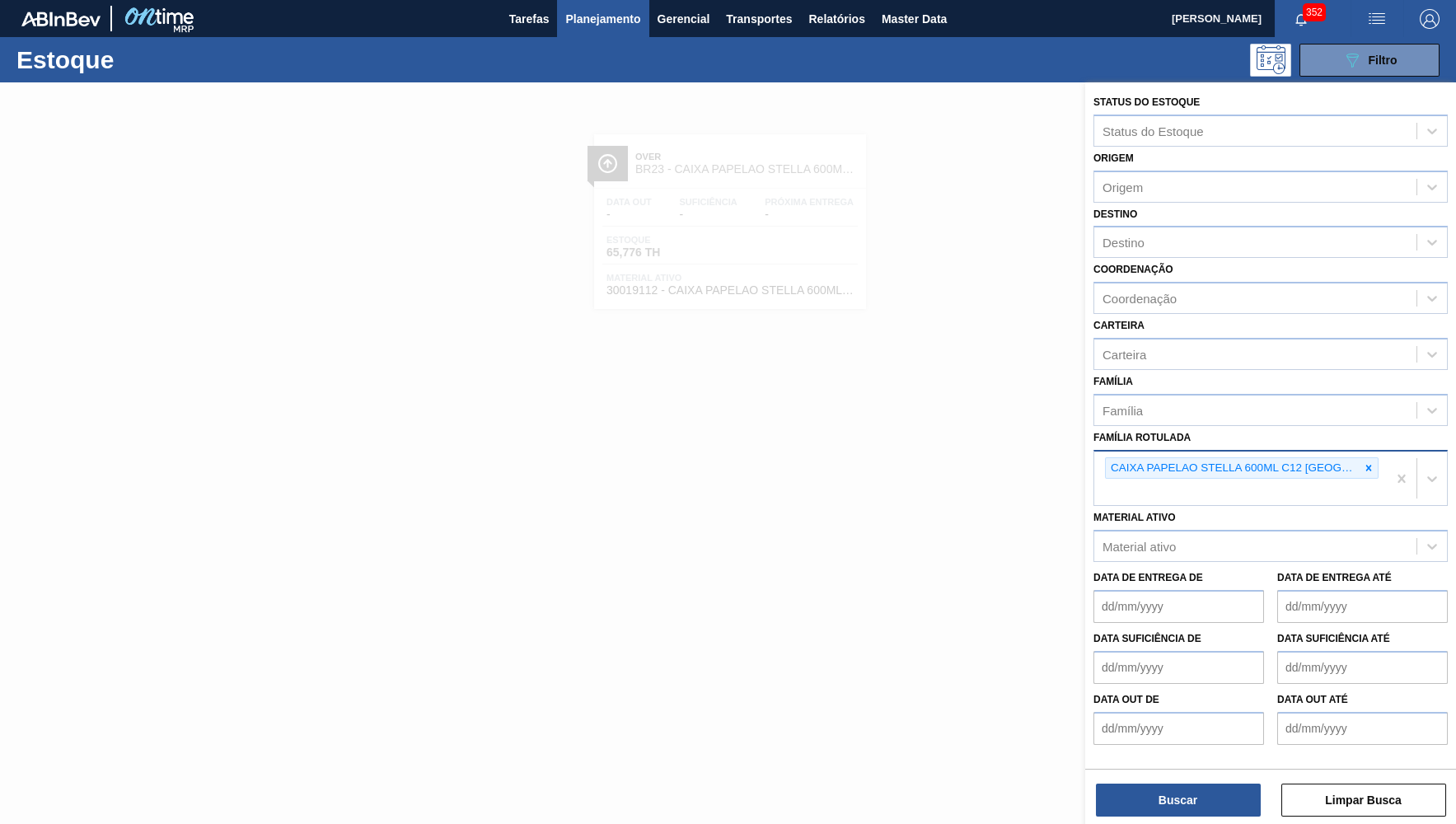
click at [1361, 458] on div at bounding box center [1368, 468] width 18 height 21
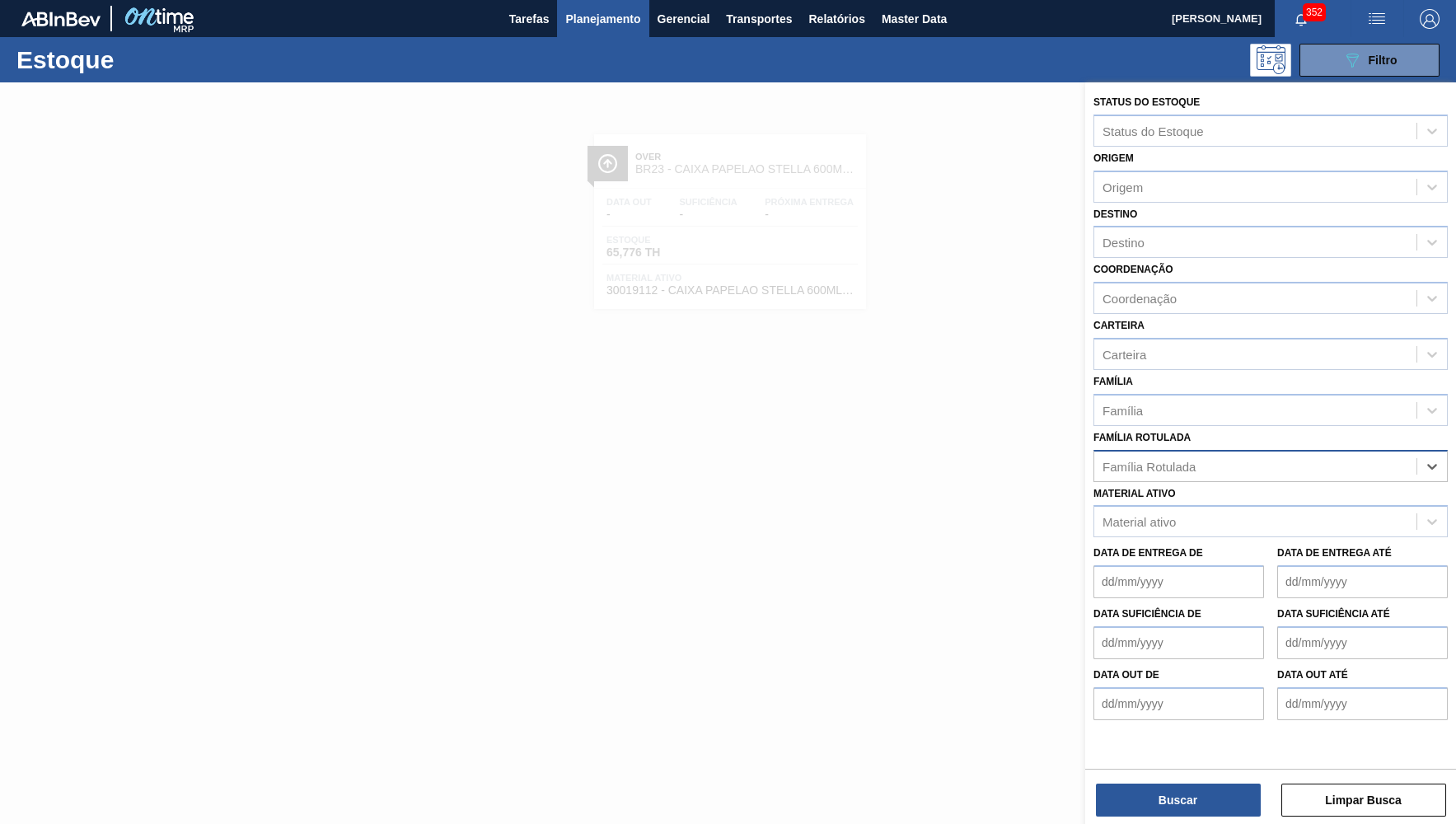
click at [1374, 454] on div "Família Rotulada" at bounding box center [1255, 465] width 322 height 24
click at [1259, 426] on div "Família Rotulada Família Rotulada" at bounding box center [1271, 455] width 354 height 56
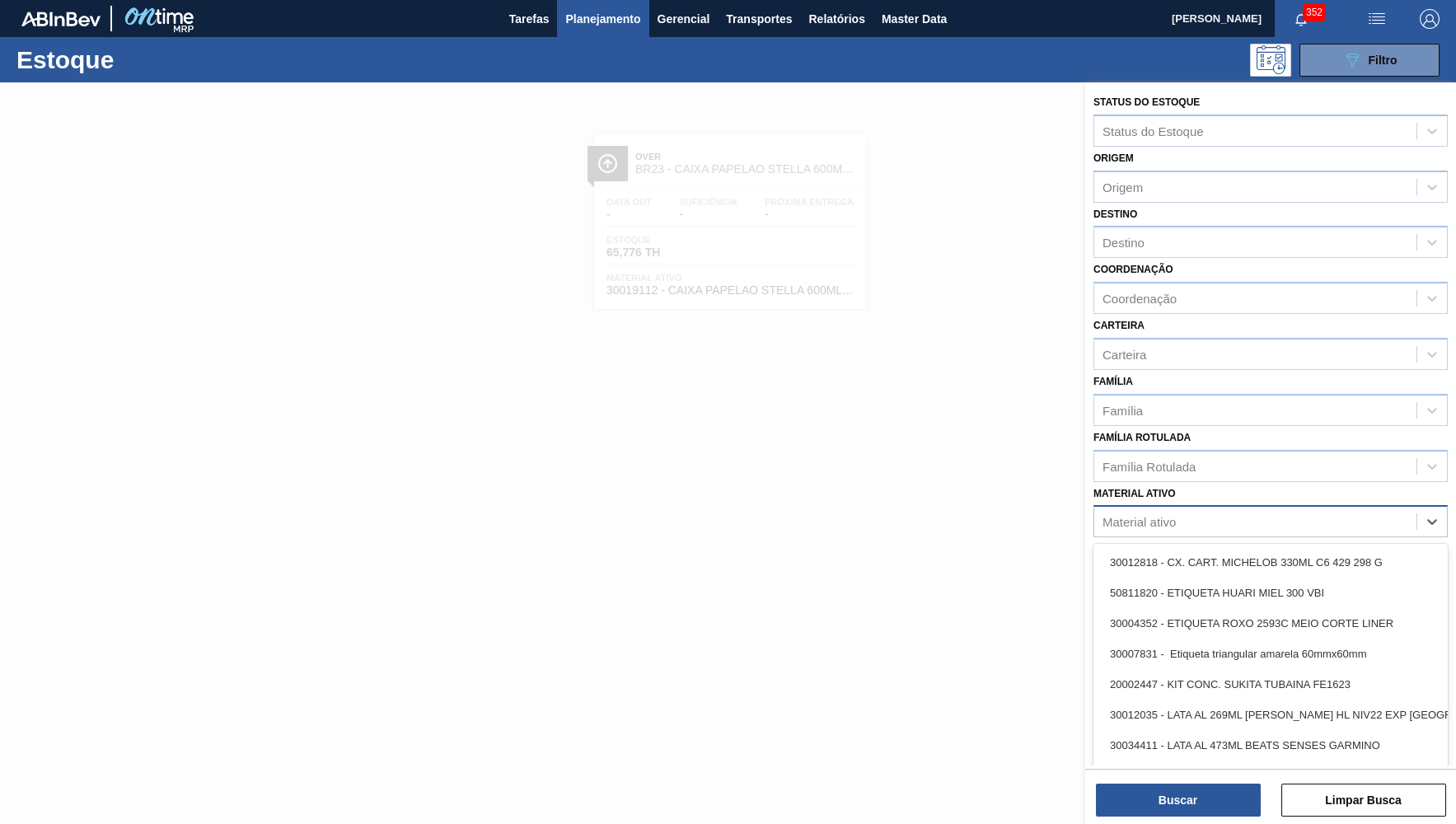
click at [1197, 506] on div "Material ativo" at bounding box center [1271, 521] width 354 height 32
click at [1179, 510] on div "Material ativo" at bounding box center [1255, 522] width 322 height 24
paste ativo "20006545"
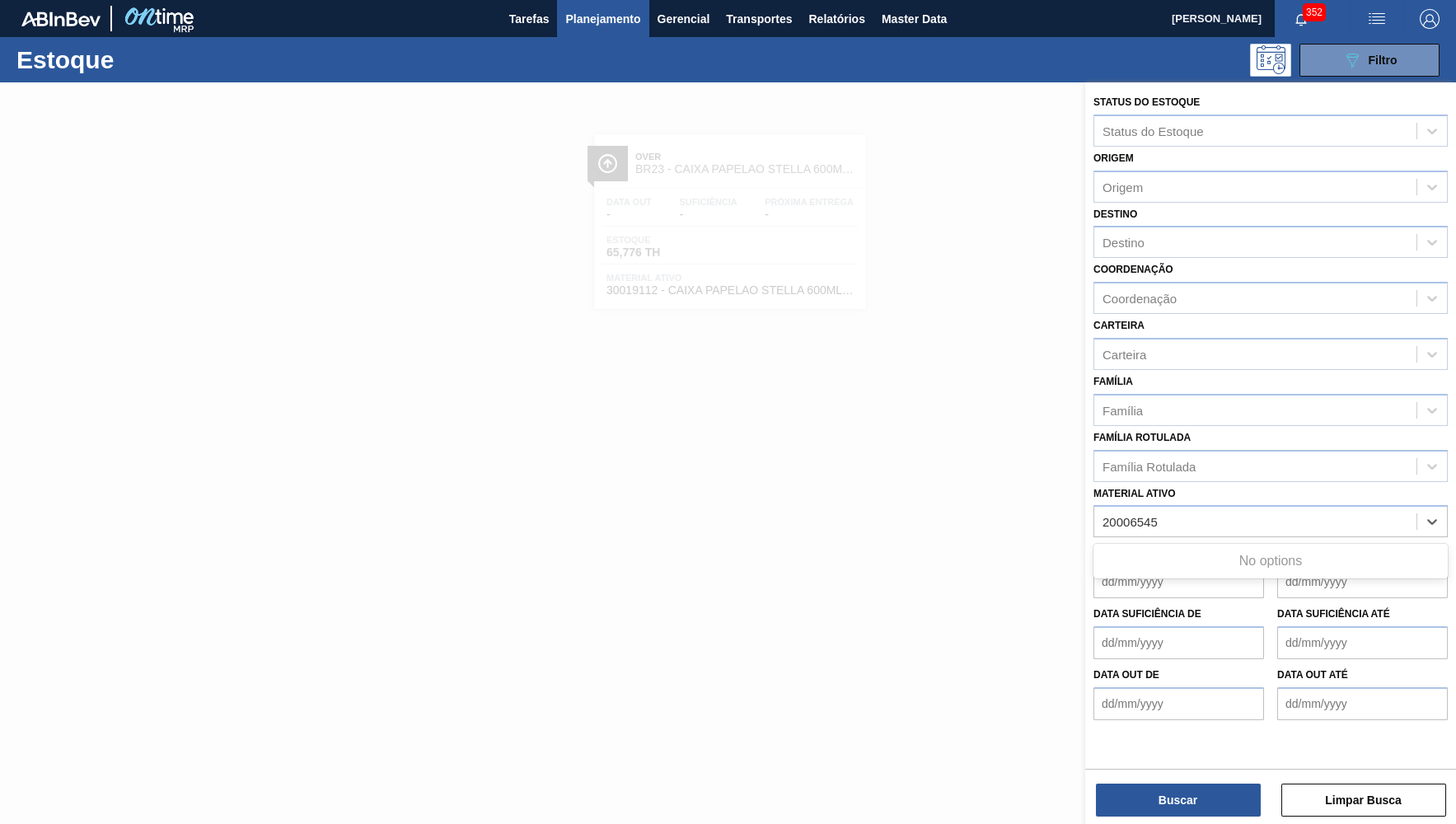
type ativo "20006545"
click at [1236, 510] on div "Material ativo" at bounding box center [1255, 522] width 322 height 24
